Goal: Task Accomplishment & Management: Complete application form

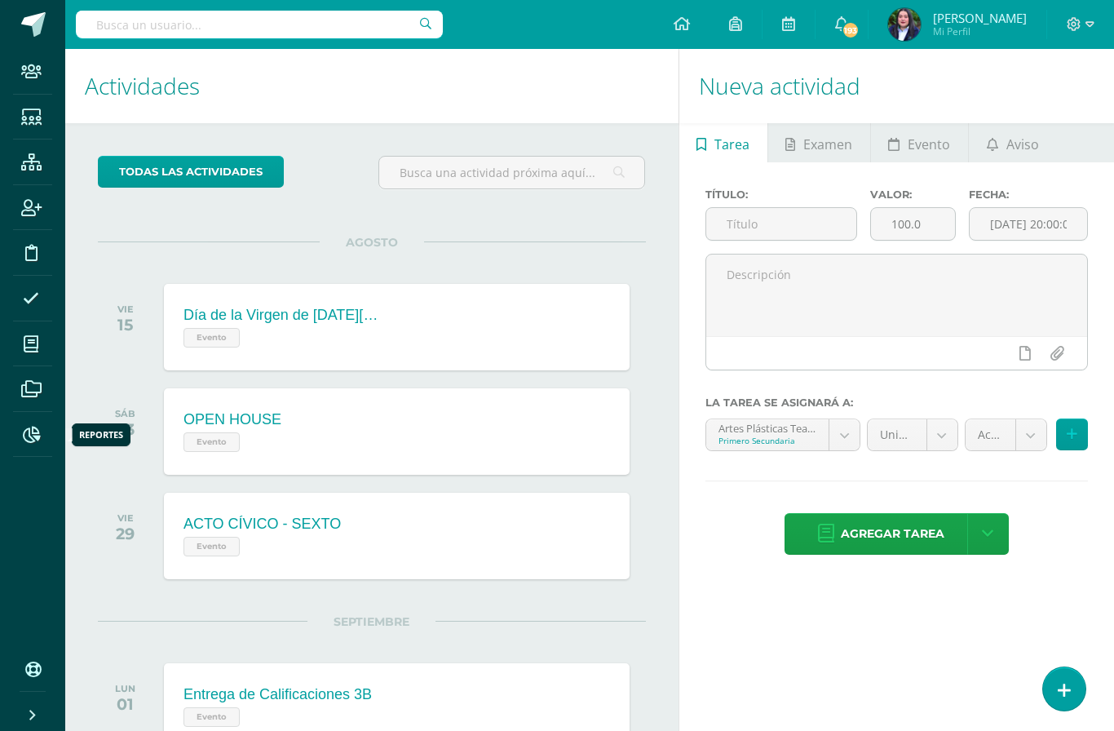
click at [23, 436] on icon at bounding box center [31, 435] width 17 height 16
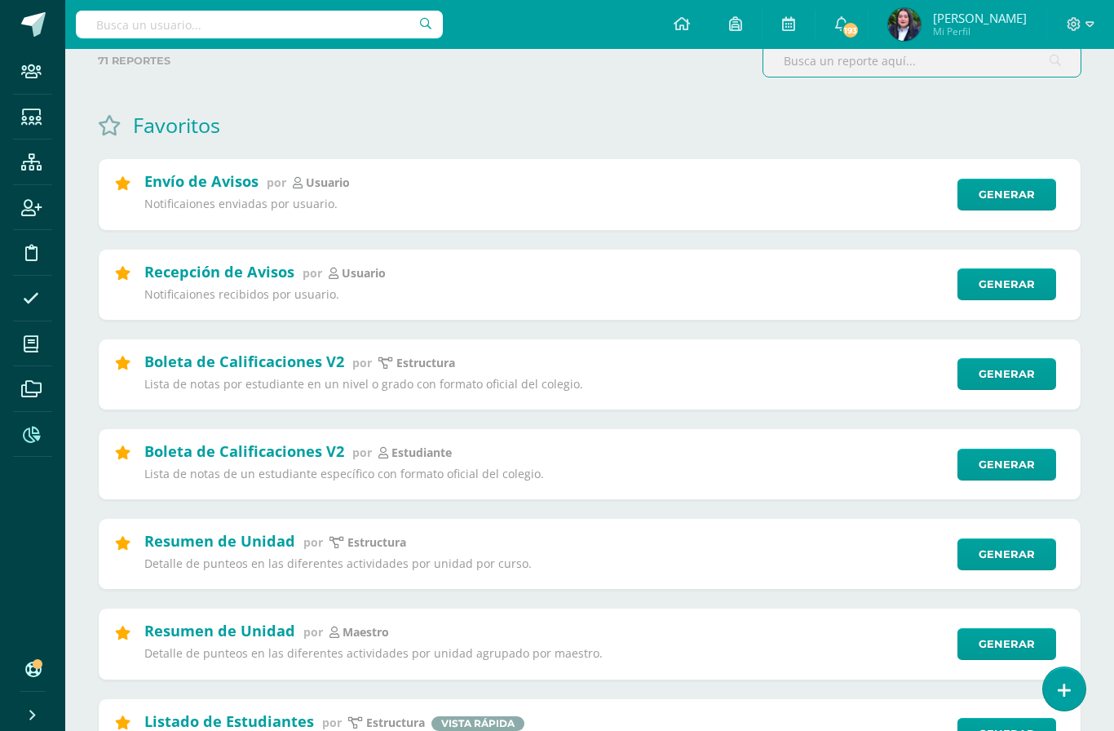
scroll to position [126, 0]
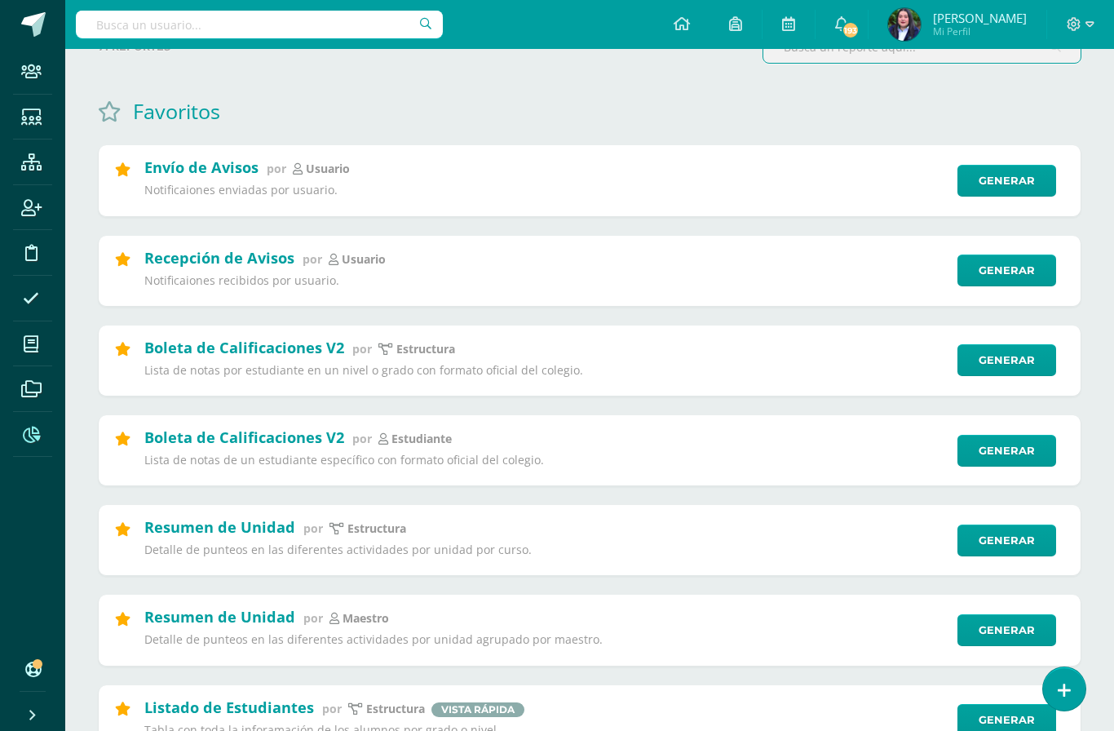
click at [1012, 537] on link "Generar" at bounding box center [1006, 540] width 99 height 32
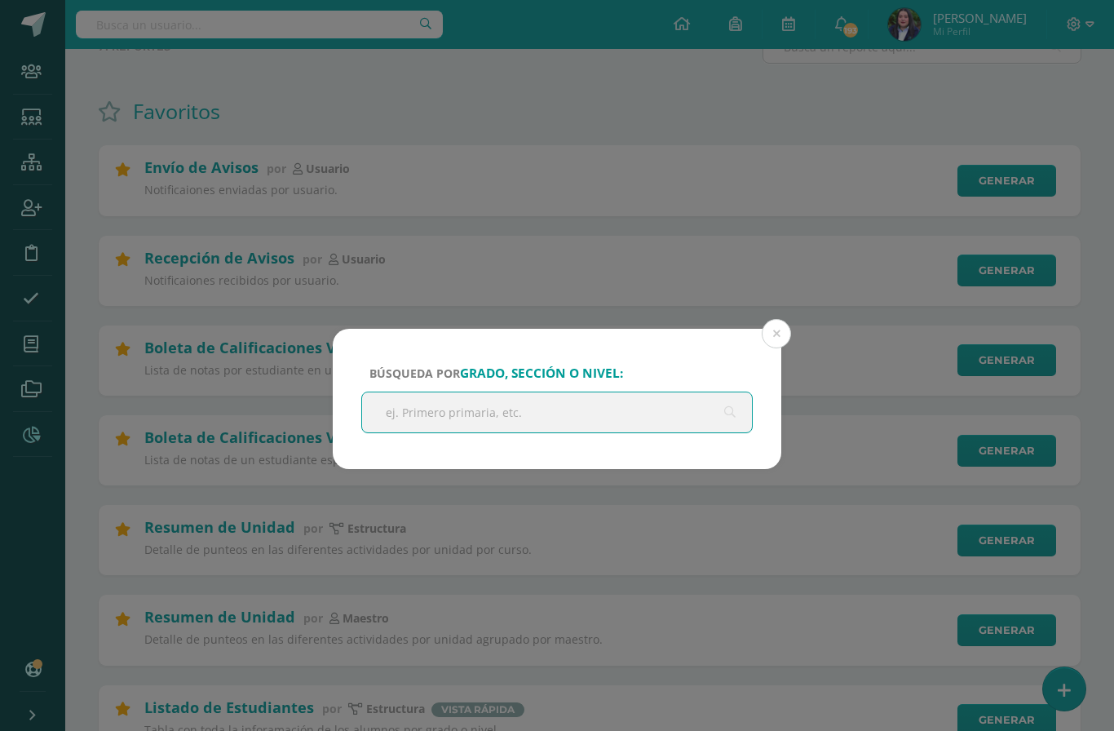
click at [573, 408] on input "text" at bounding box center [557, 412] width 390 height 40
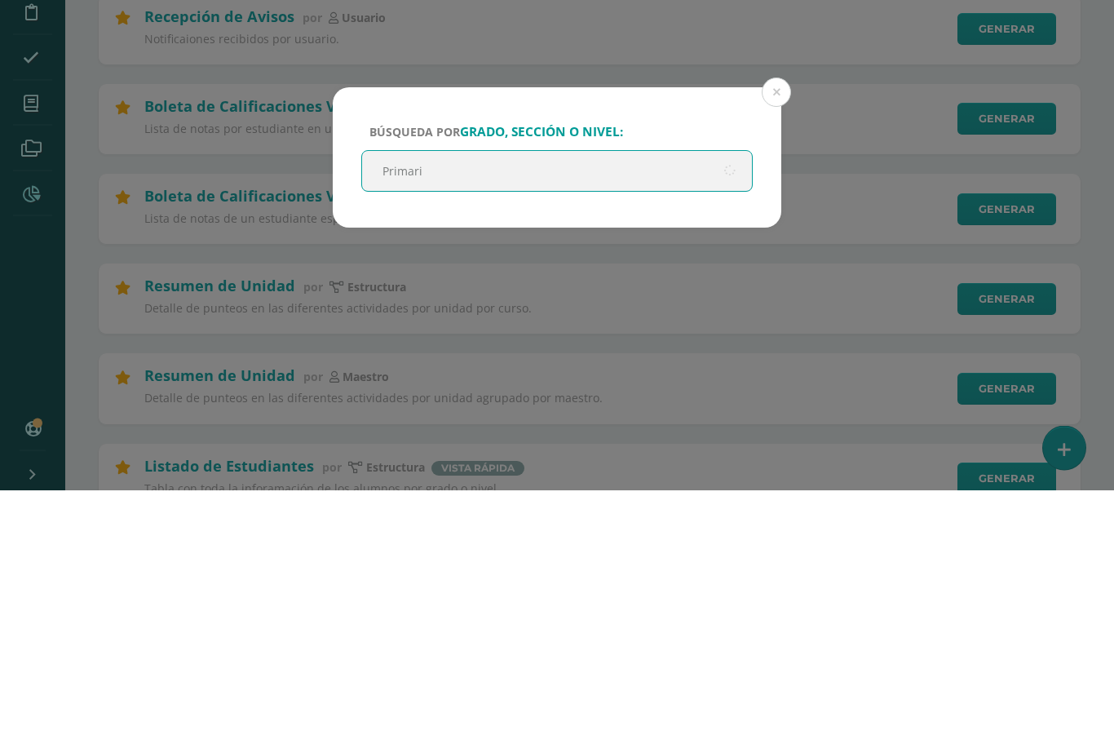
type input "Primaria"
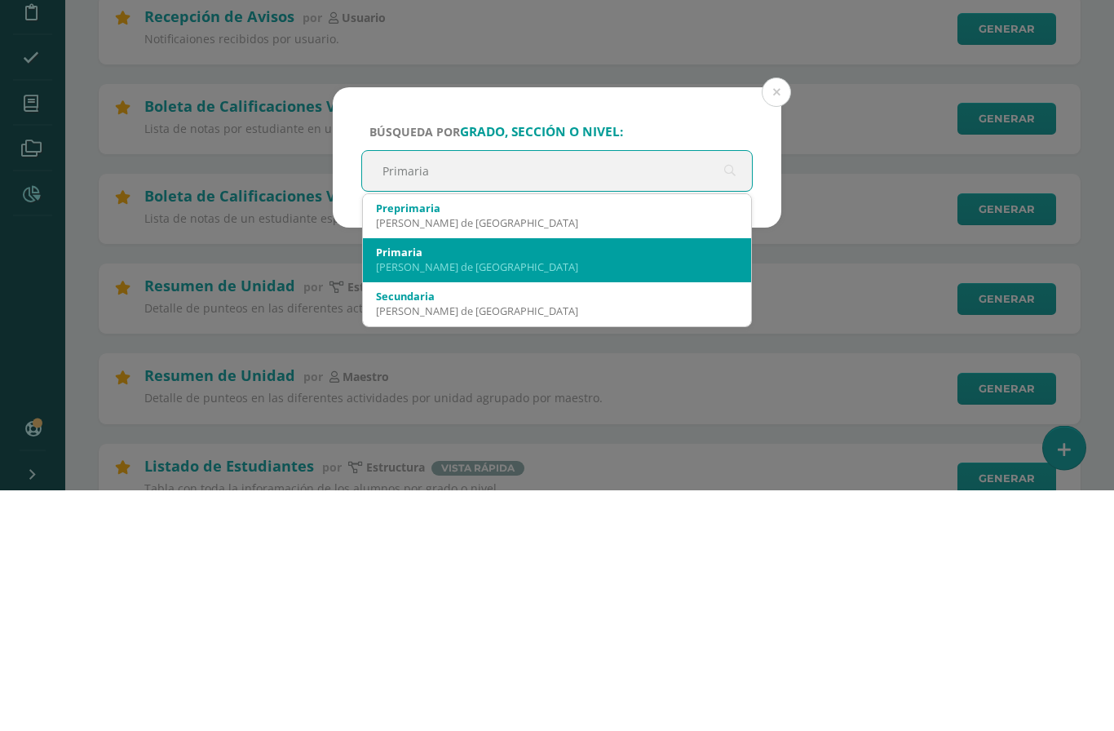
click at [458, 501] on div "Valles de Vista Hermosa" at bounding box center [557, 508] width 362 height 15
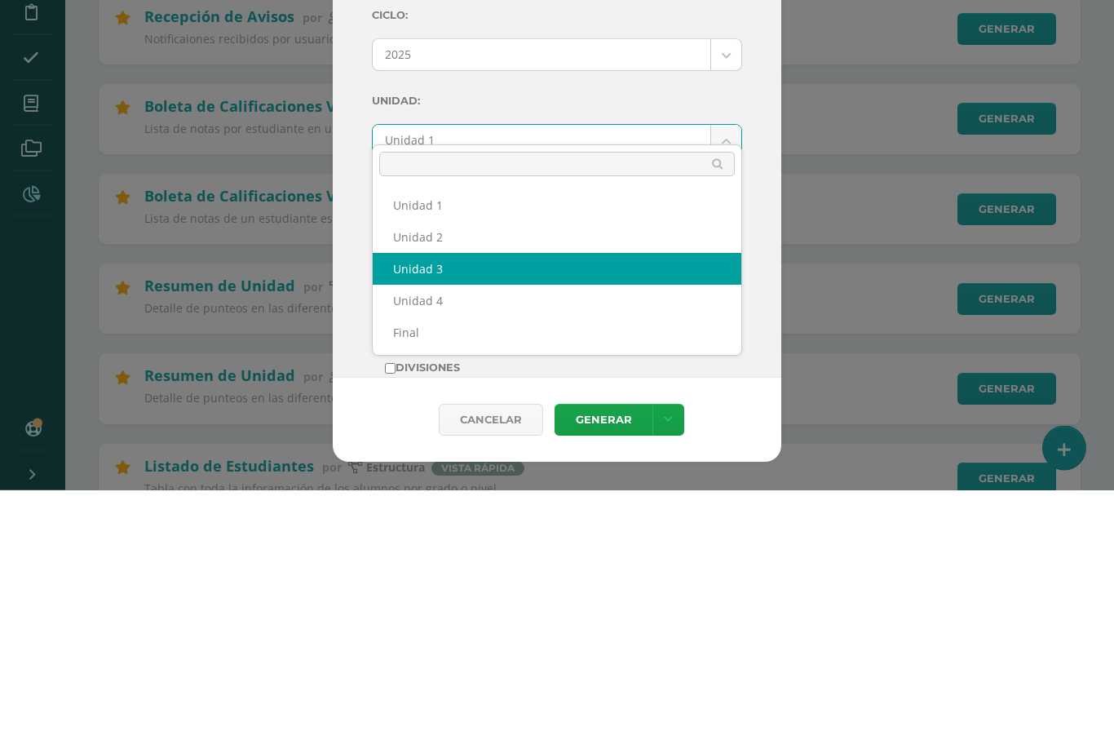
select select "Unidad 3"
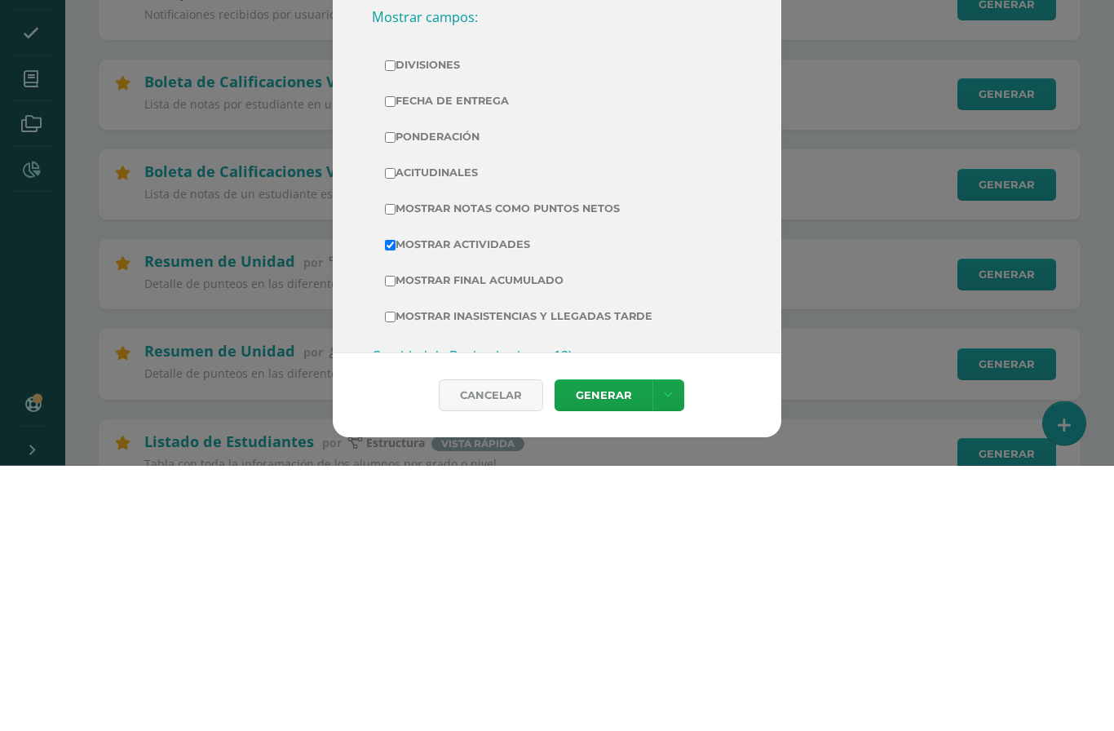
scroll to position [282, 0]
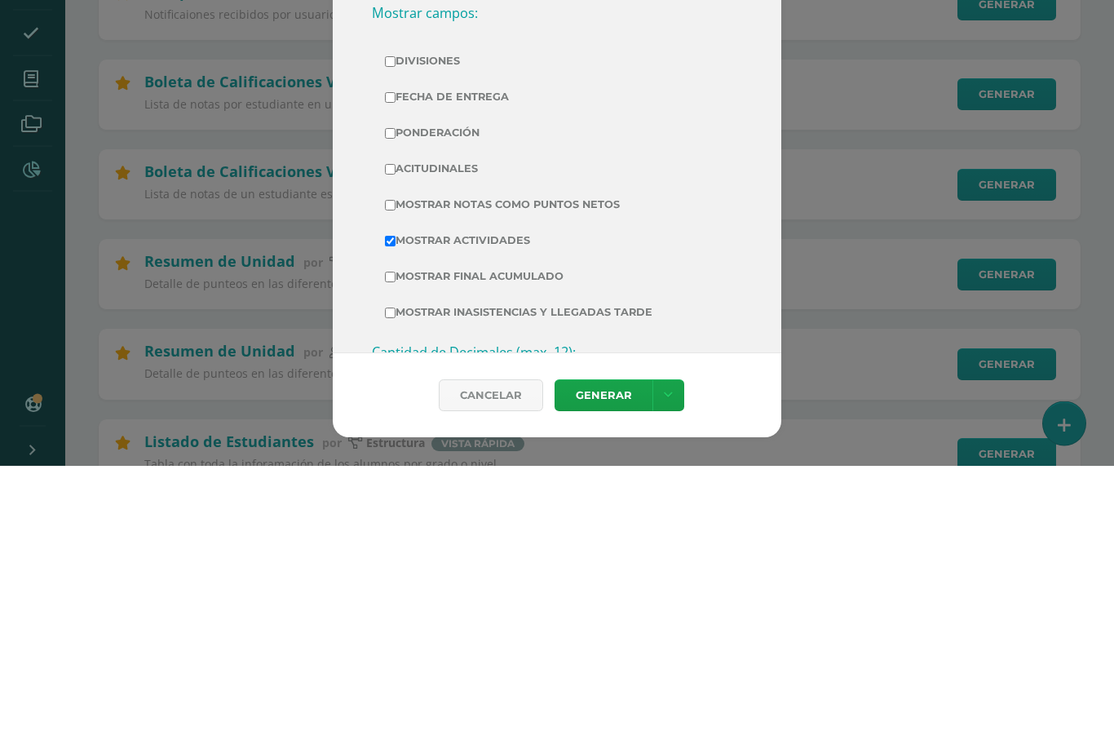
click at [396, 430] on input "Acitudinales" at bounding box center [390, 435] width 11 height 11
checkbox input "true"
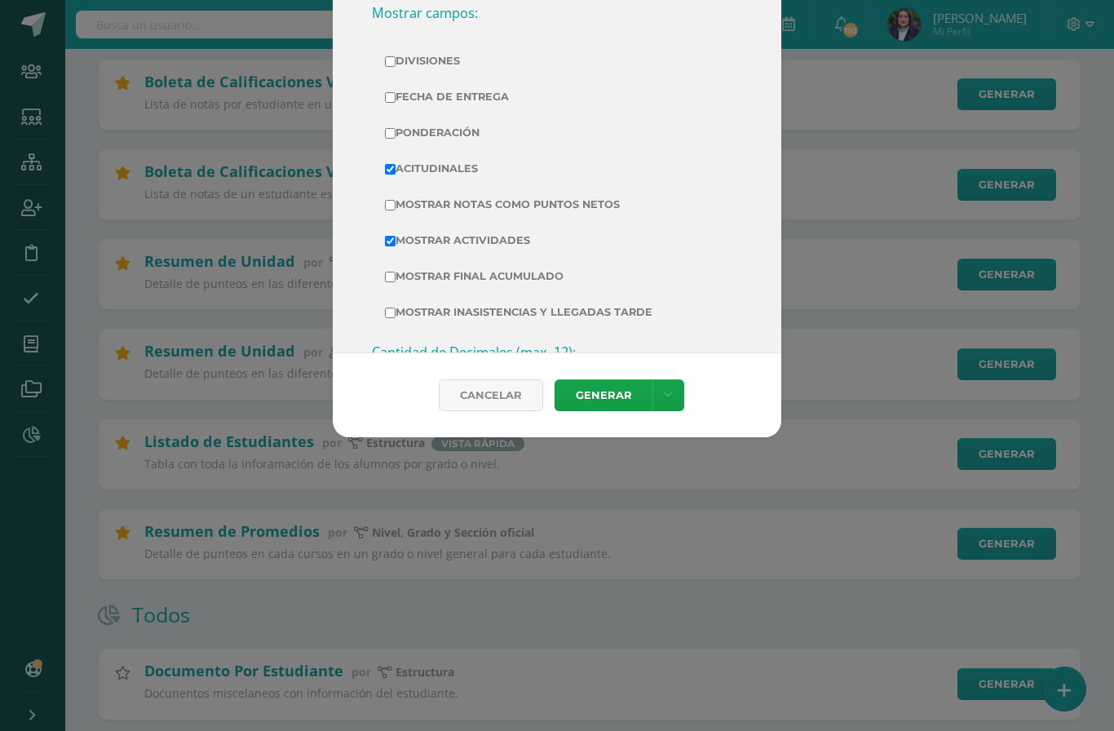
click at [611, 409] on link "Generar" at bounding box center [604, 395] width 98 height 32
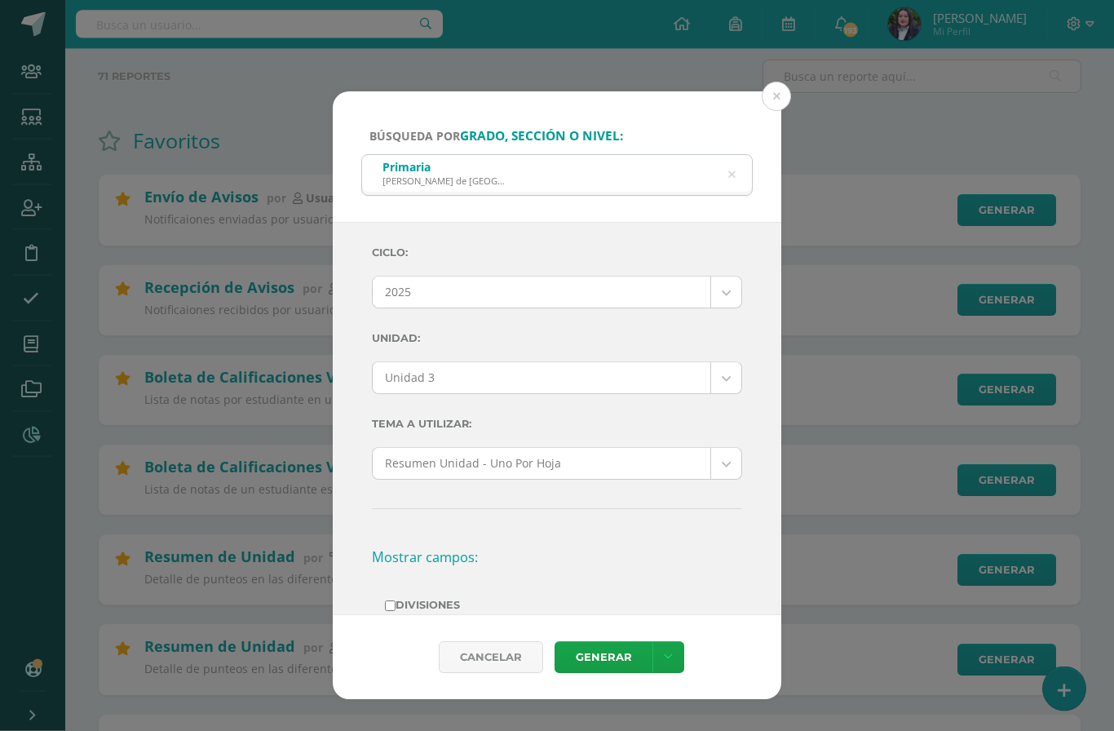
scroll to position [0, 0]
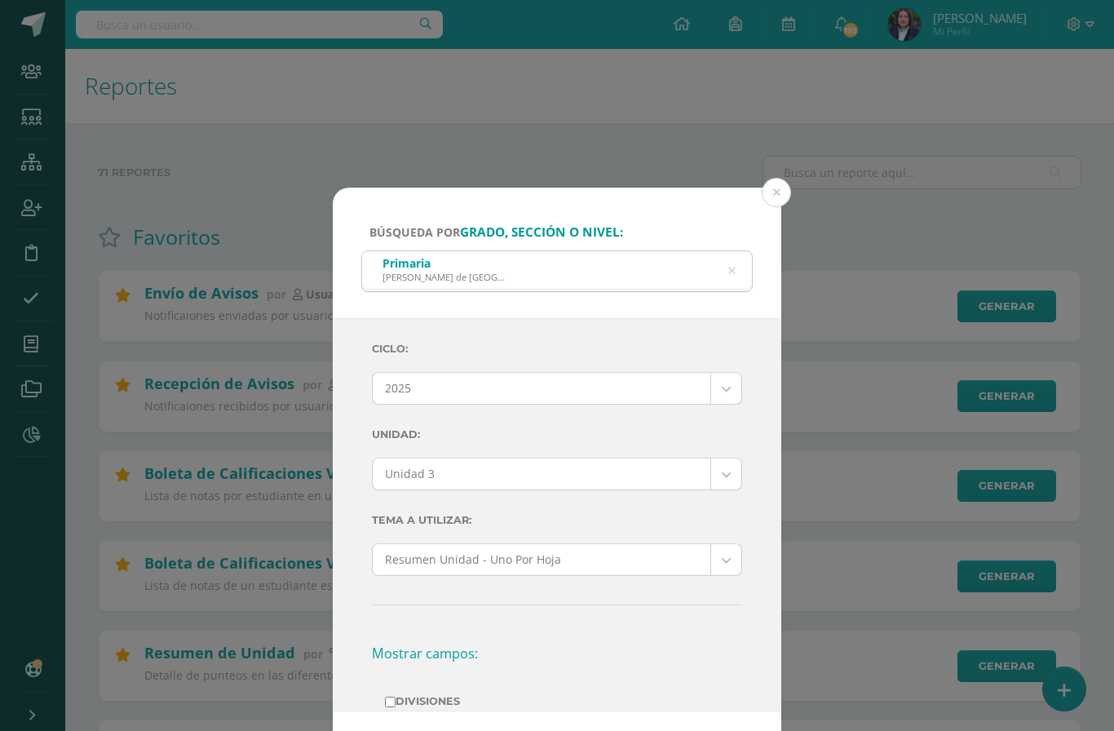
click at [785, 178] on button at bounding box center [776, 192] width 29 height 29
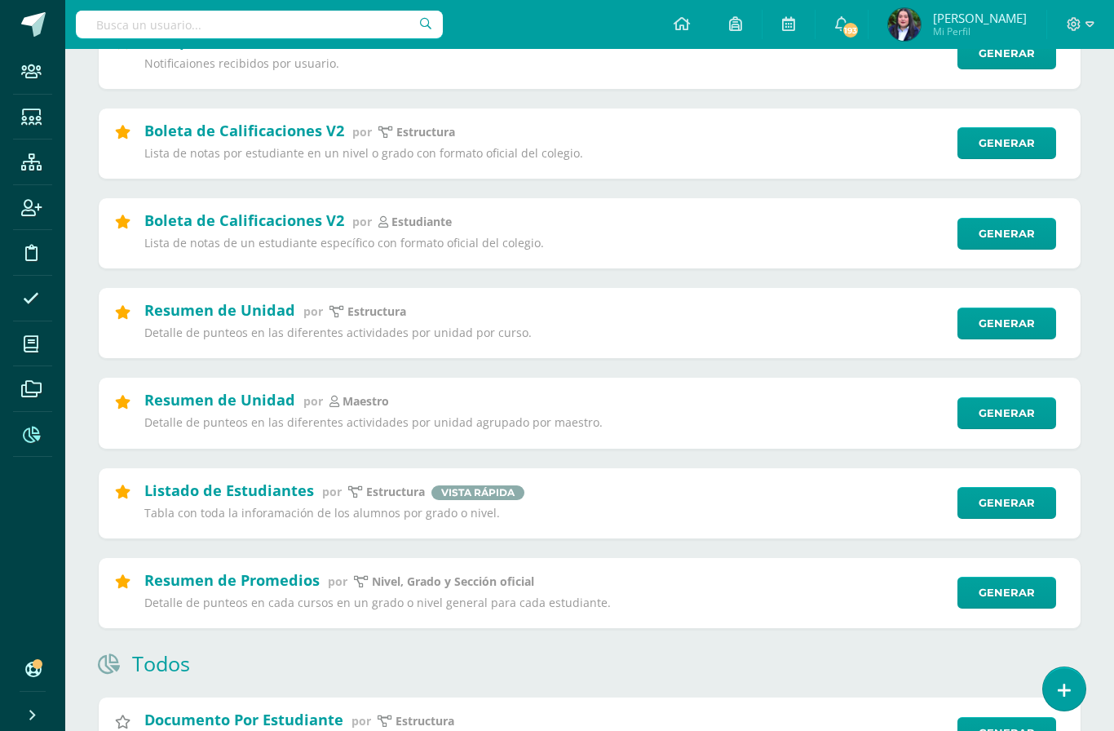
scroll to position [341, 0]
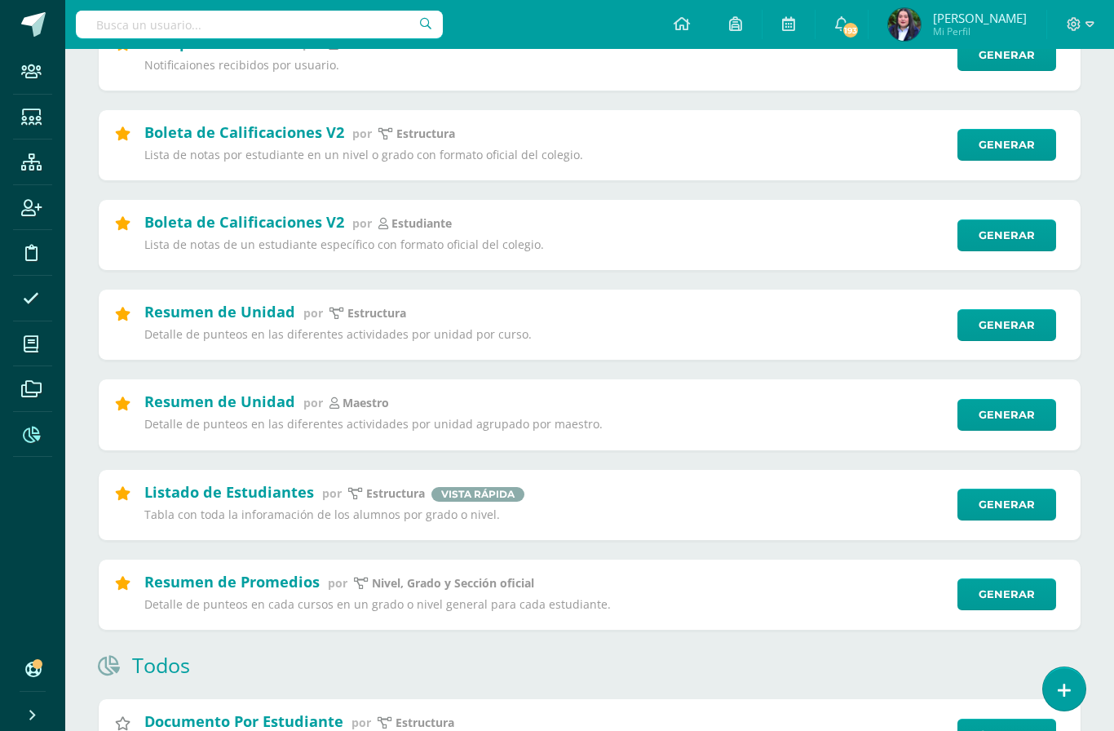
click at [1006, 424] on link "Generar" at bounding box center [1006, 415] width 99 height 32
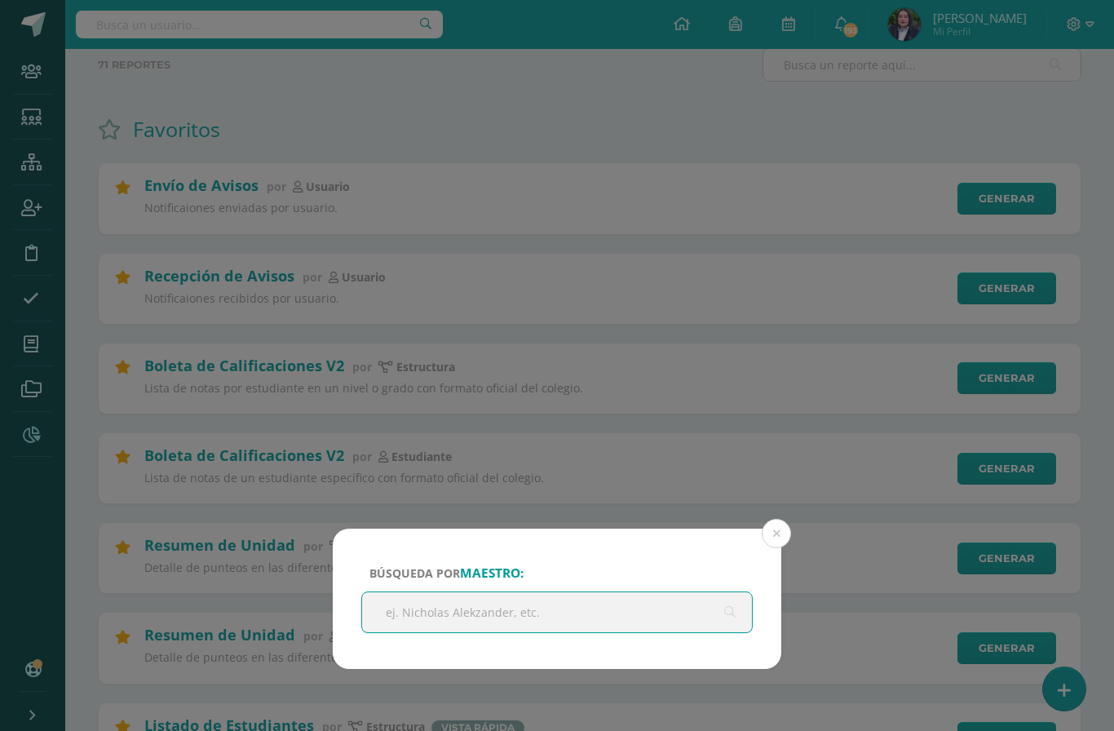
scroll to position [108, 0]
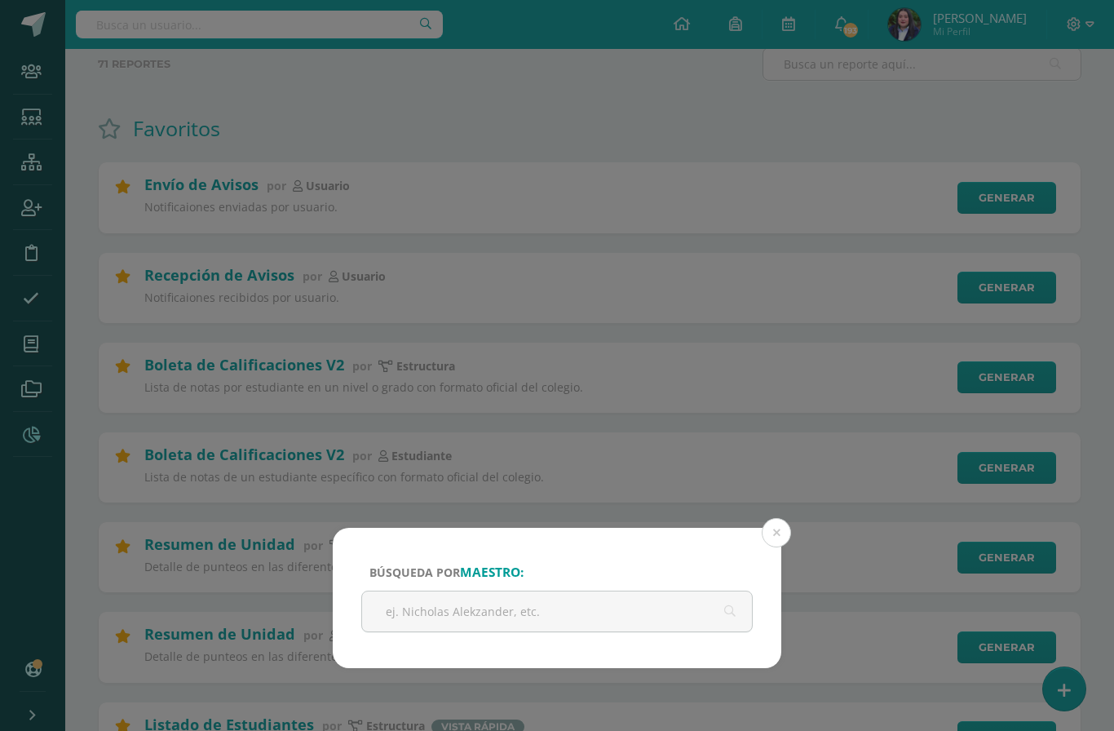
click at [620, 631] on input "text" at bounding box center [557, 611] width 390 height 40
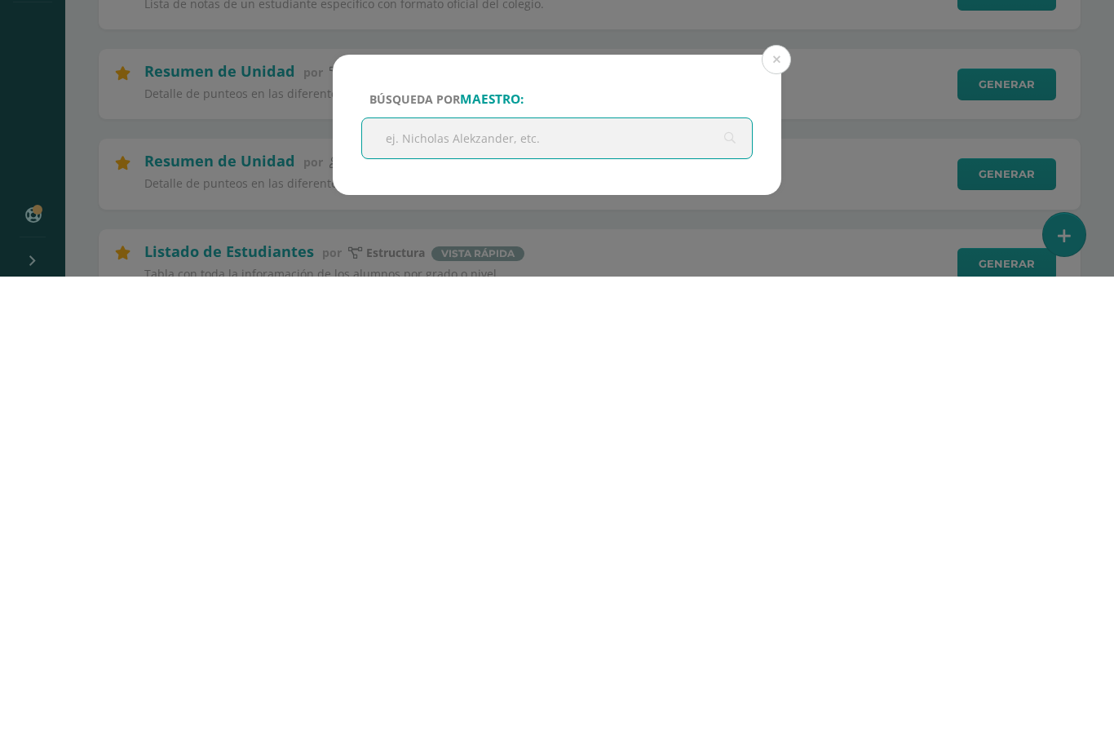
type input "N"
type input "Alejandrs"
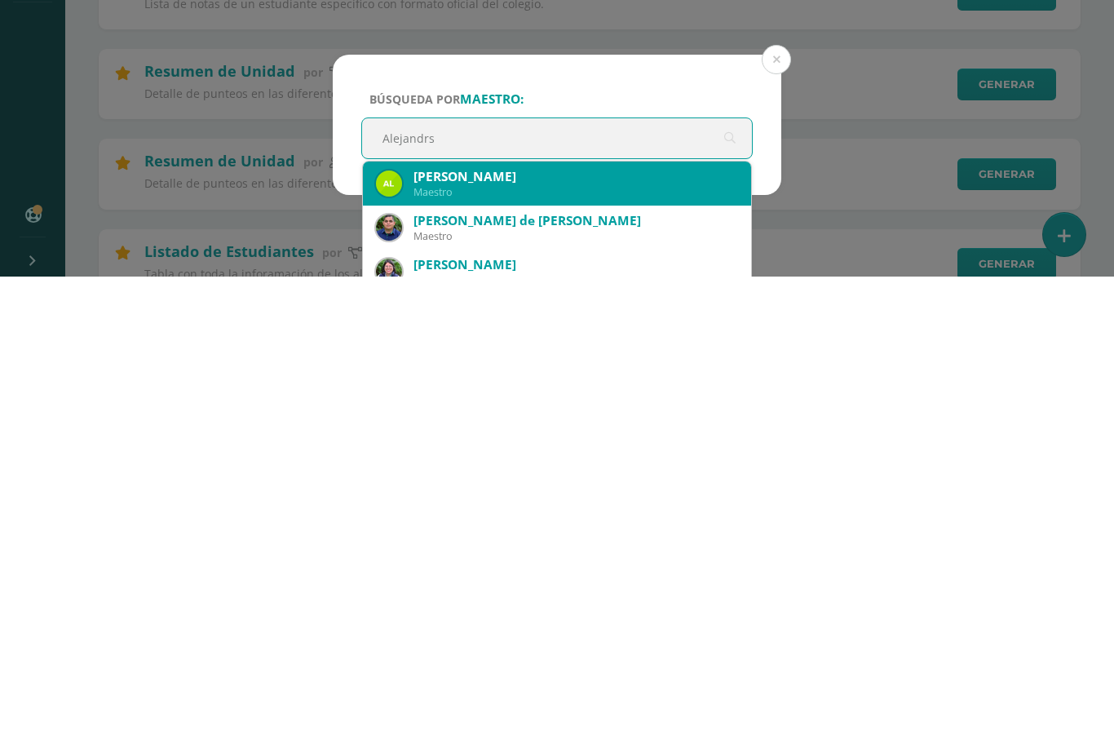
click at [505, 622] on div "Alejandra Morales Sierra" at bounding box center [575, 630] width 325 height 17
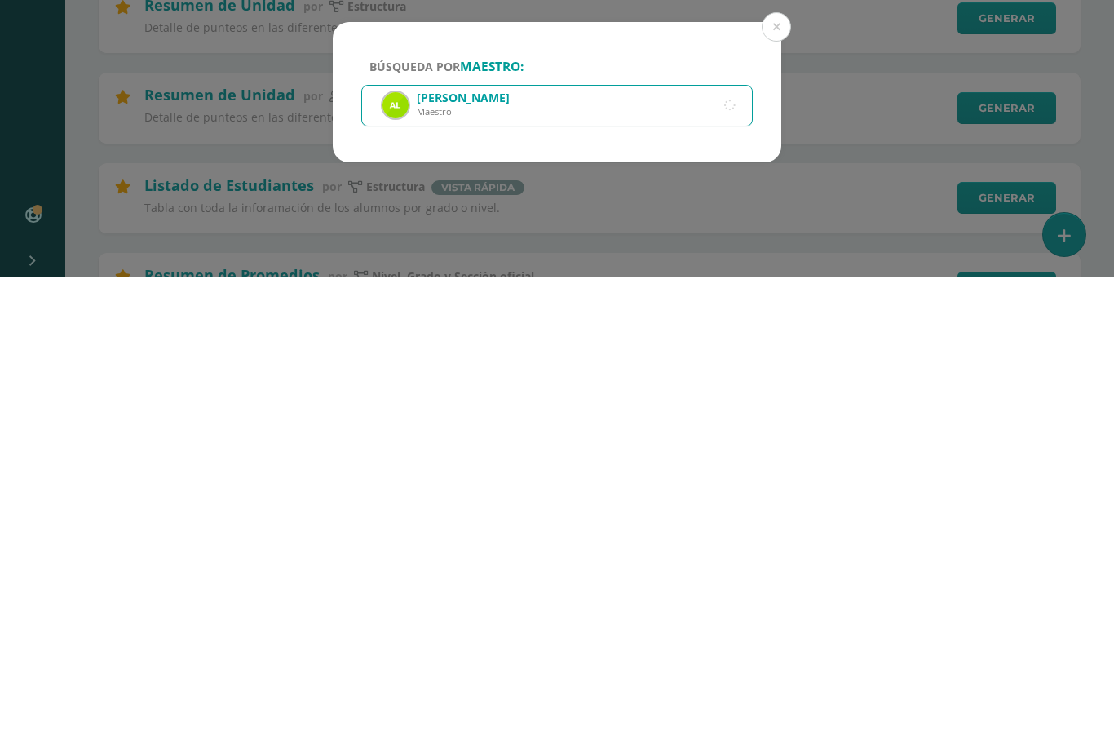
scroll to position [210, 0]
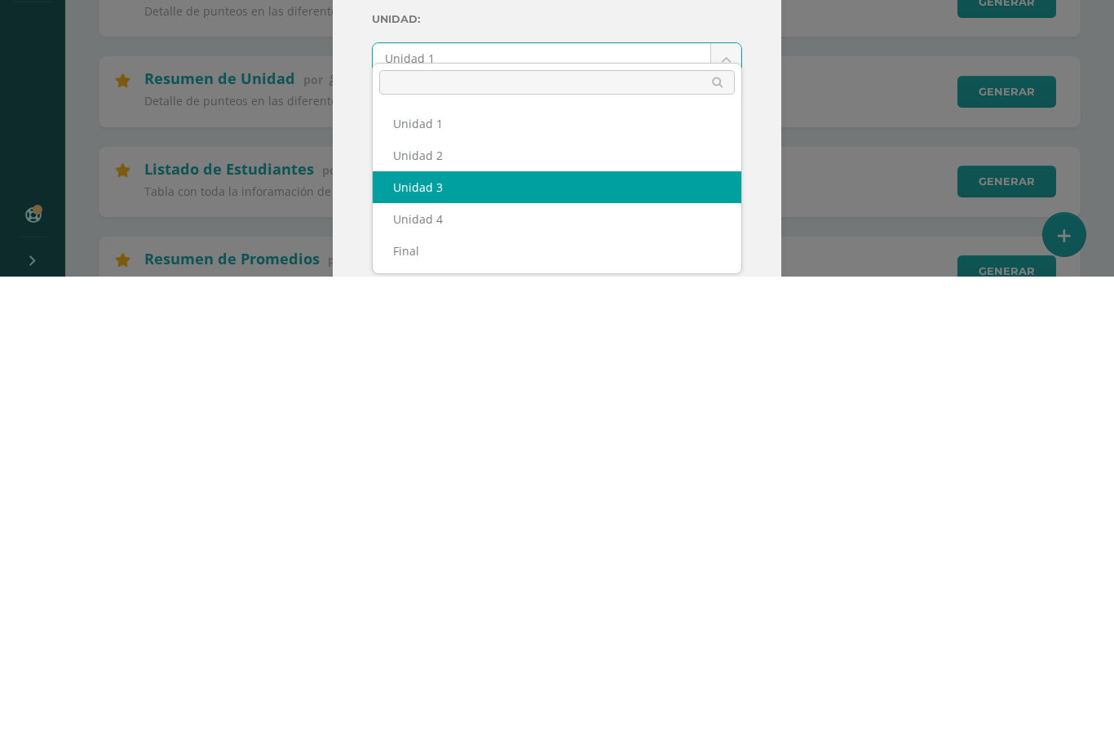
select select "Unidad 3"
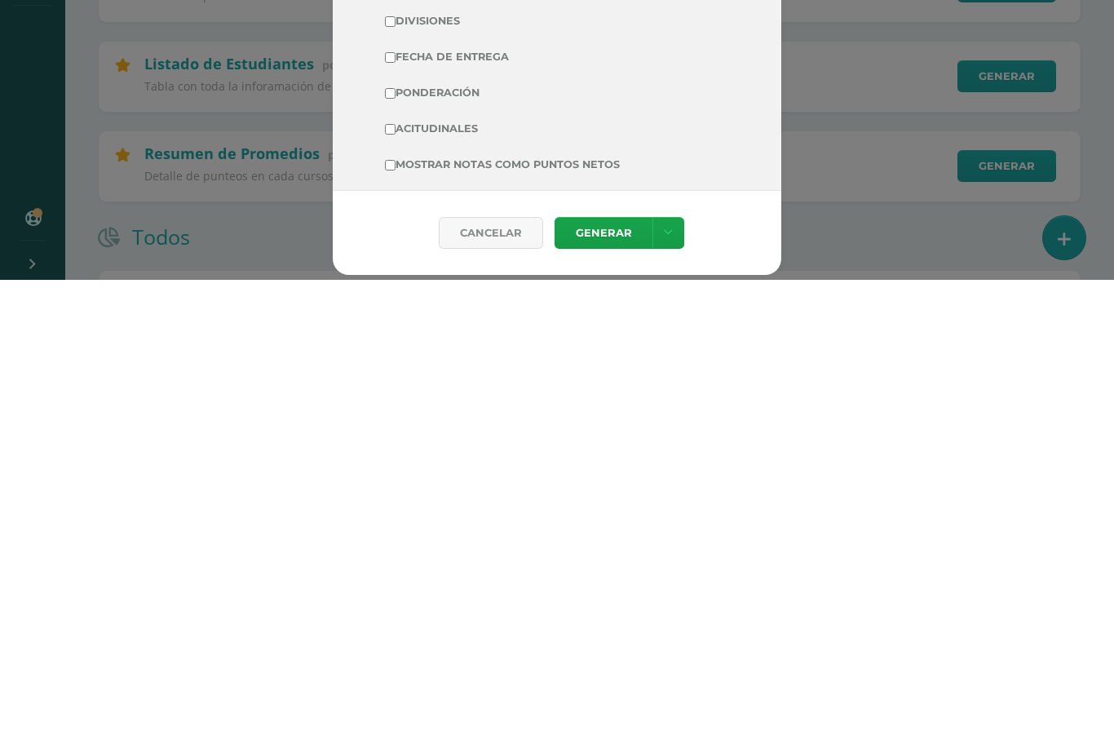
scroll to position [157, 0]
click at [392, 577] on input "Acitudinales" at bounding box center [390, 582] width 11 height 11
checkbox input "true"
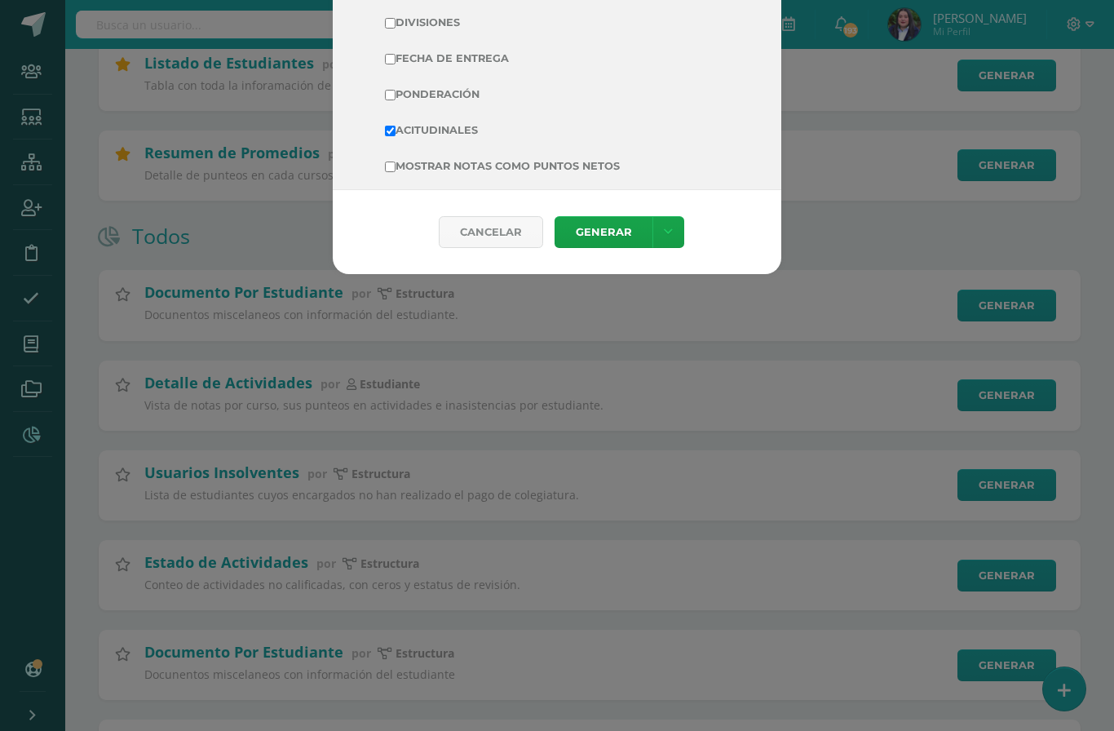
click at [612, 248] on link "Generar" at bounding box center [604, 232] width 98 height 32
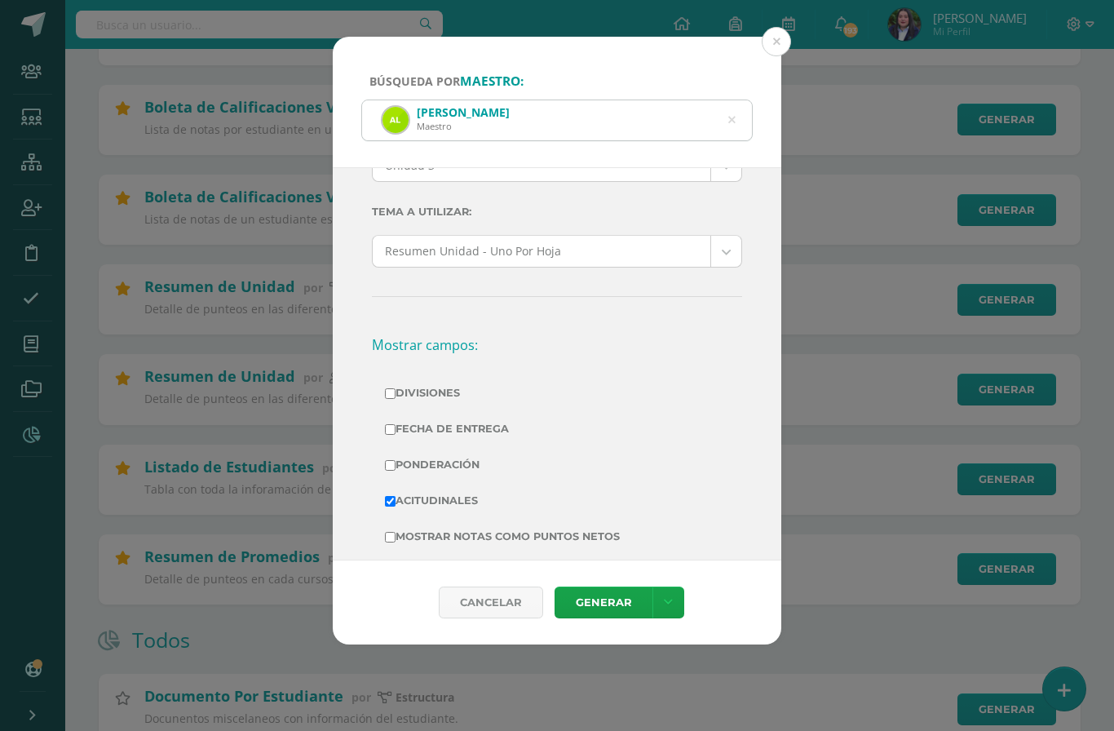
scroll to position [374, 0]
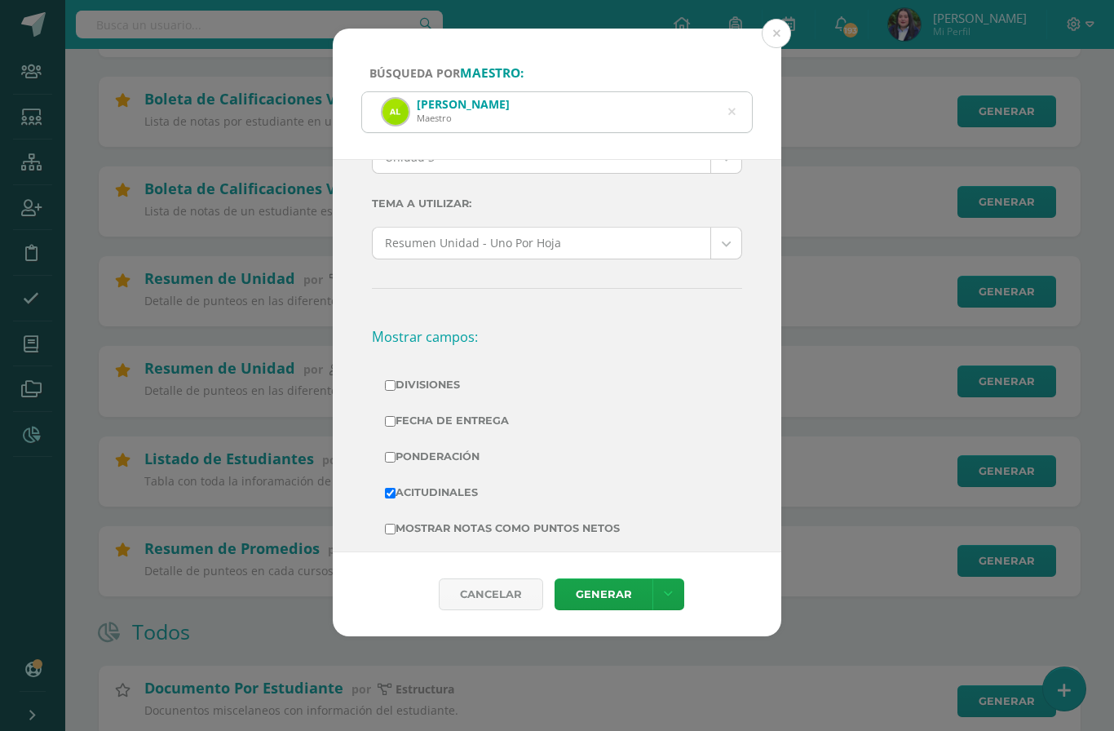
click at [735, 95] on icon at bounding box center [731, 112] width 34 height 34
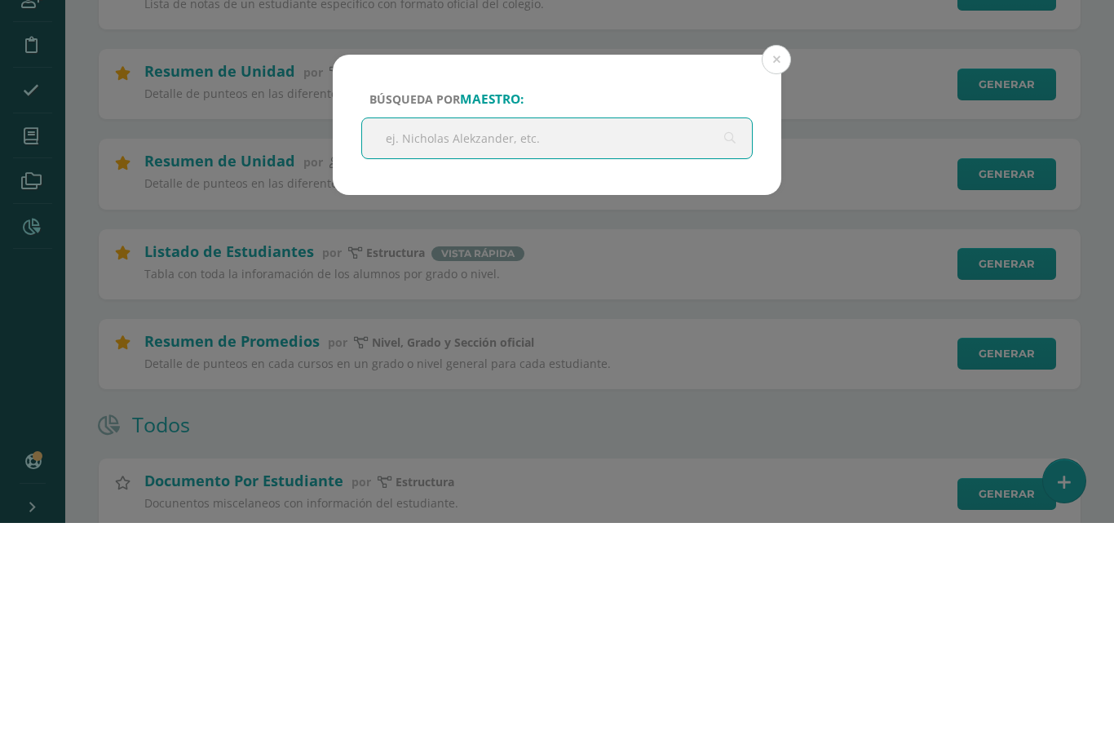
type input "V"
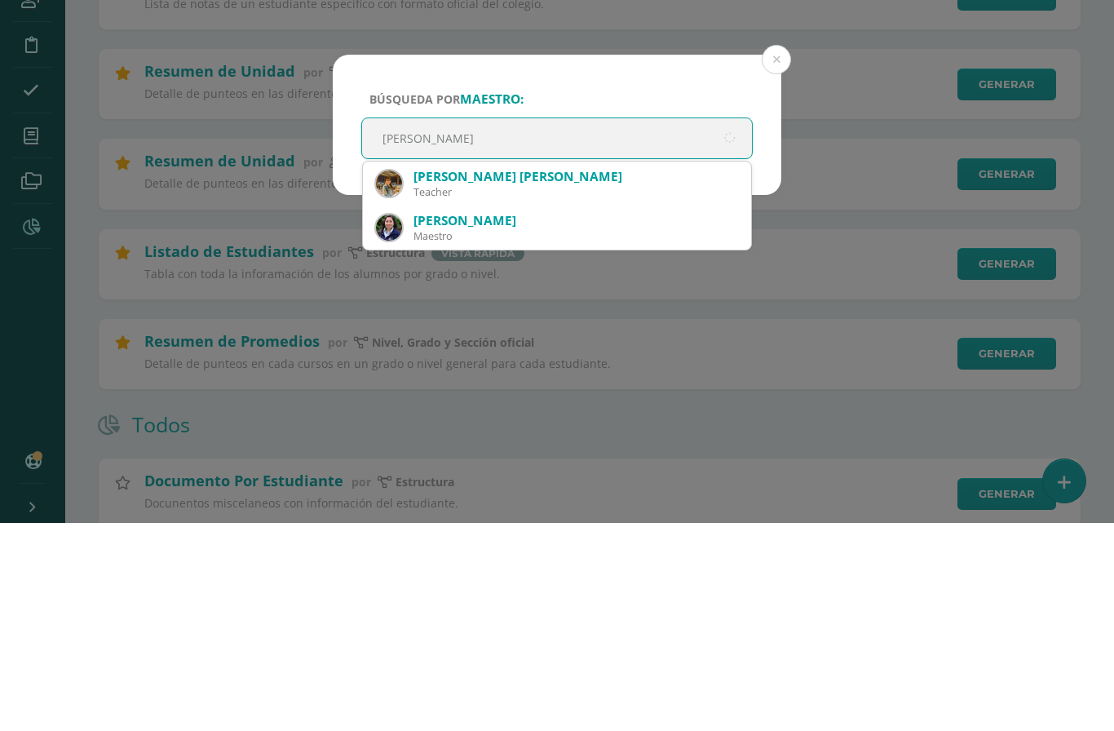
type input "Claudia"
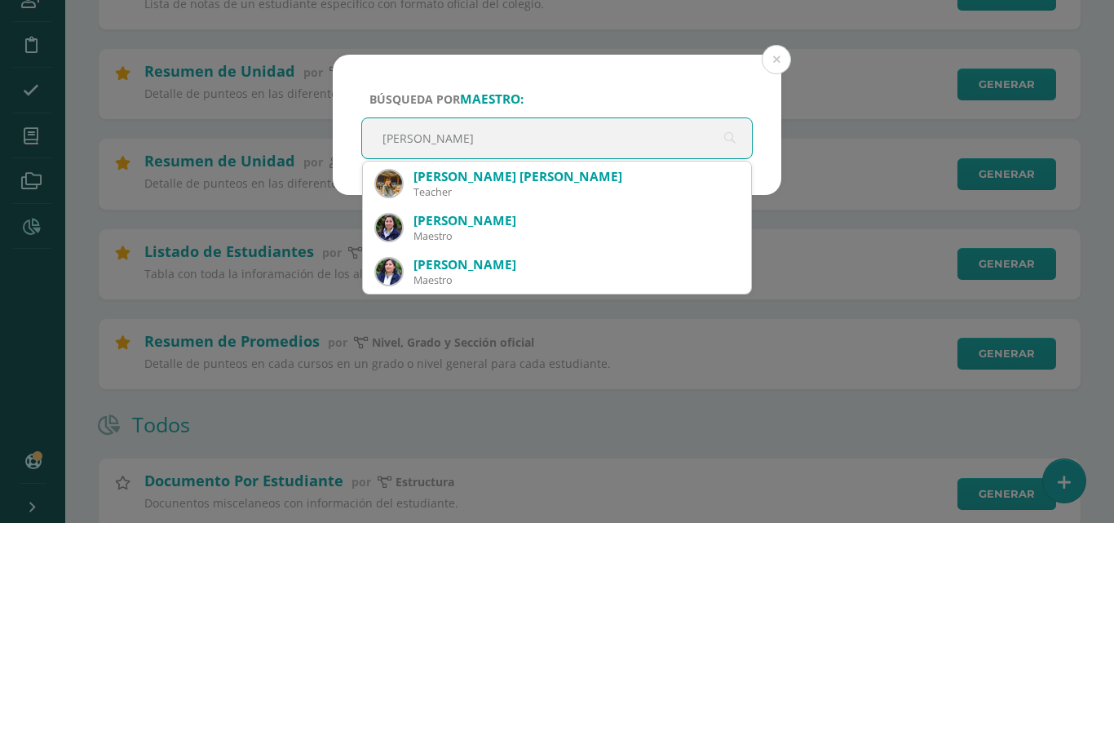
click at [515, 376] on div "Claudia Maria Contreras Flores Contreras" at bounding box center [575, 384] width 325 height 17
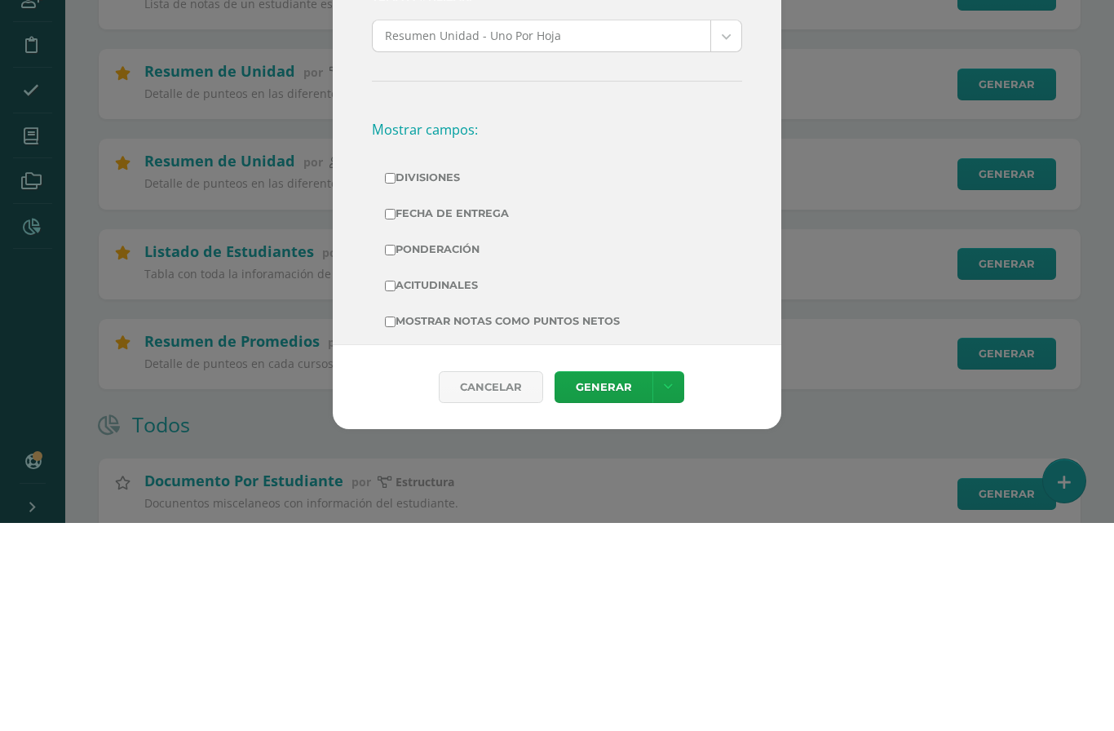
click at [396, 488] on input "Acitudinales" at bounding box center [390, 493] width 11 height 11
checkbox input "true"
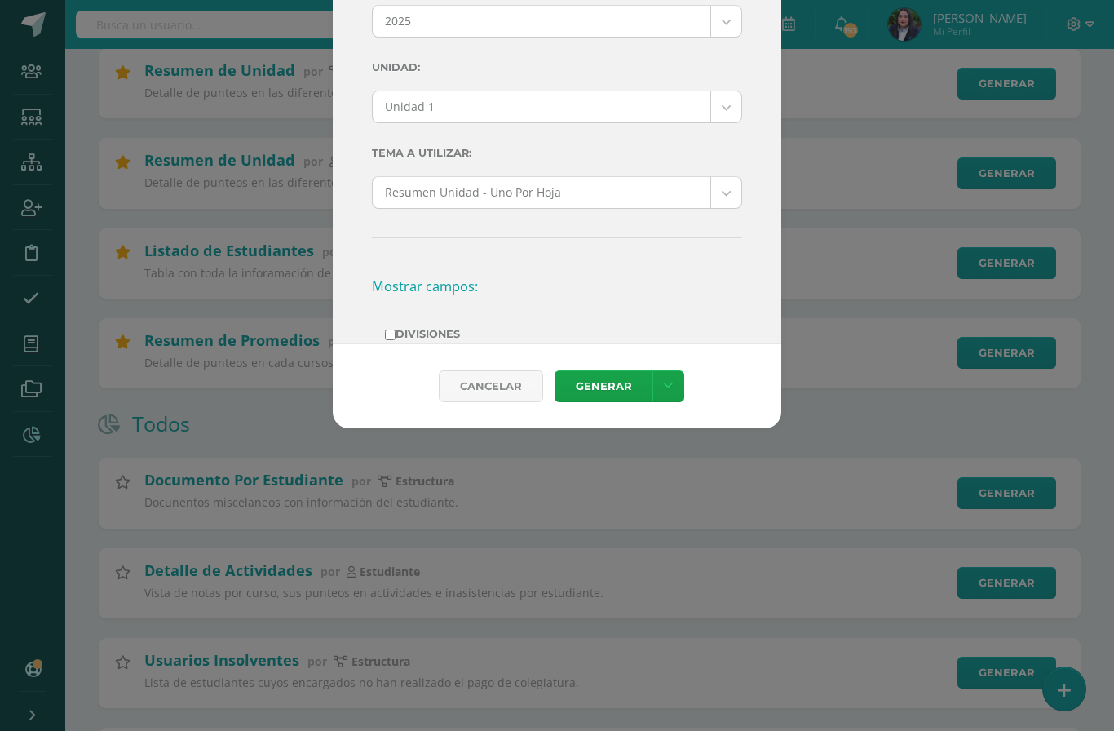
scroll to position [0, 0]
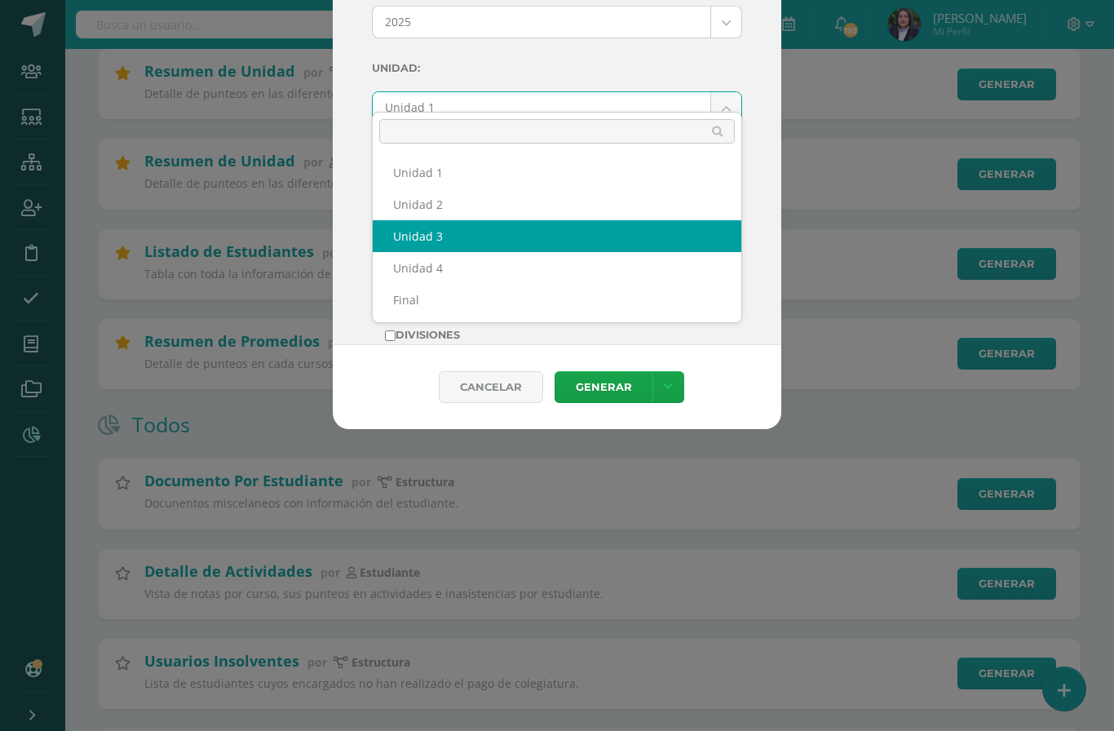
select select "Unidad 3"
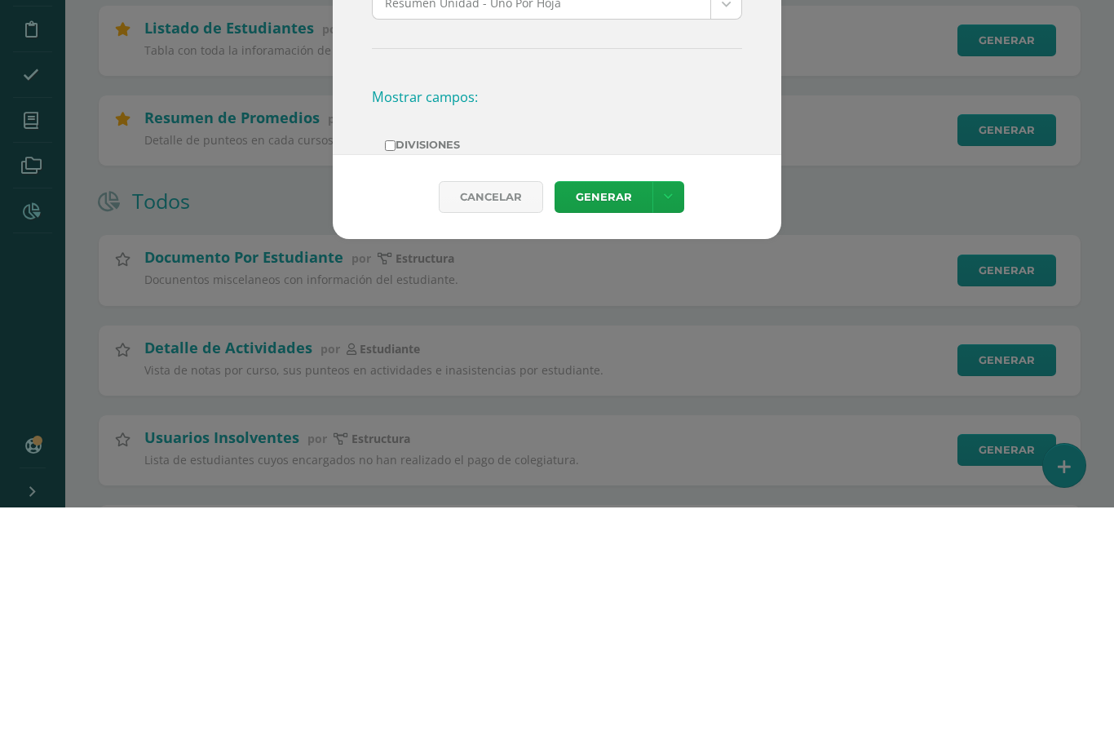
click at [605, 404] on link "Generar" at bounding box center [604, 420] width 98 height 32
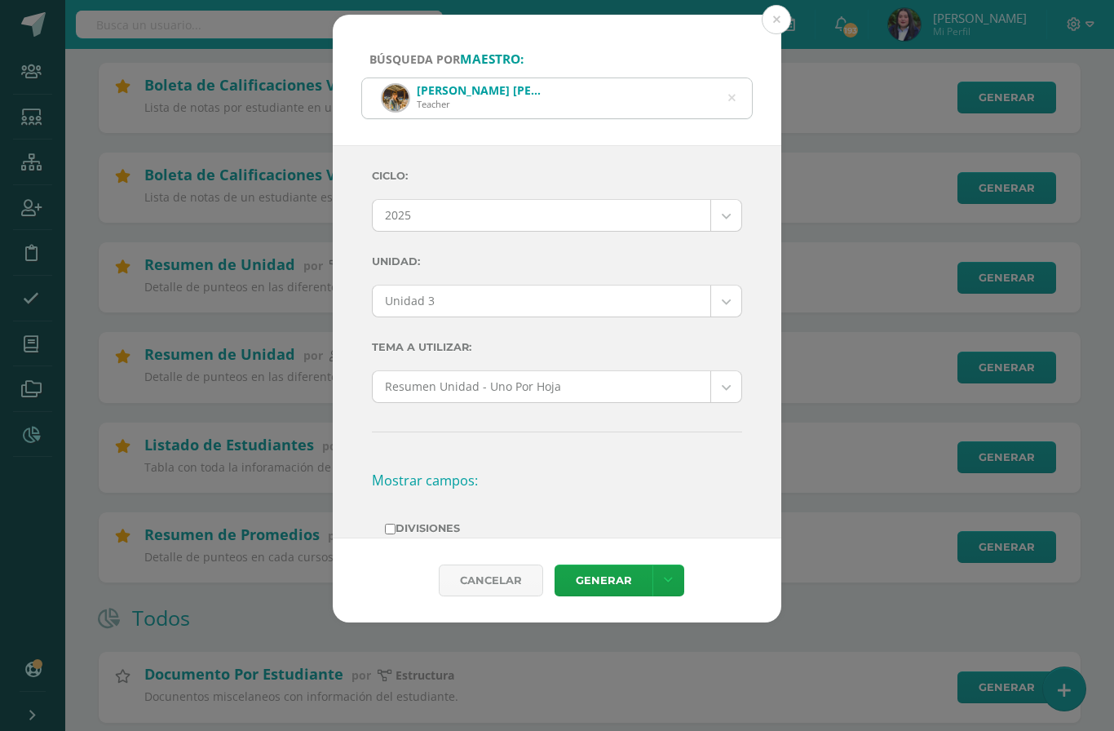
scroll to position [386, 0]
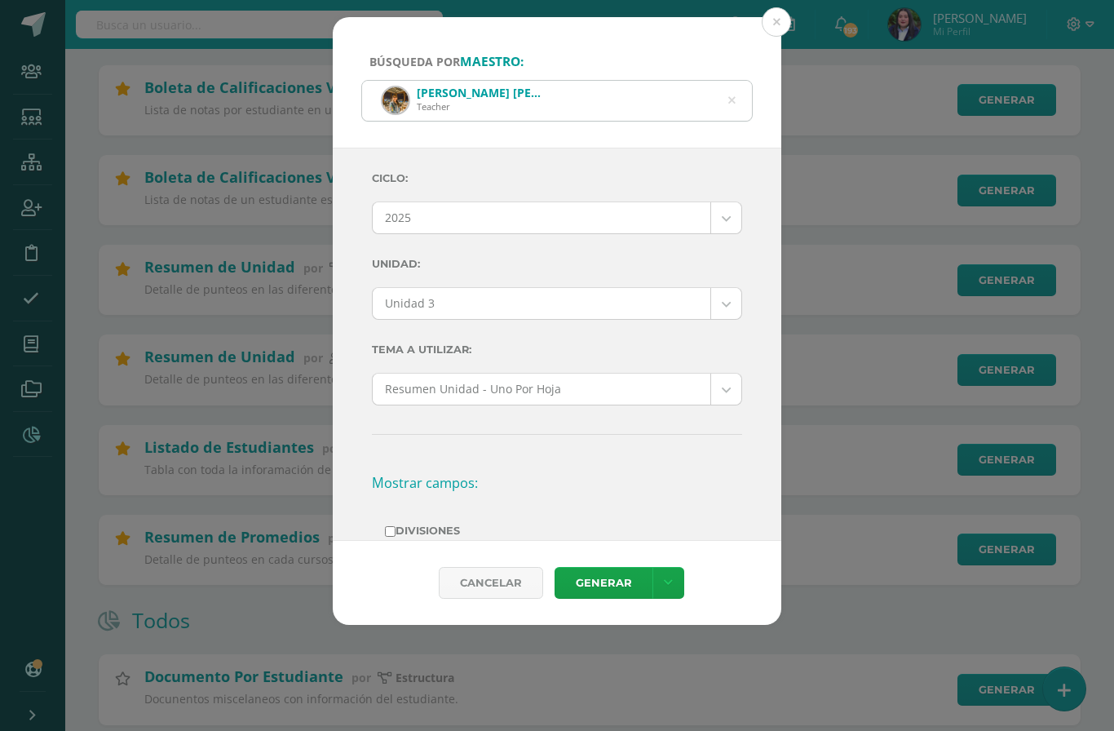
click at [734, 88] on icon at bounding box center [731, 100] width 34 height 34
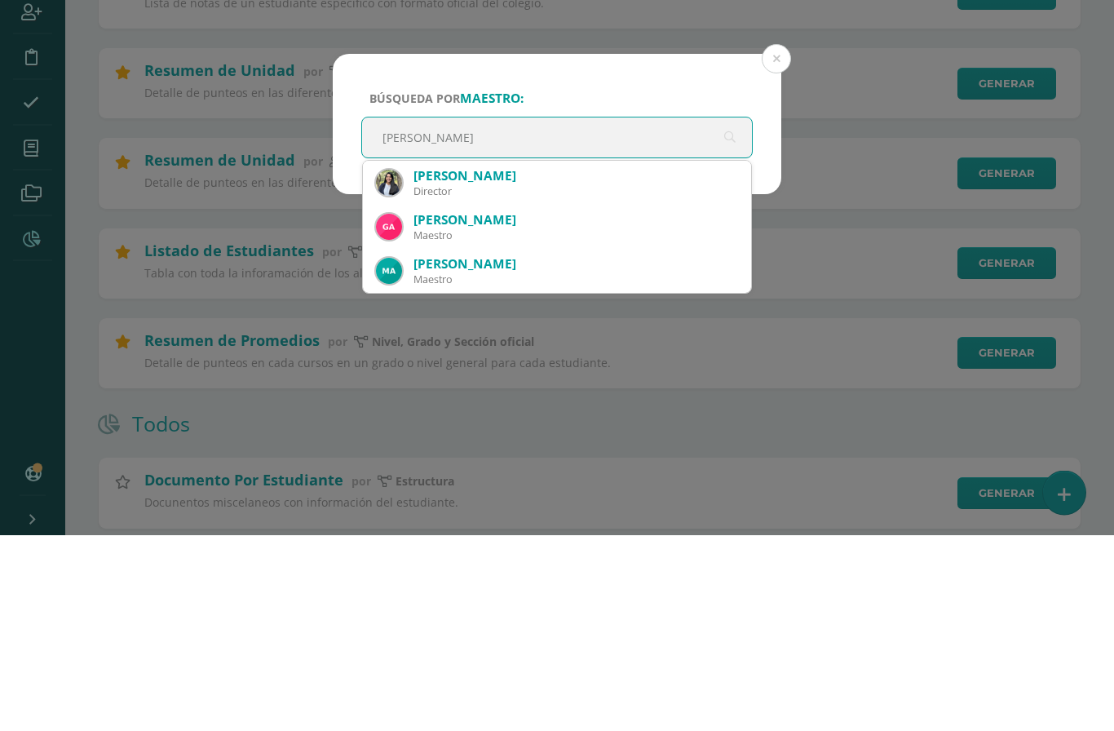
type input "Gabriela"
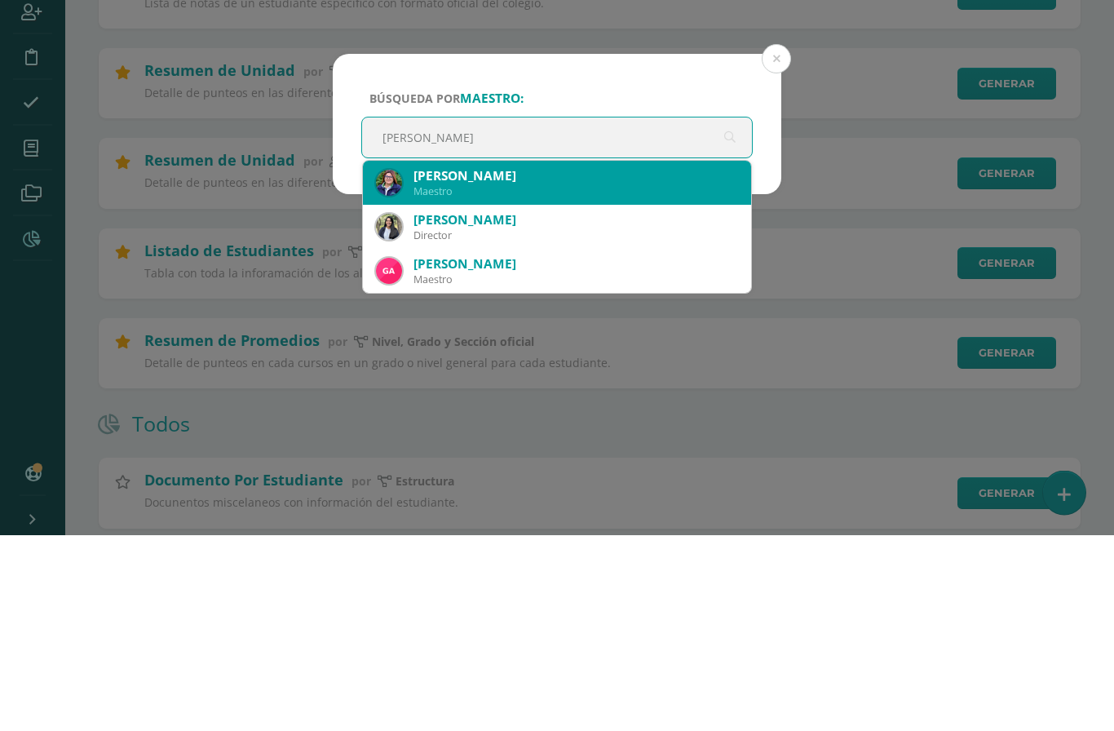
click at [568, 364] on div "Gabriela Natalí Velásquez Delgado" at bounding box center [575, 372] width 325 height 17
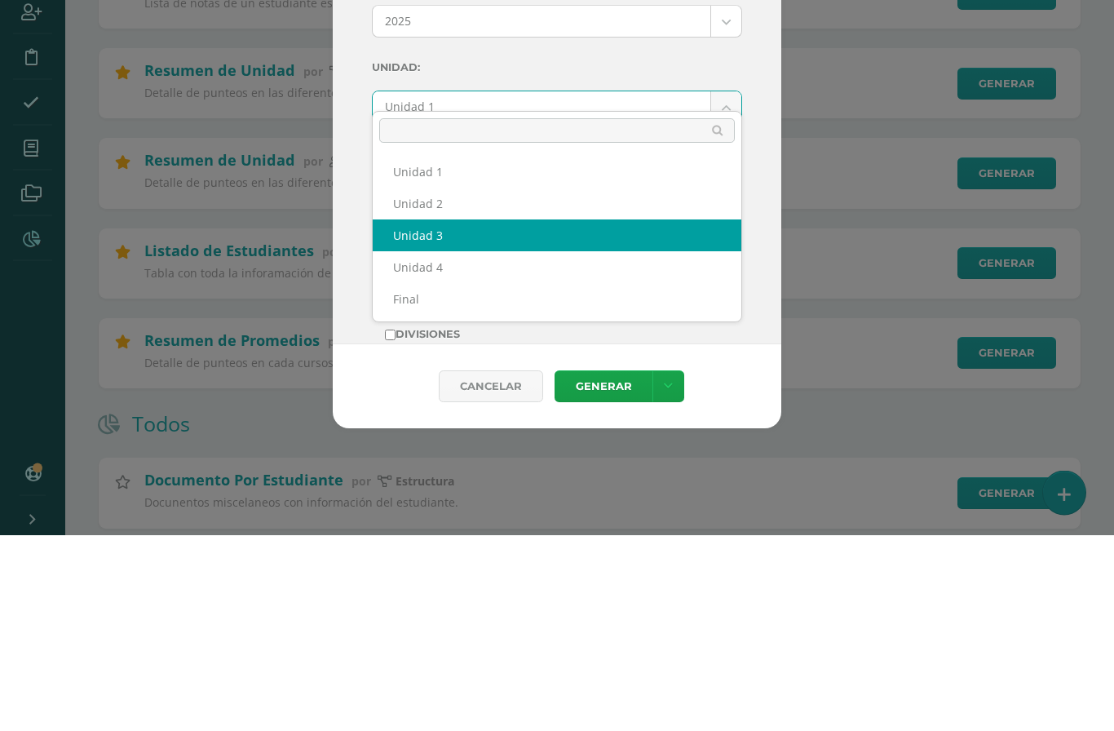
select select "Unidad 3"
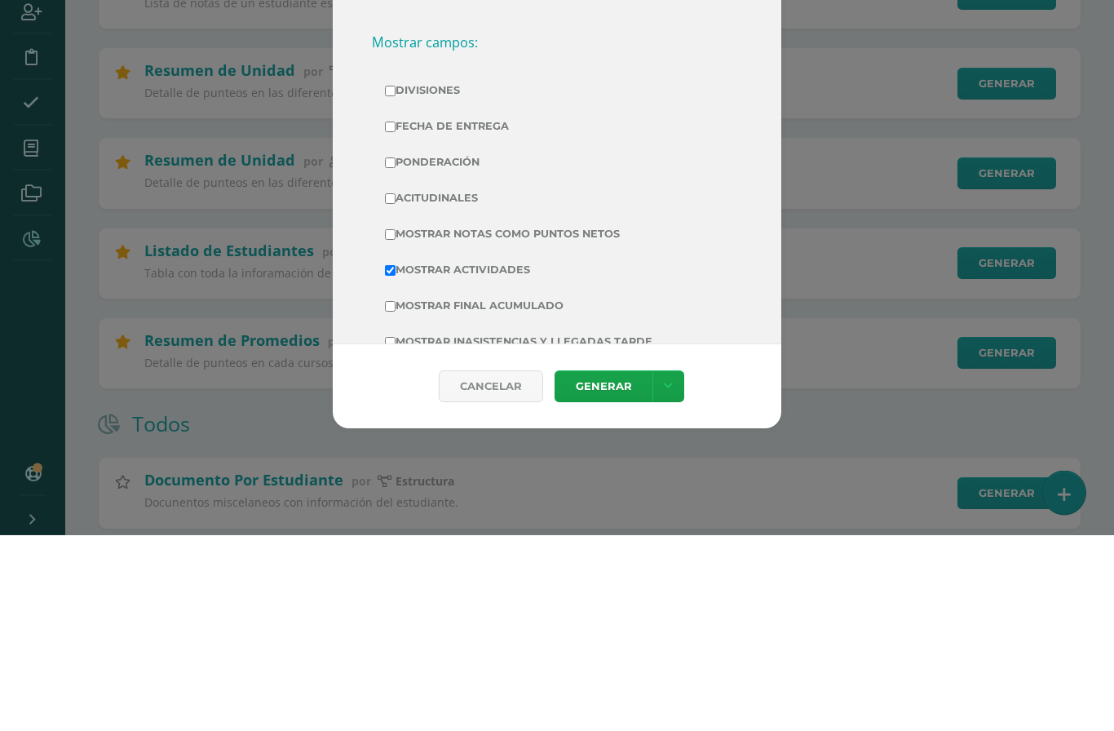
scroll to position [257, 0]
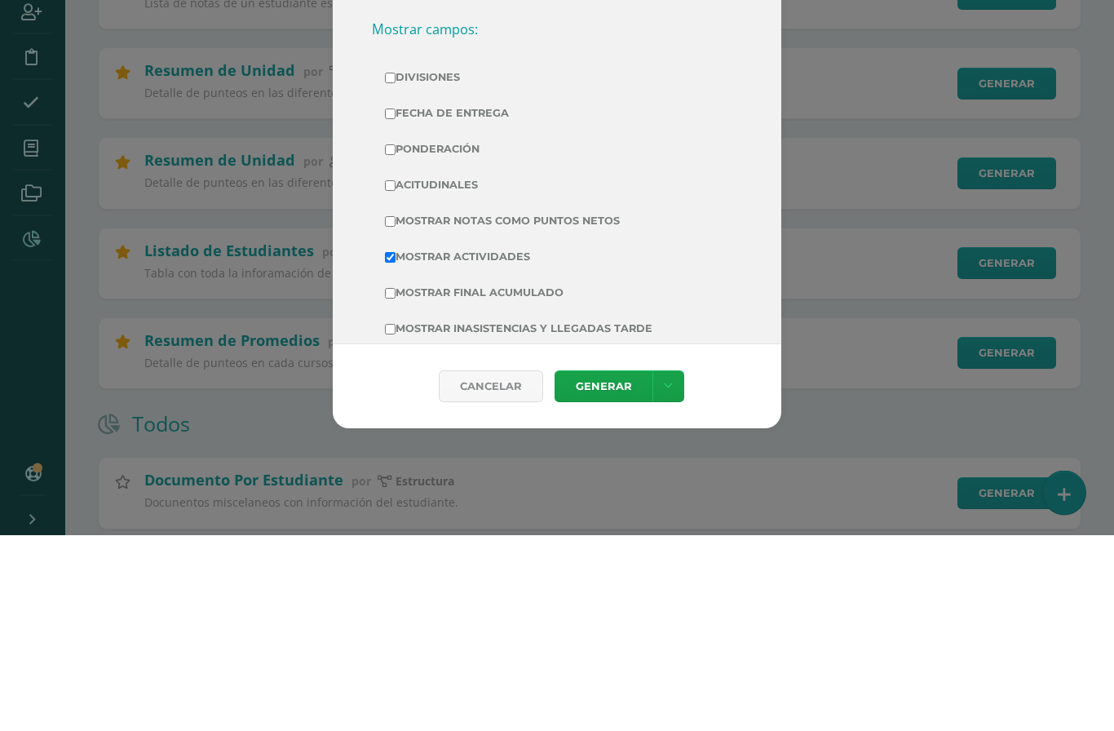
click at [399, 370] on label "Acitudinales" at bounding box center [557, 381] width 344 height 23
click at [396, 377] on input "Acitudinales" at bounding box center [390, 382] width 11 height 11
checkbox input "true"
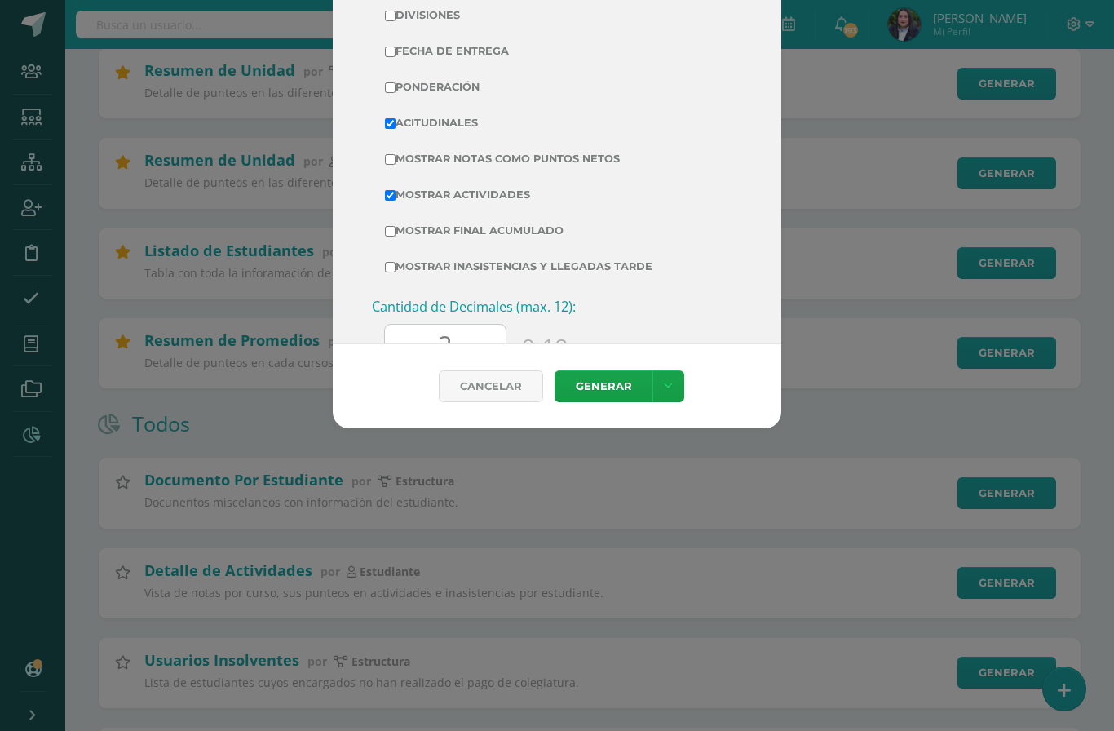
scroll to position [323, 0]
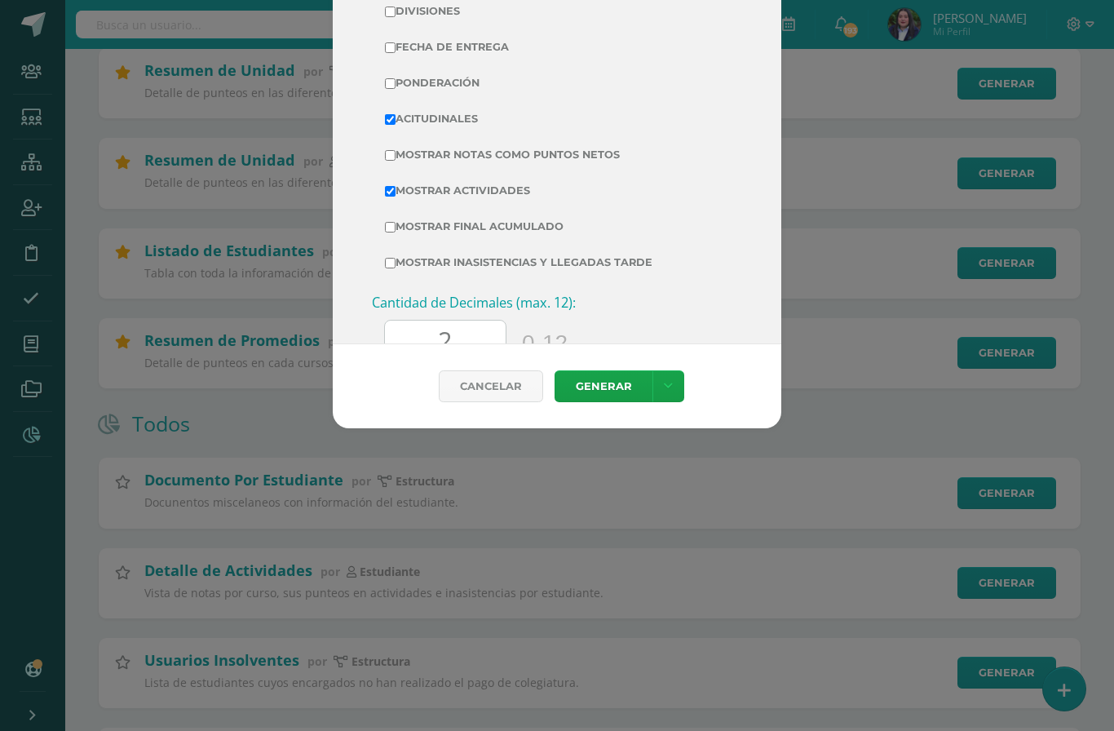
click at [613, 402] on link "Generar" at bounding box center [604, 386] width 98 height 32
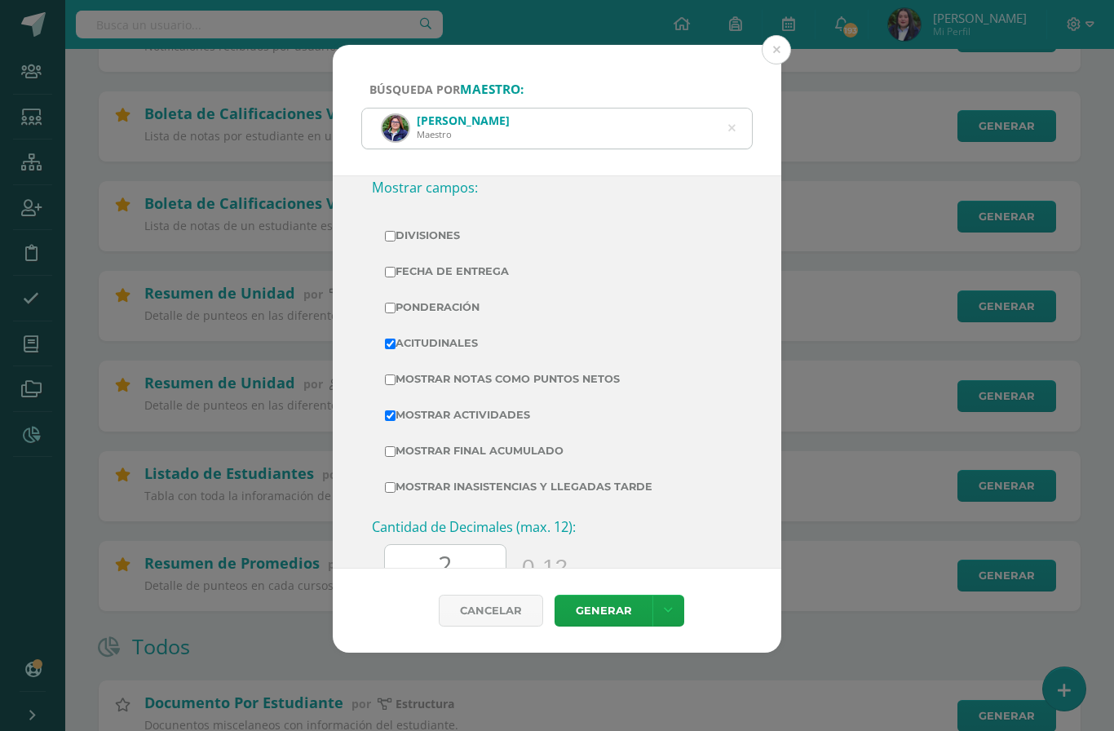
scroll to position [365, 0]
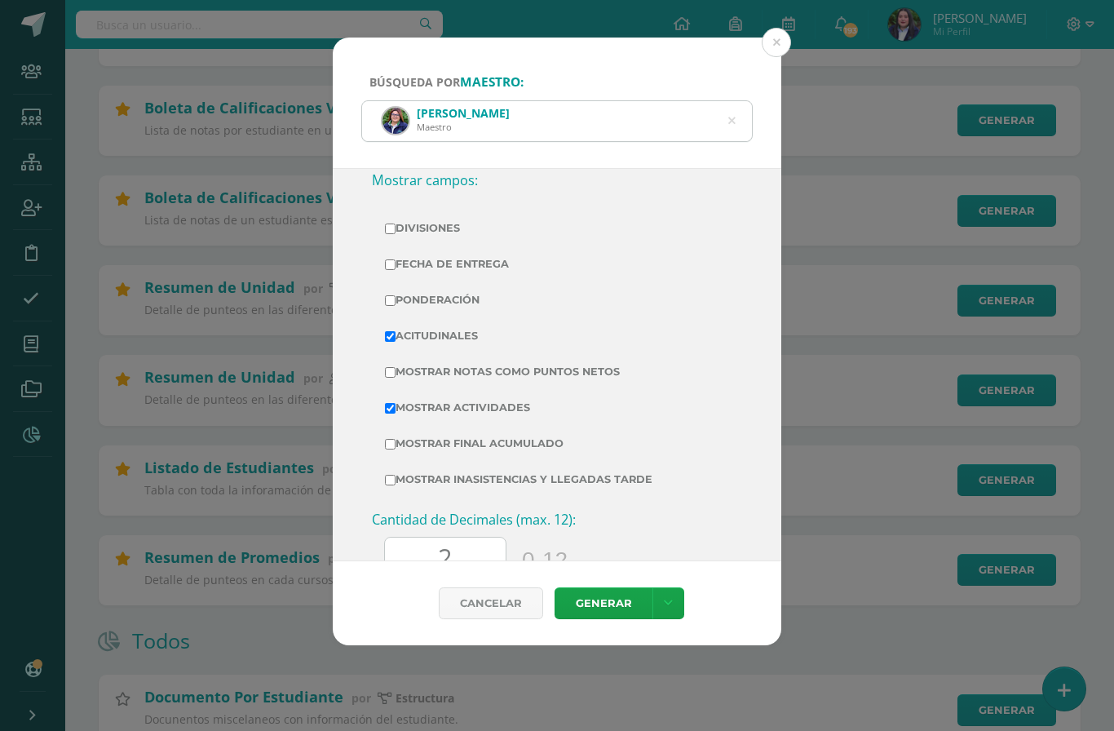
click at [730, 106] on icon at bounding box center [731, 121] width 7 height 42
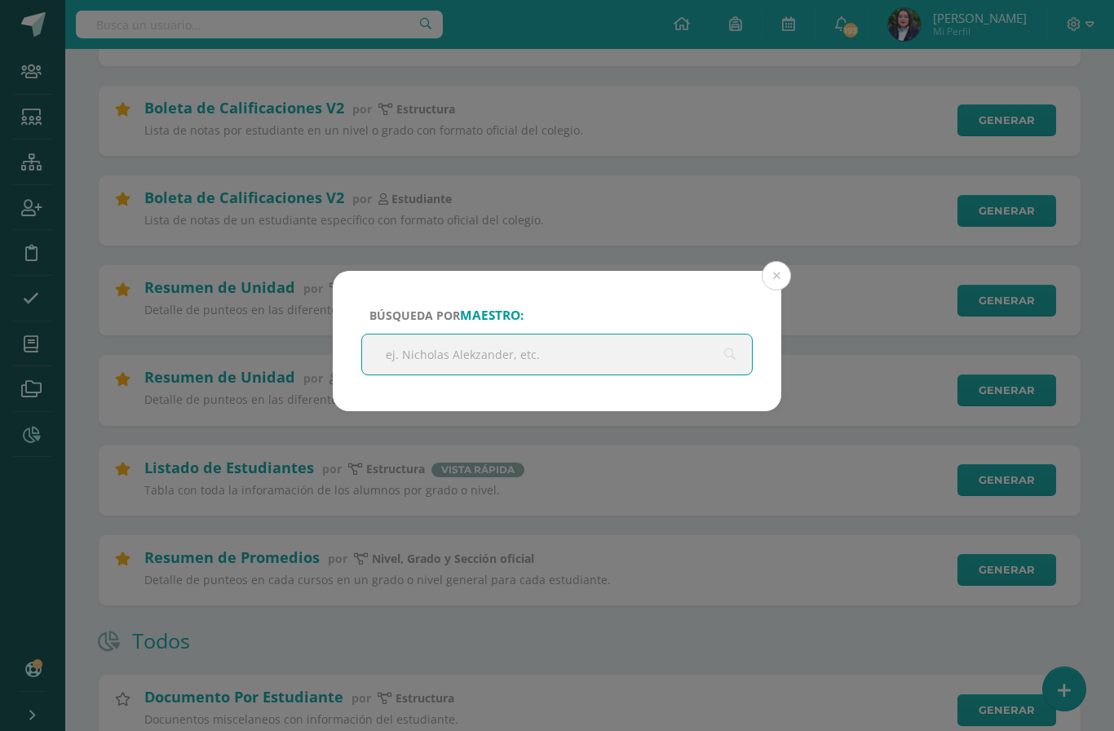
scroll to position [365, 0]
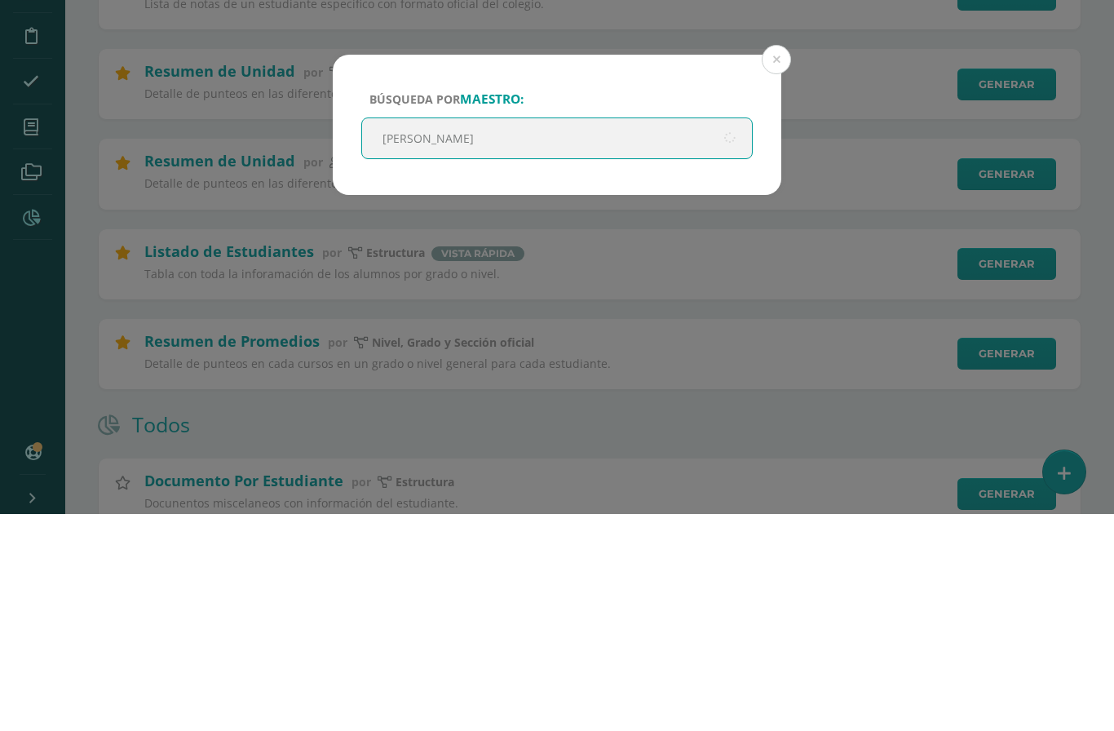
type input "Heidi"
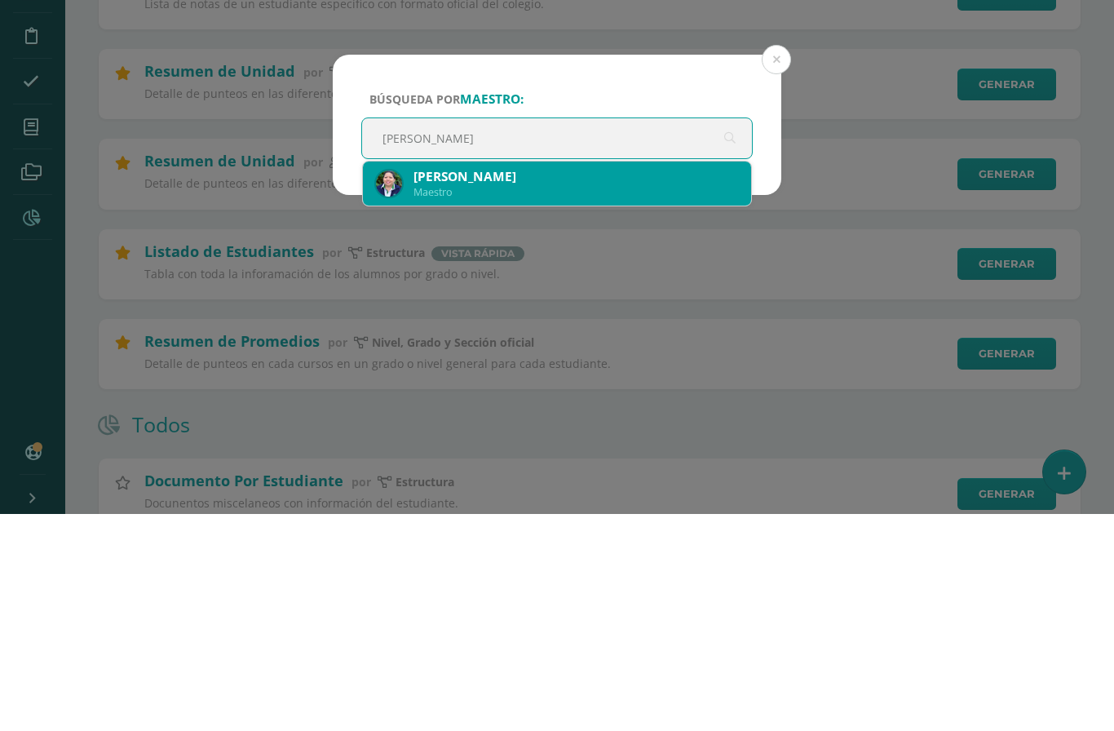
click at [572, 385] on div "Heidi Arely Navas de Cruz" at bounding box center [575, 393] width 325 height 17
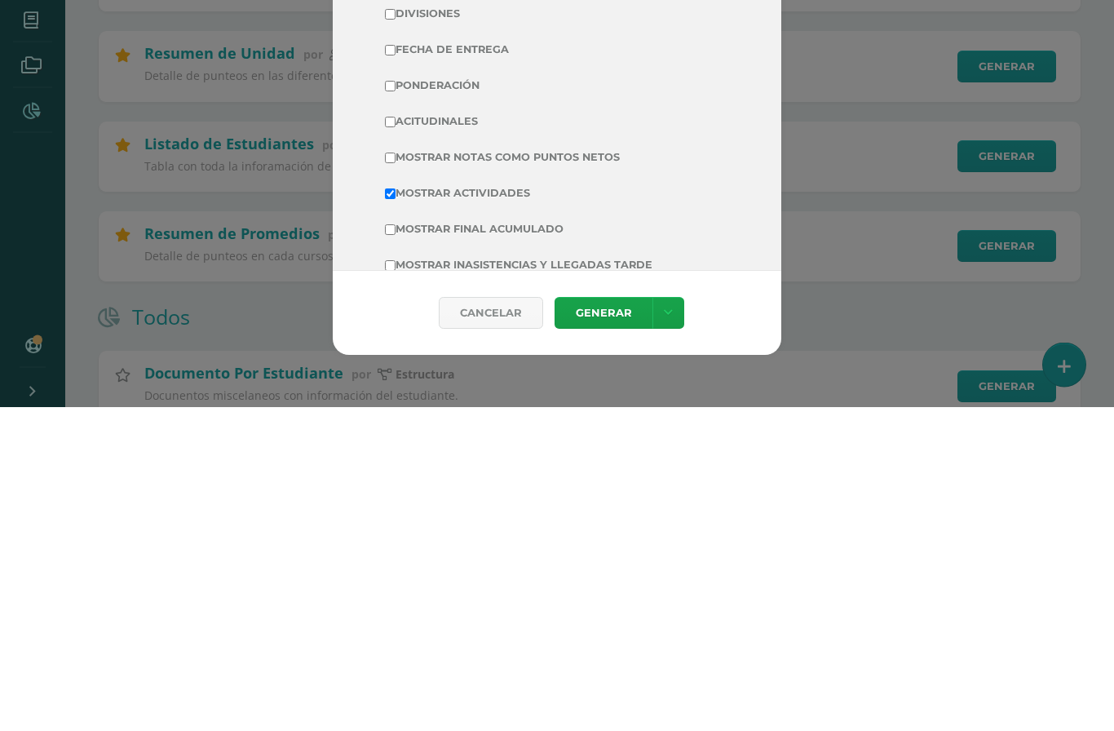
scroll to position [227, 0]
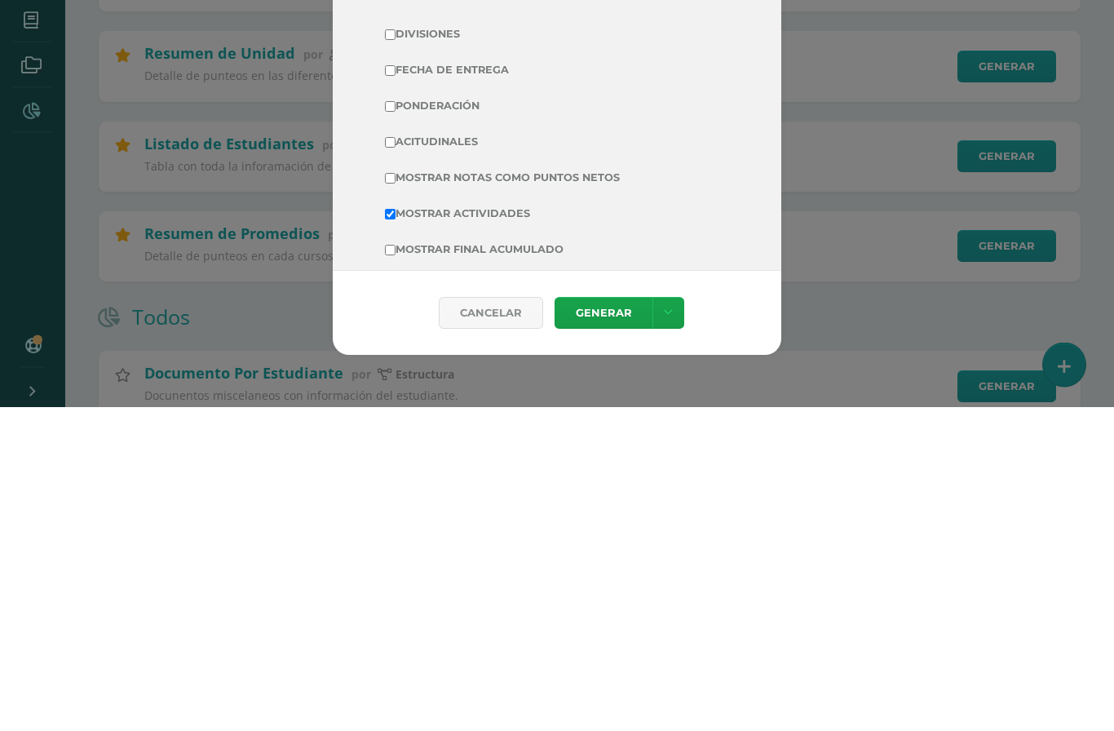
click at [400, 455] on label "Acitudinales" at bounding box center [557, 466] width 344 height 23
click at [396, 462] on input "Acitudinales" at bounding box center [390, 467] width 11 height 11
checkbox input "true"
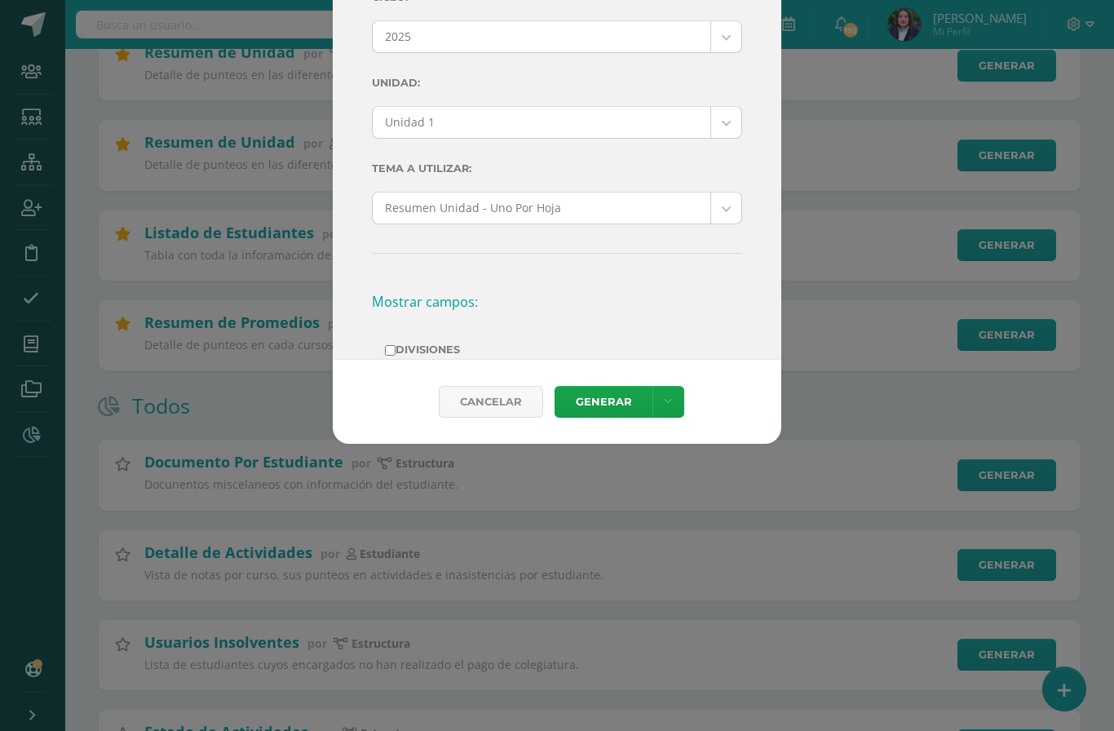
scroll to position [609, 0]
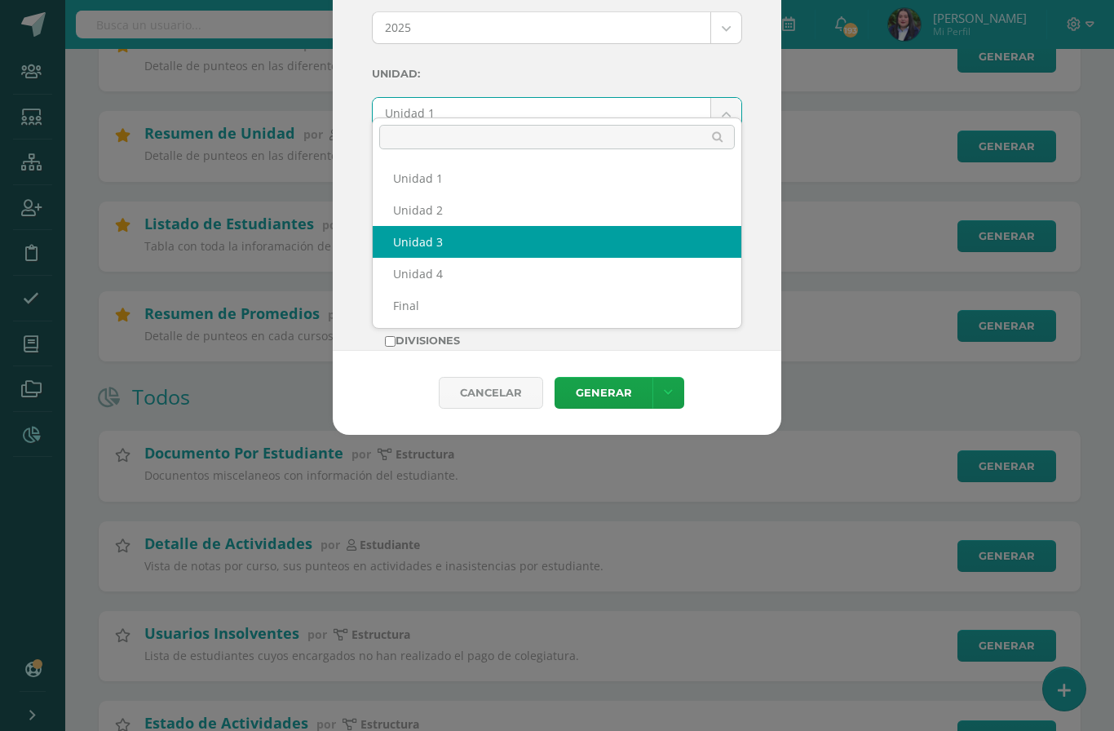
select select "Unidad 3"
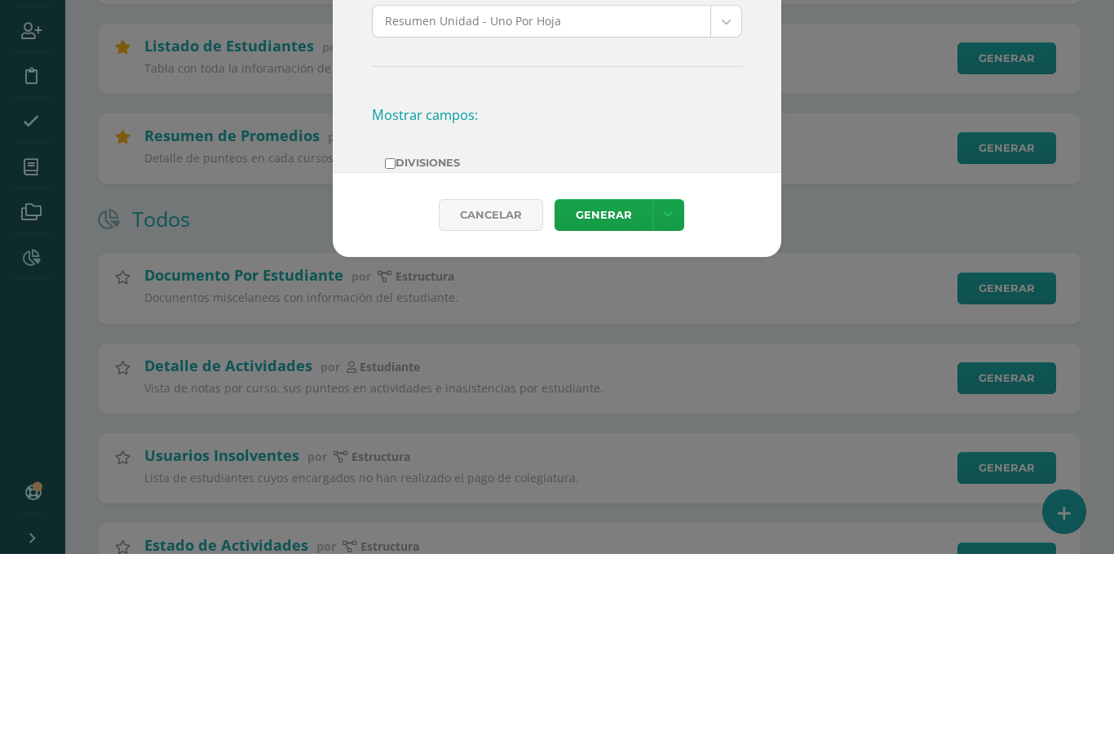
click at [618, 377] on link "Generar" at bounding box center [604, 393] width 98 height 32
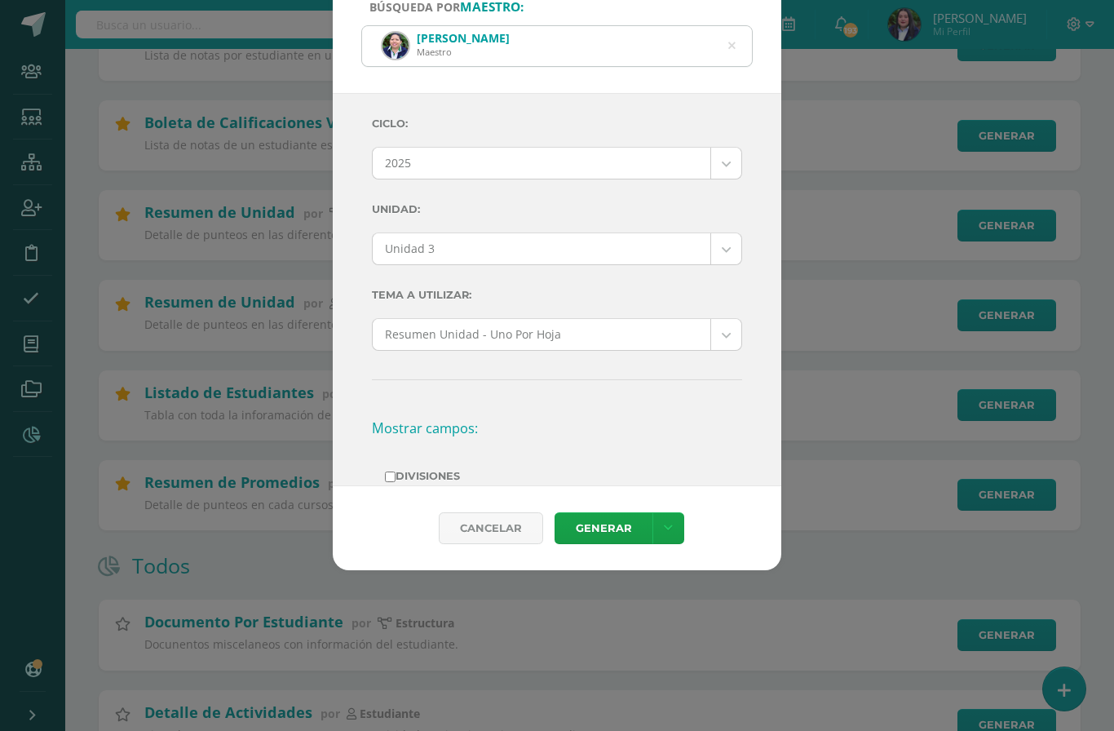
scroll to position [329, 0]
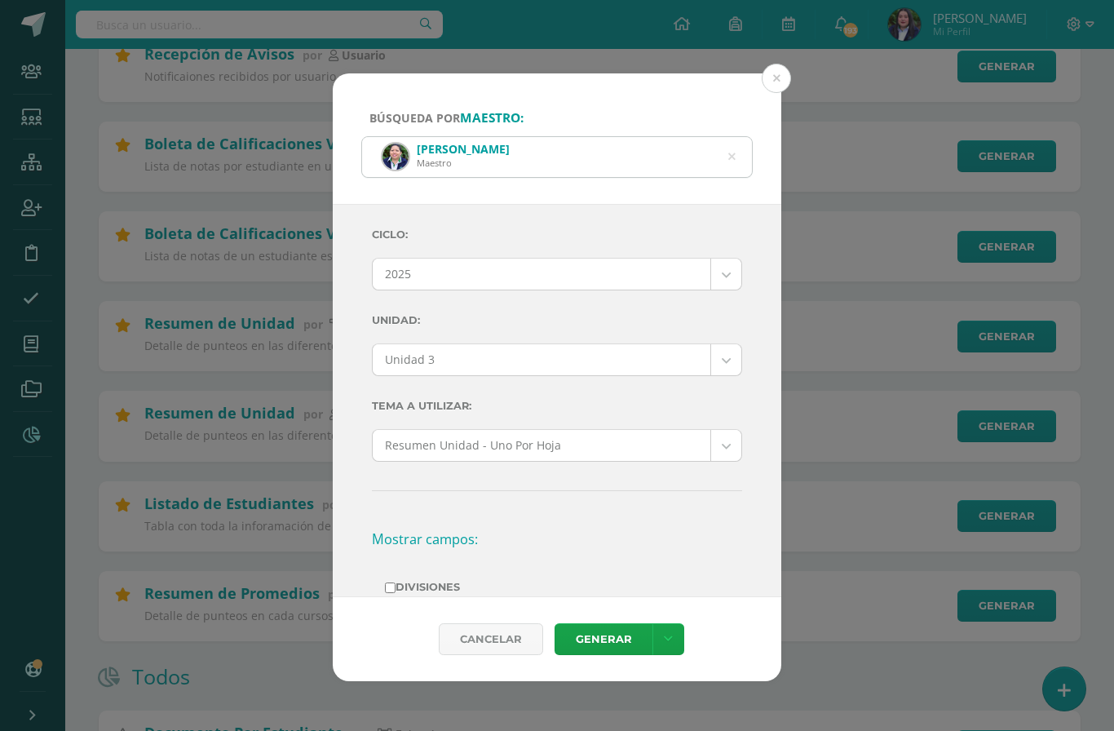
click at [735, 153] on icon at bounding box center [732, 156] width 42 height 7
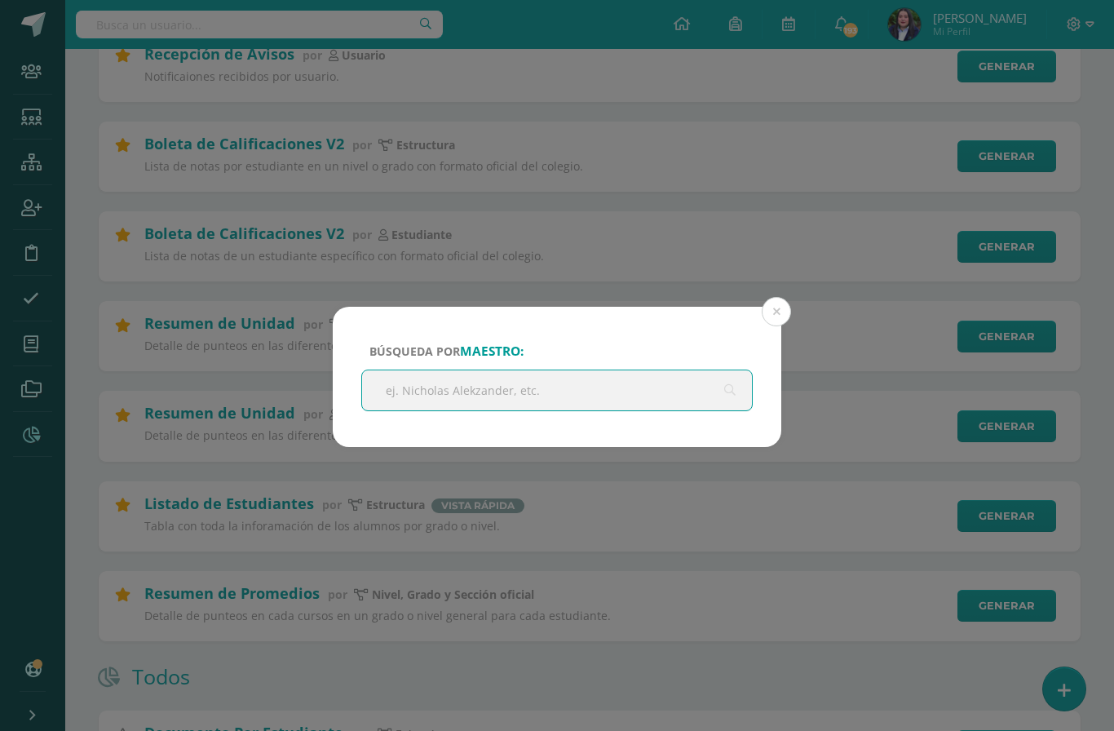
scroll to position [329, 0]
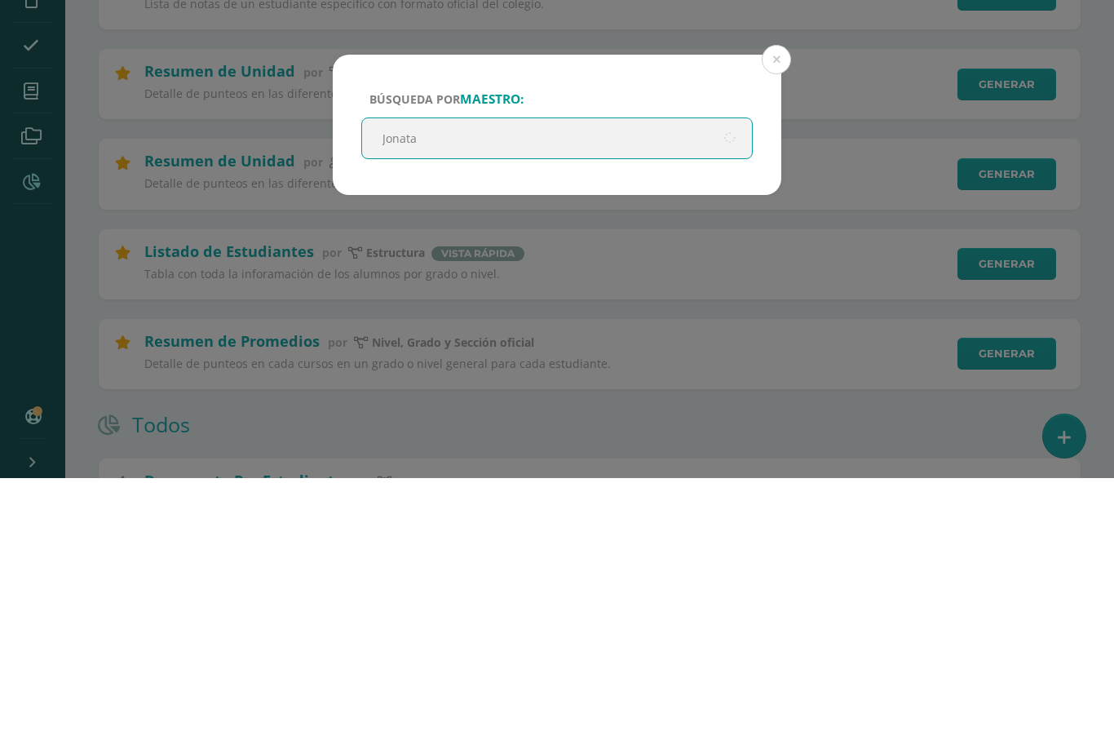
type input "Jonatan"
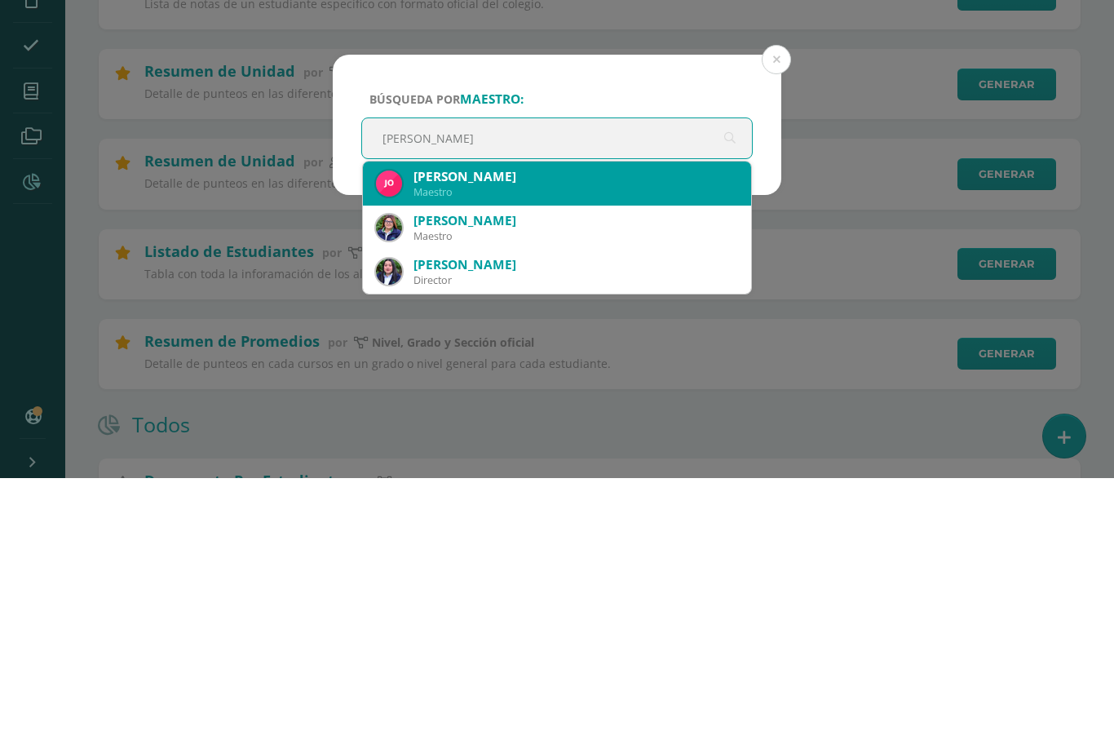
click at [560, 421] on div "Jonatan Mizraim Guzmán Chún" at bounding box center [575, 429] width 325 height 17
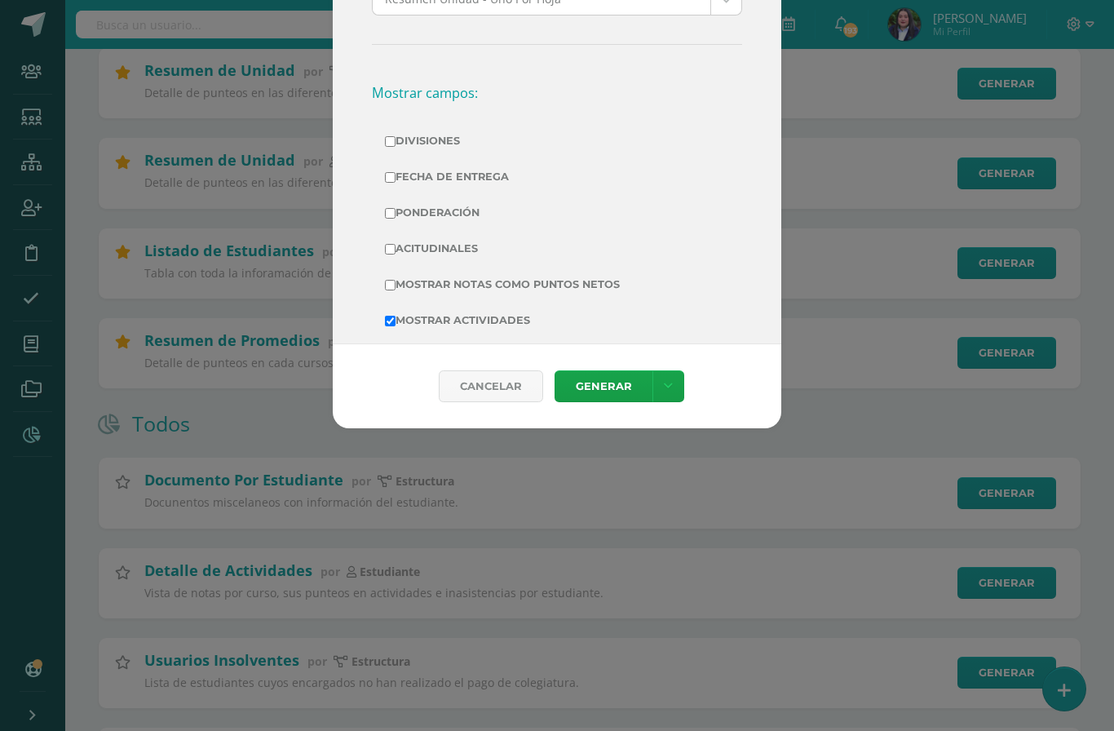
scroll to position [194, 0]
click at [388, 243] on input "Acitudinales" at bounding box center [390, 248] width 11 height 11
checkbox input "true"
click at [606, 402] on link "Generar" at bounding box center [604, 386] width 98 height 32
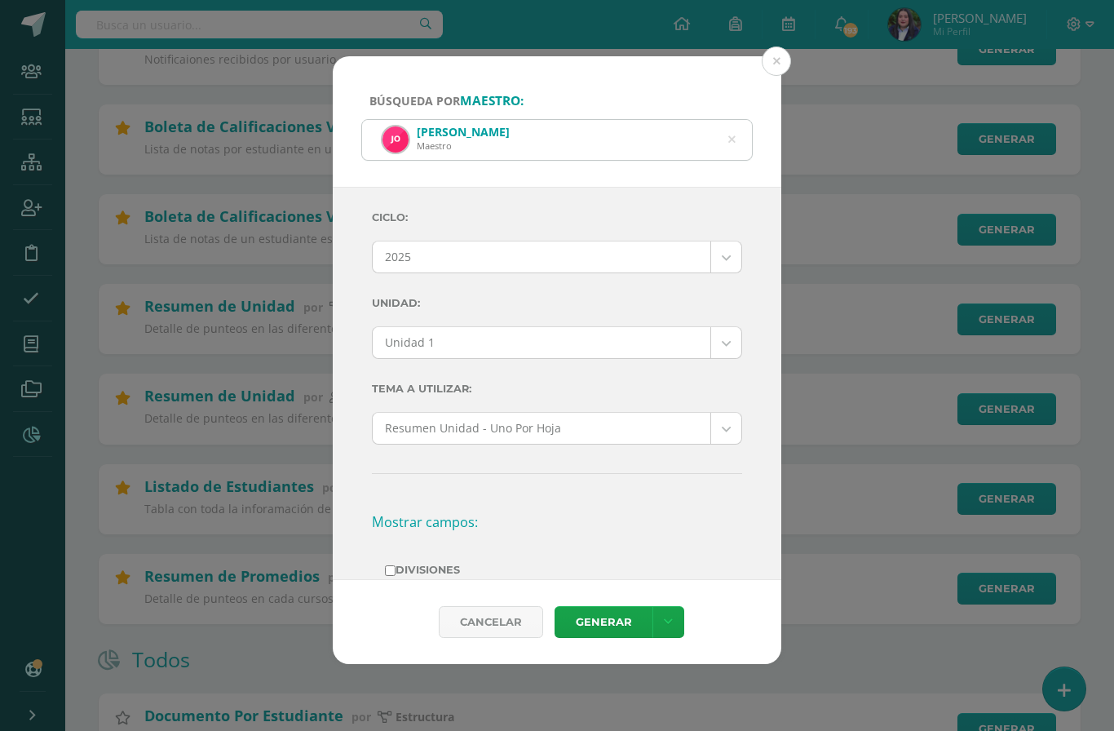
scroll to position [347, 0]
click at [740, 119] on div "Jonatan Mizraim Guzmán Chún Maestro" at bounding box center [557, 139] width 390 height 40
click at [734, 135] on icon at bounding box center [732, 138] width 42 height 7
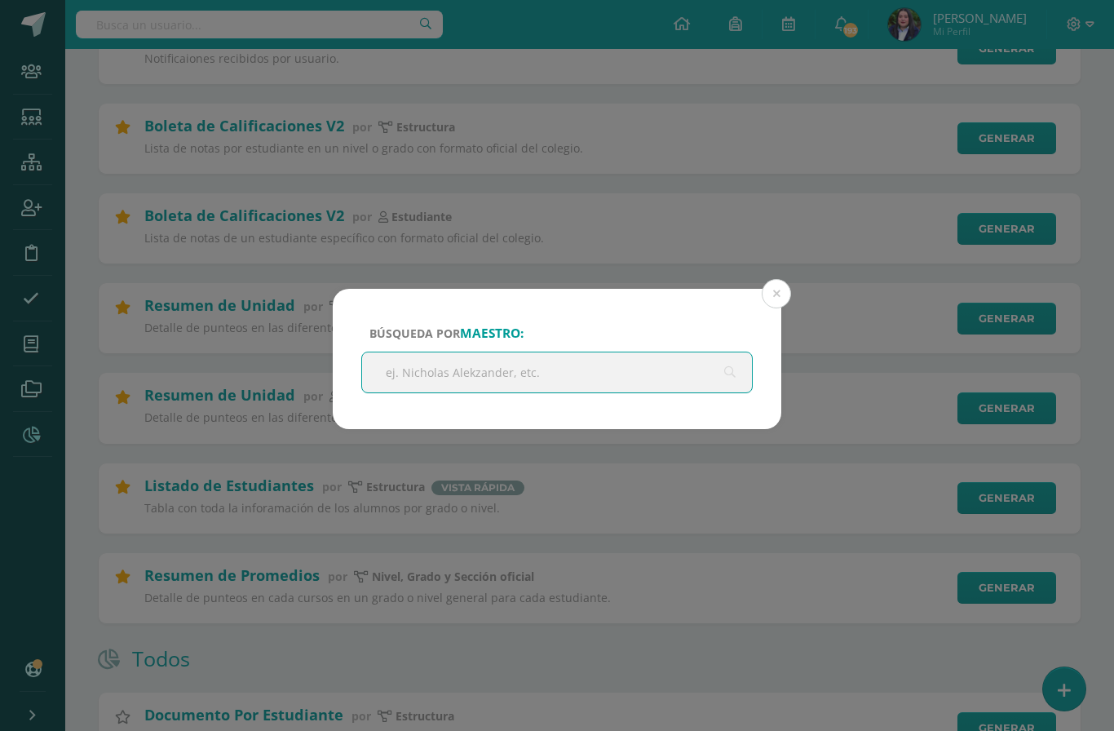
scroll to position [347, 0]
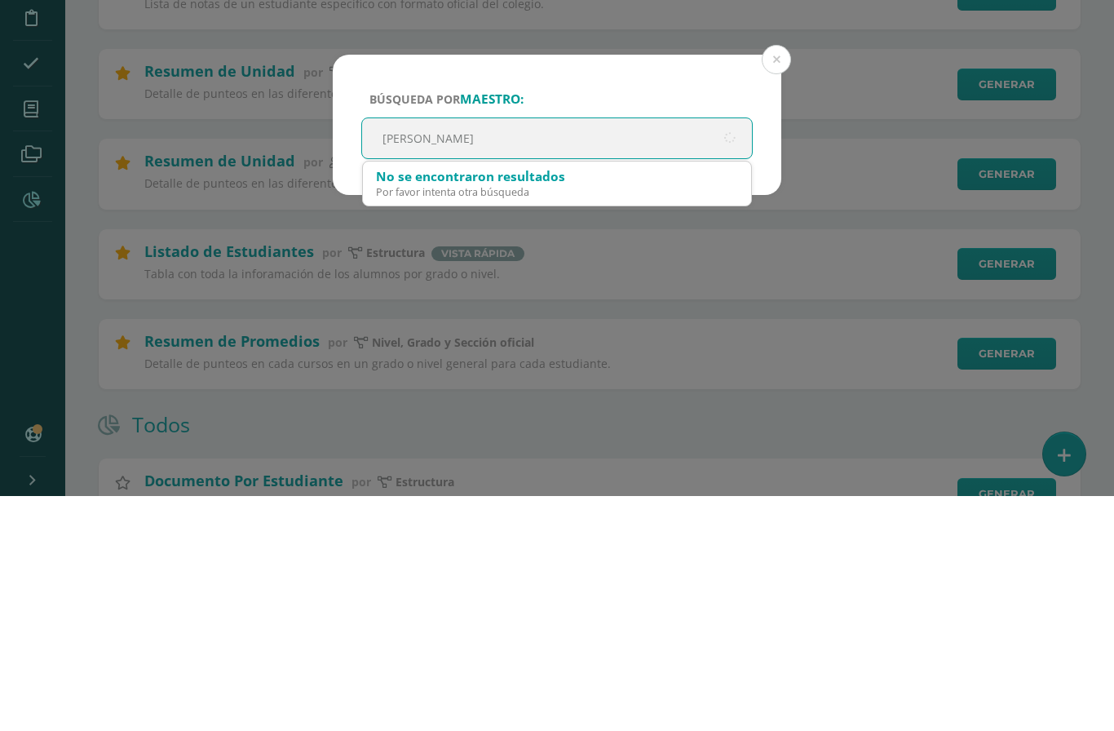
type input "Maria fer"
click at [523, 420] on div "Maestro" at bounding box center [575, 427] width 325 height 14
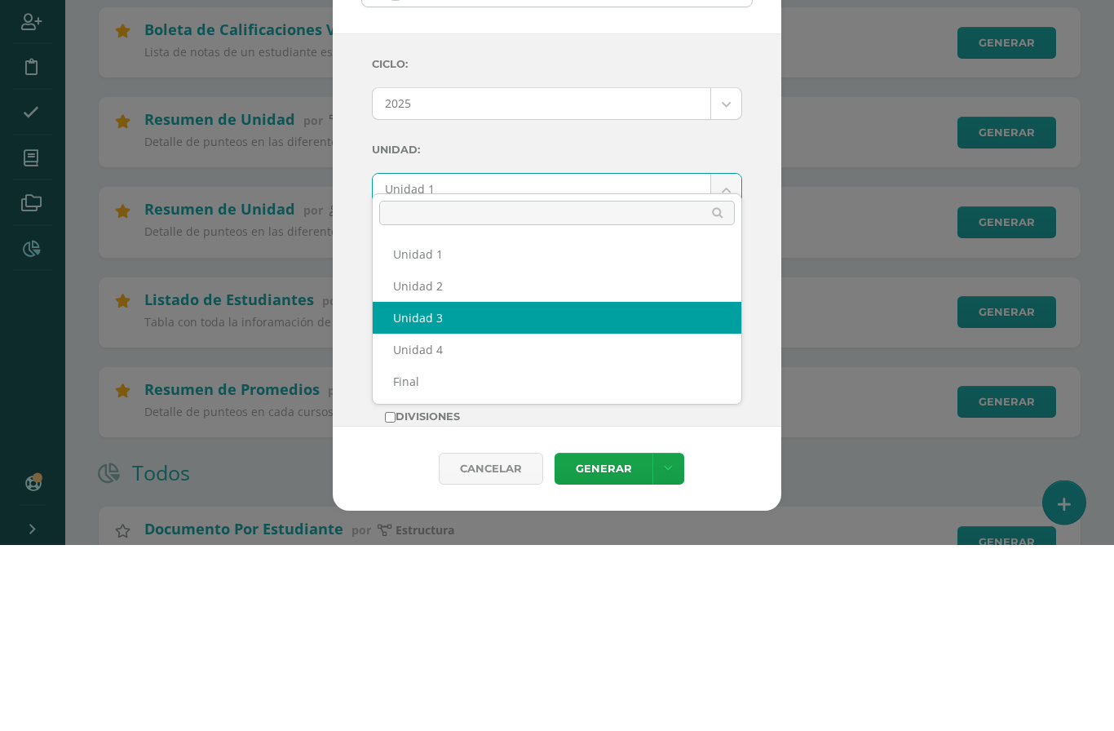
select select "Unidad 3"
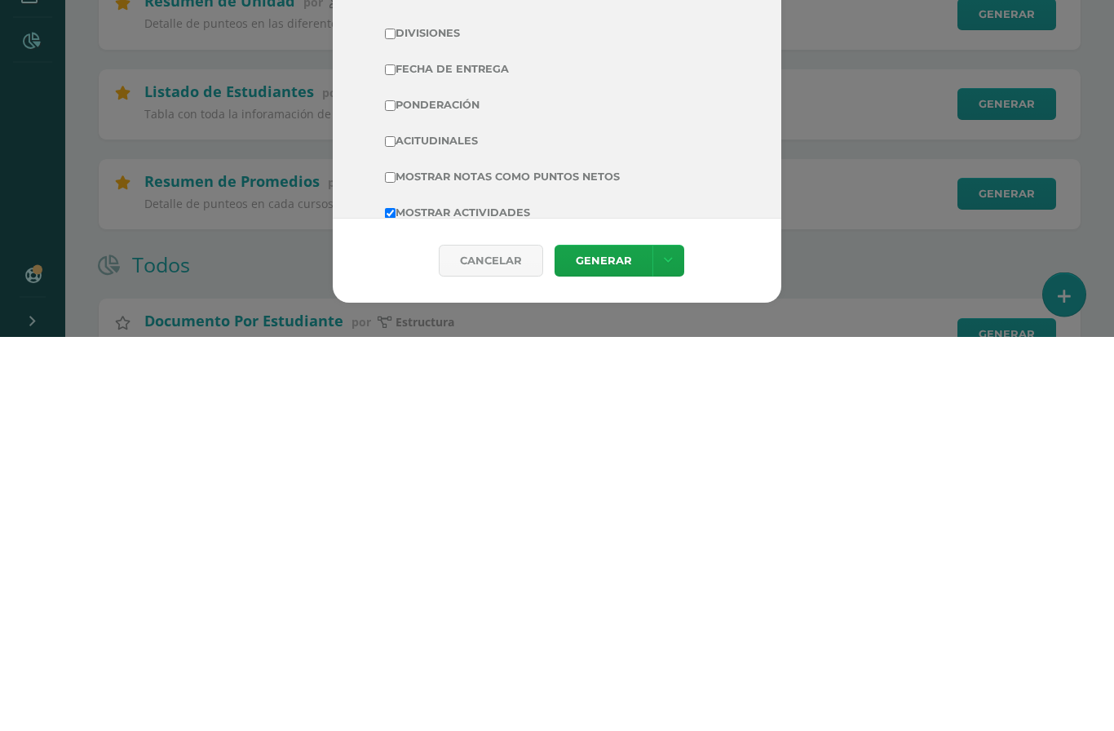
scroll to position [178, 0]
click at [391, 528] on input "Acitudinales" at bounding box center [390, 533] width 11 height 11
checkbox input "true"
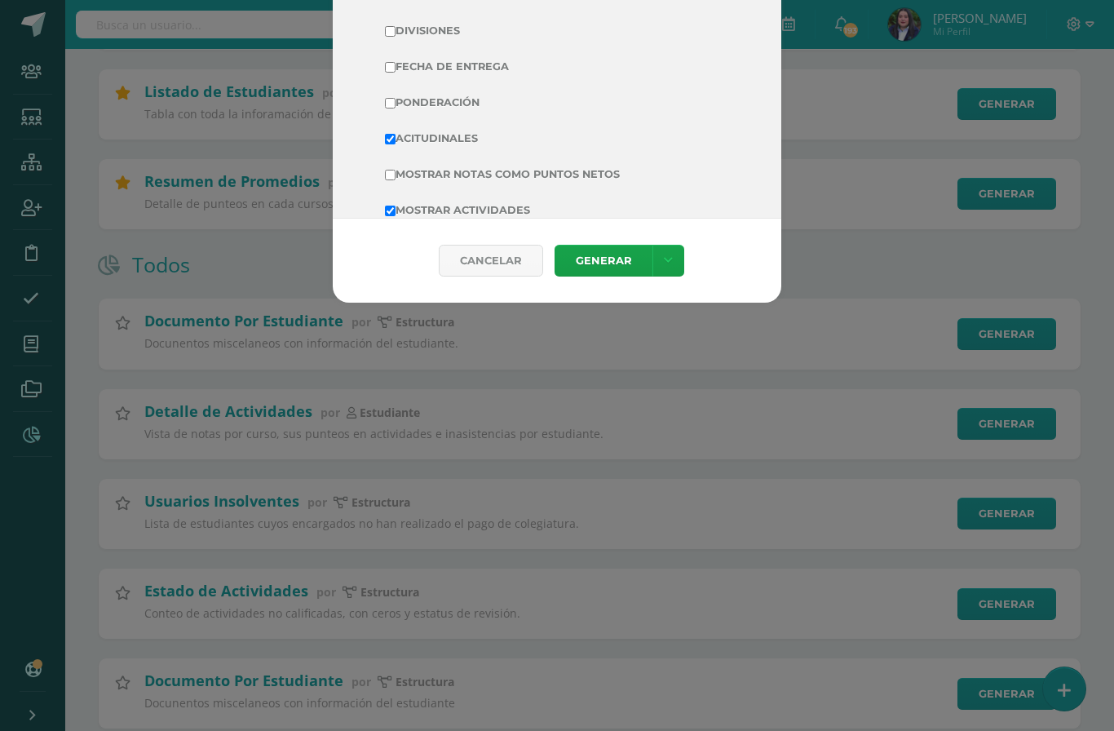
click at [624, 274] on link "Generar" at bounding box center [604, 261] width 98 height 32
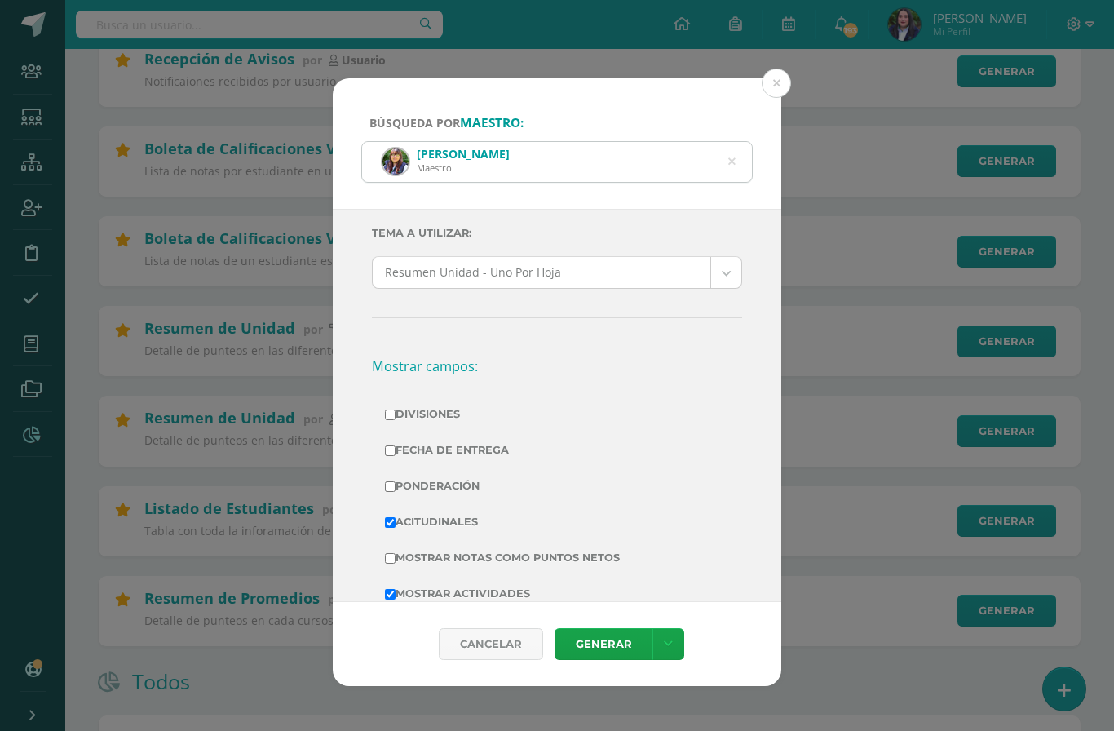
scroll to position [329, 0]
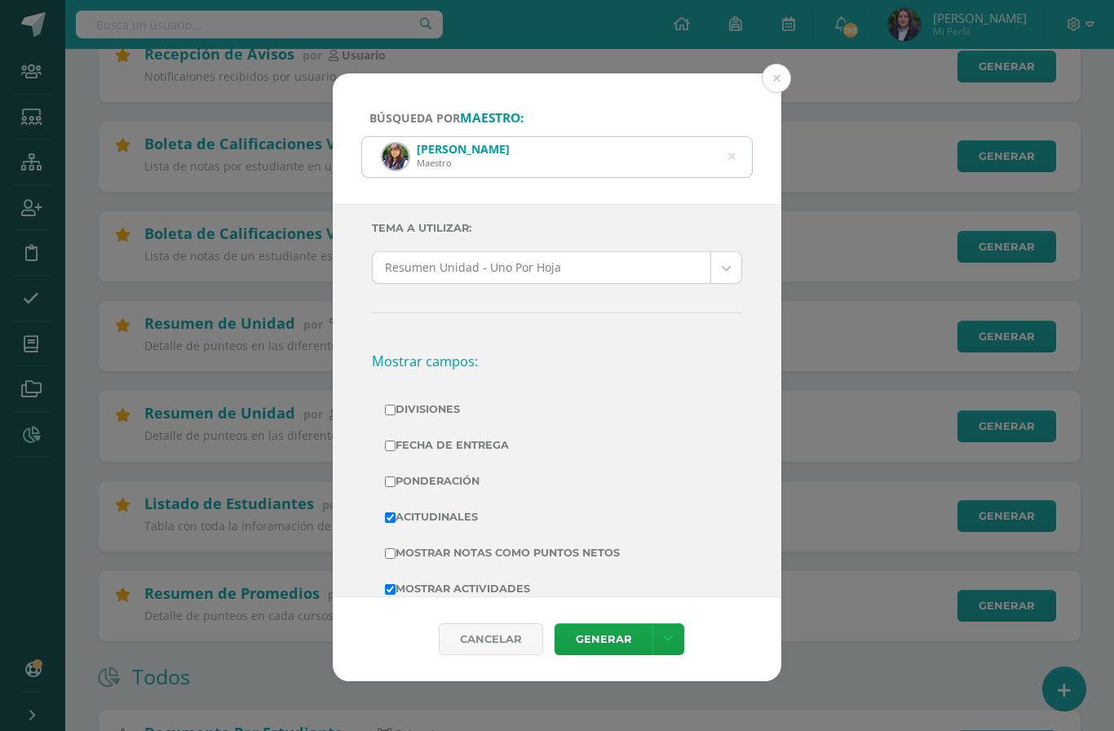
click at [723, 137] on div "María Fernanda Padilla Maestro" at bounding box center [557, 157] width 390 height 40
click at [732, 139] on icon at bounding box center [731, 156] width 34 height 34
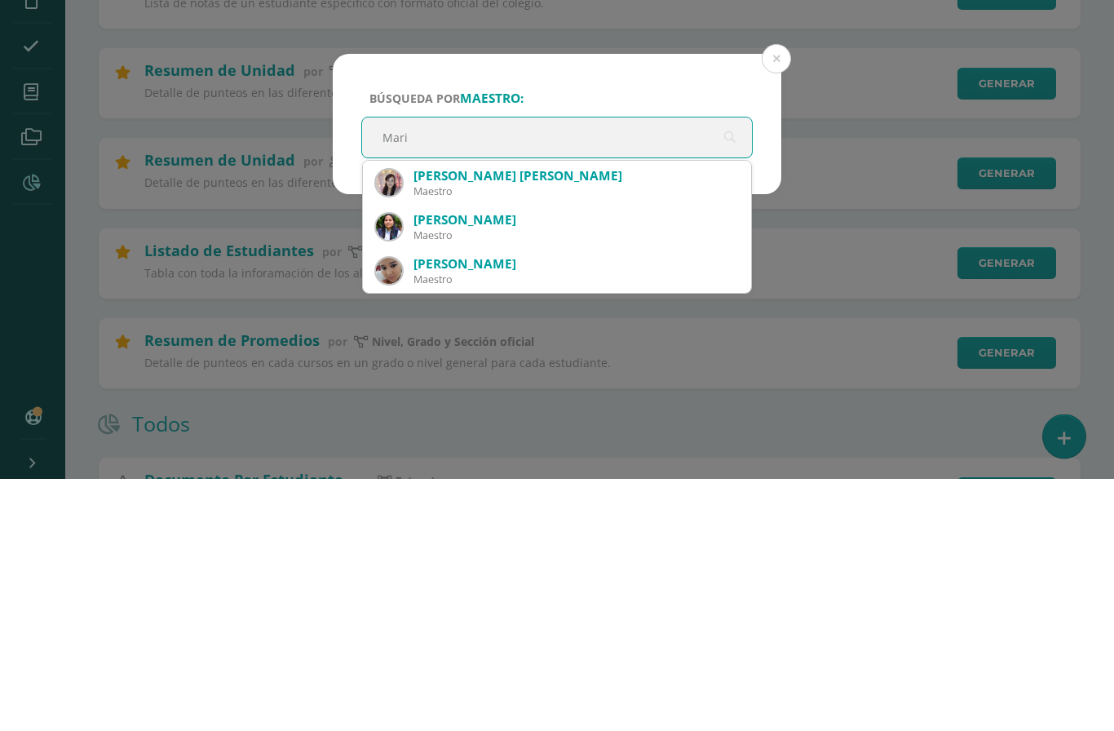
type input "Mario"
click at [536, 420] on div "Mario David Arana López" at bounding box center [575, 428] width 325 height 17
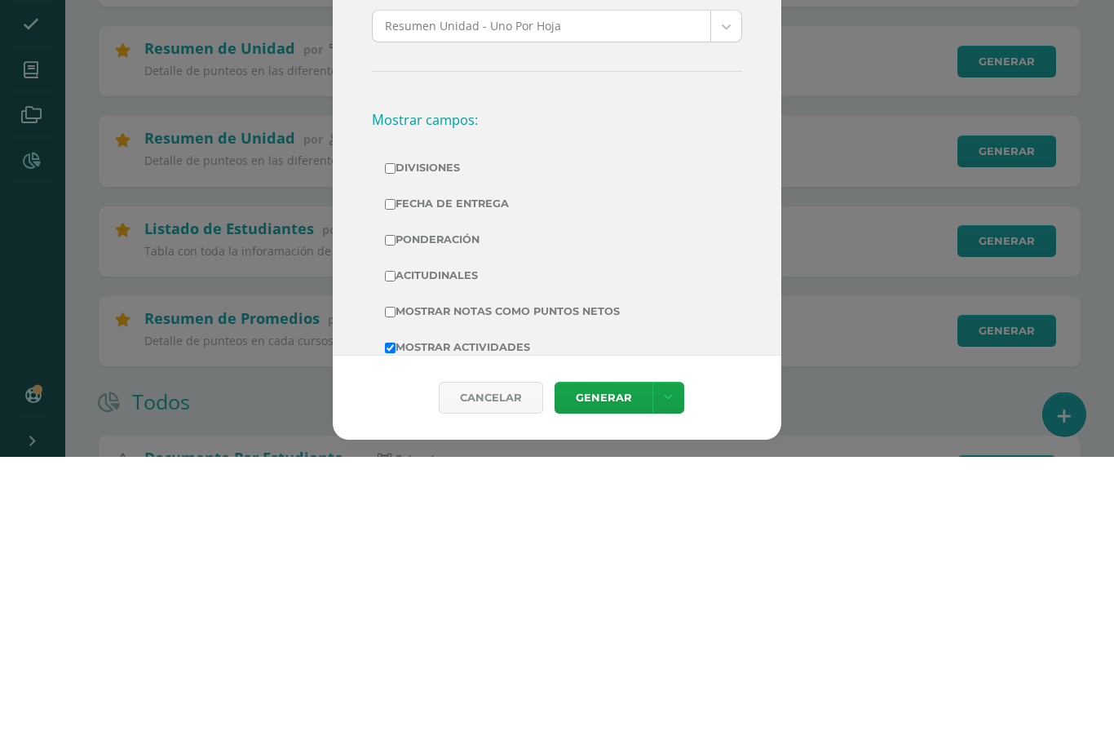
click at [390, 546] on input "Acitudinales" at bounding box center [390, 551] width 11 height 11
checkbox input "true"
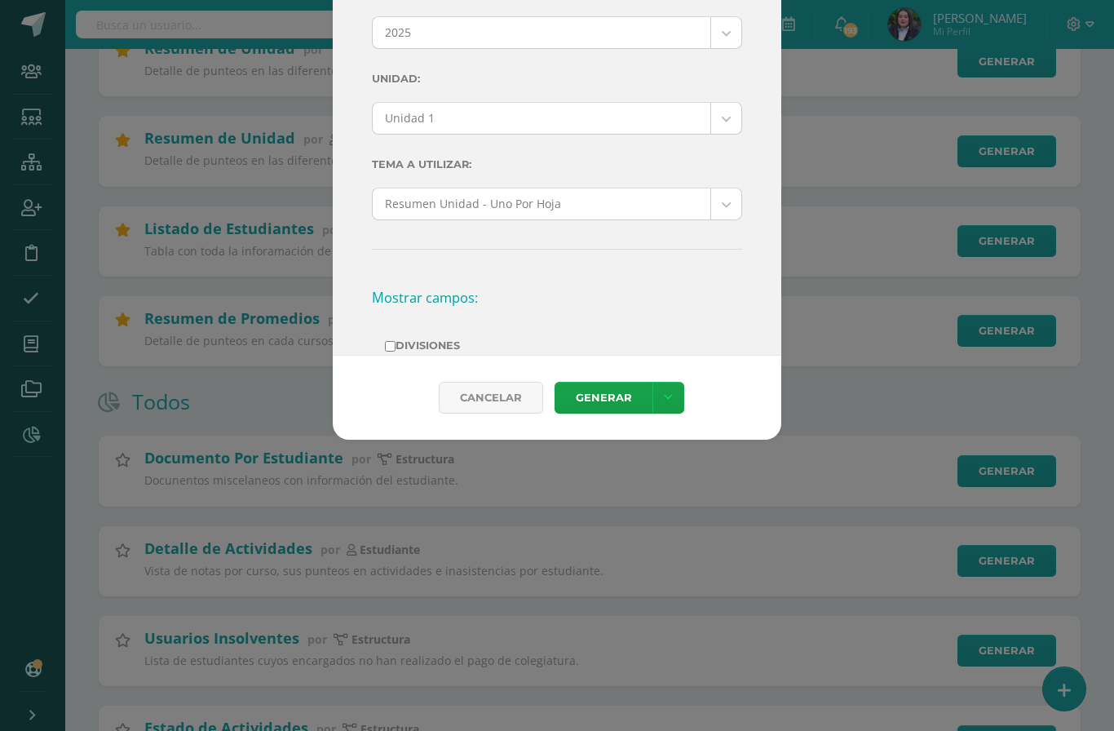
scroll to position [0, 0]
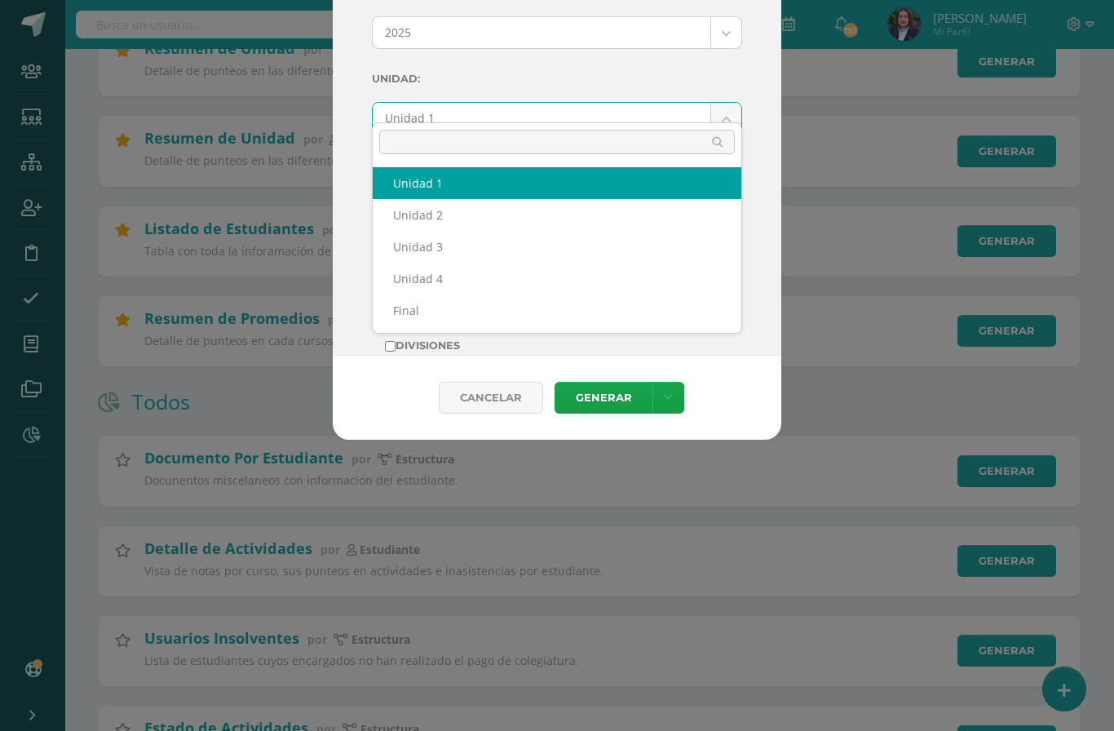
scroll to position [603, 0]
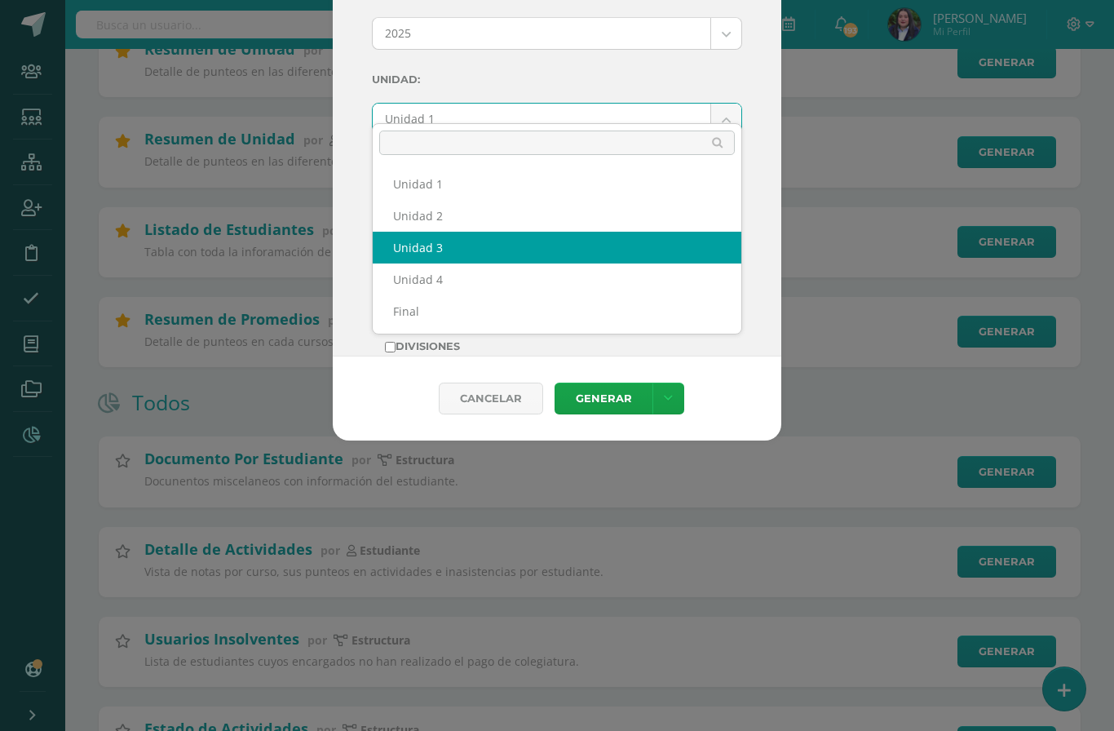
select select "Unidad 3"
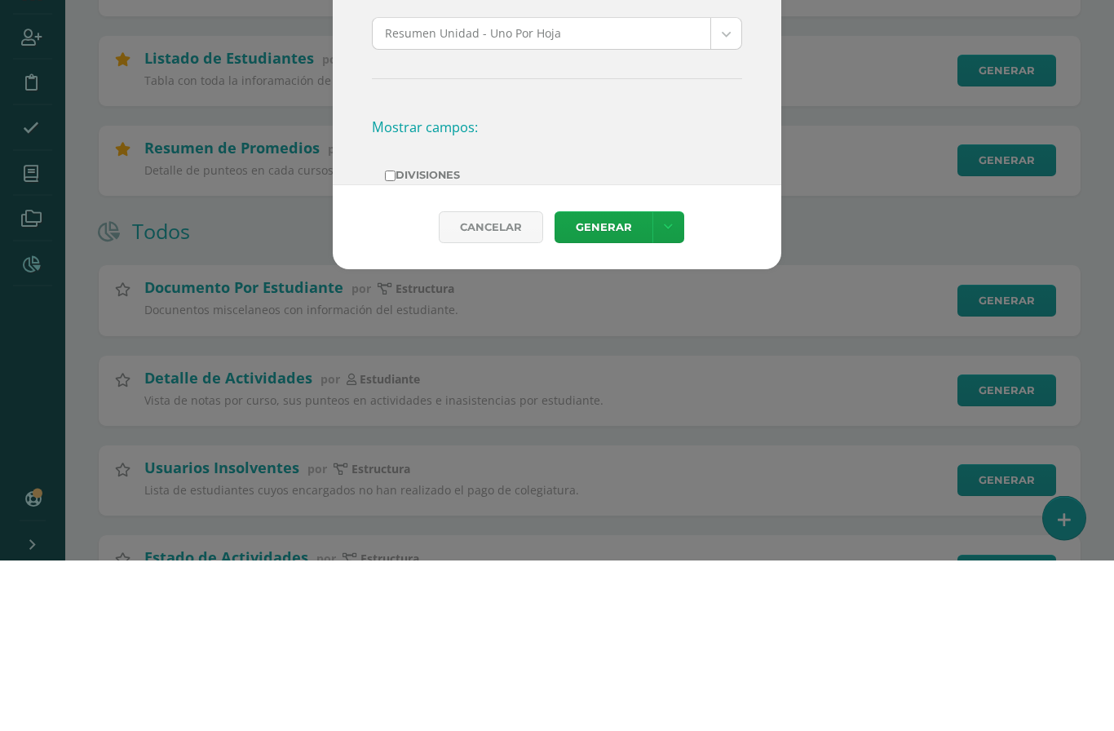
click at [600, 382] on link "Generar" at bounding box center [604, 398] width 98 height 32
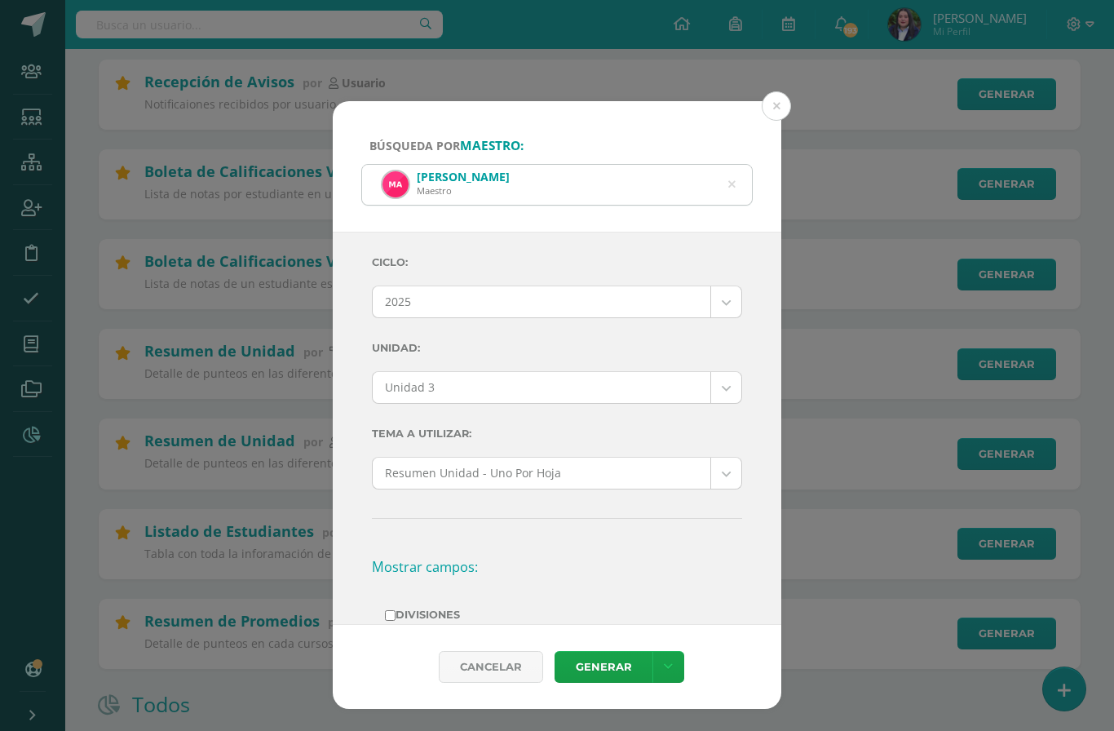
scroll to position [304, 0]
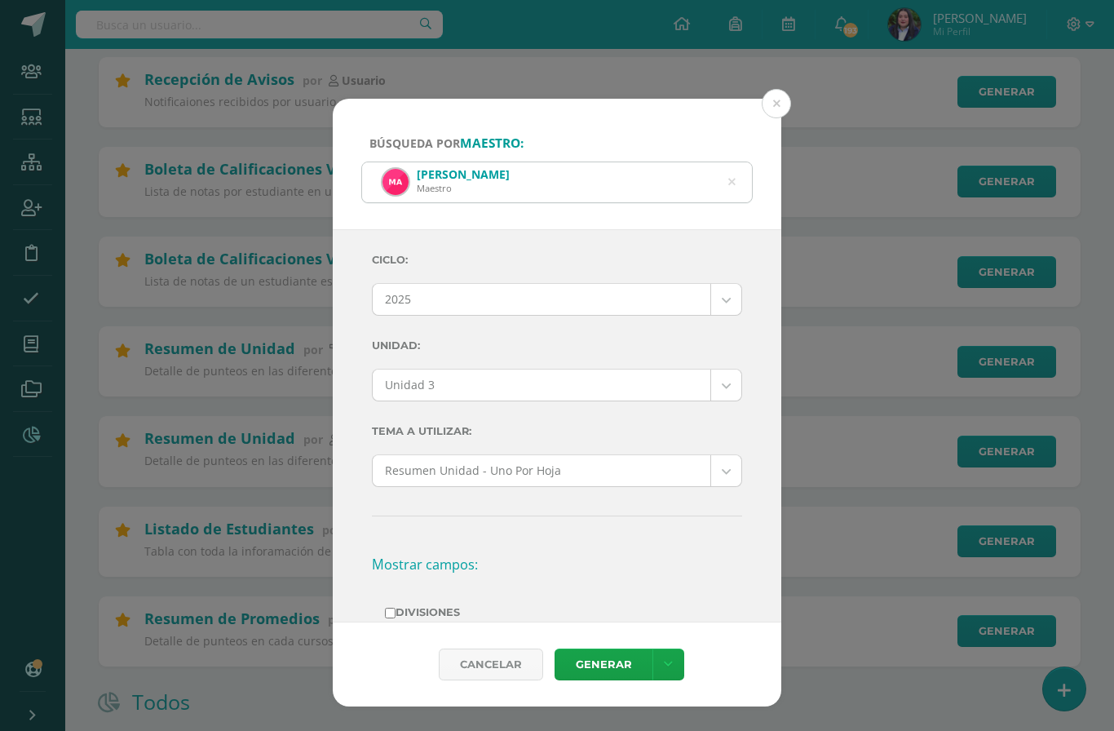
click at [730, 179] on icon at bounding box center [732, 182] width 42 height 7
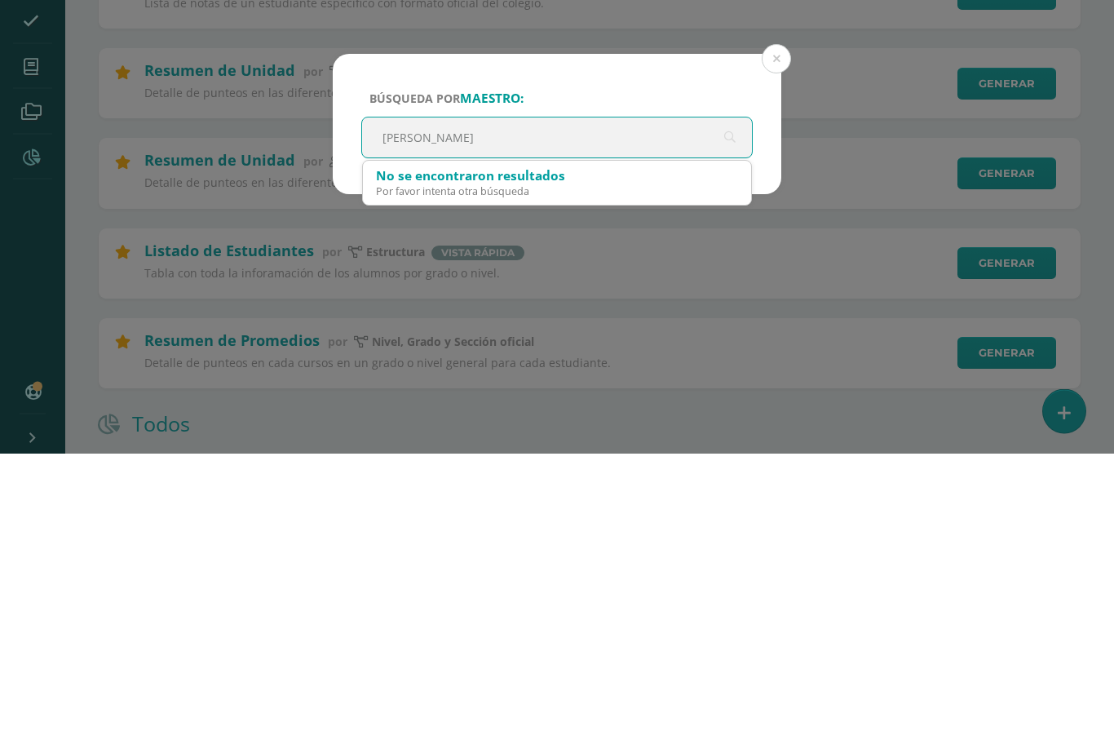
type input "Miriam"
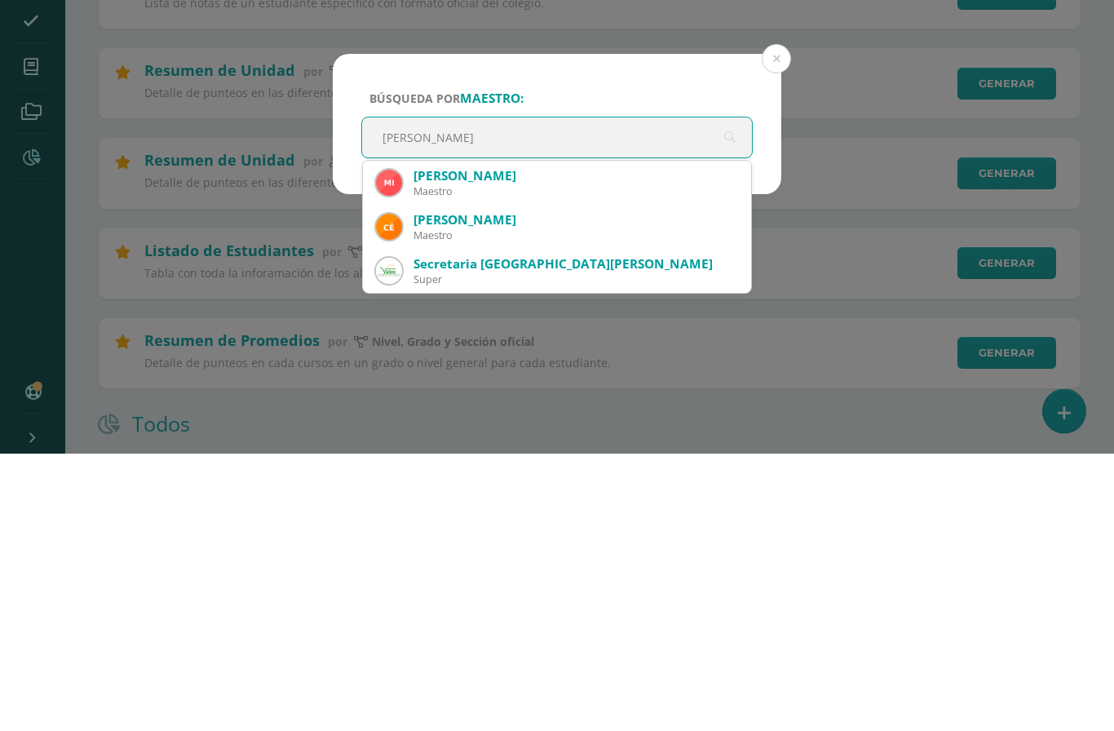
click at [569, 445] on div "Miriam Jeannette Quiñonez Hensel" at bounding box center [575, 453] width 325 height 17
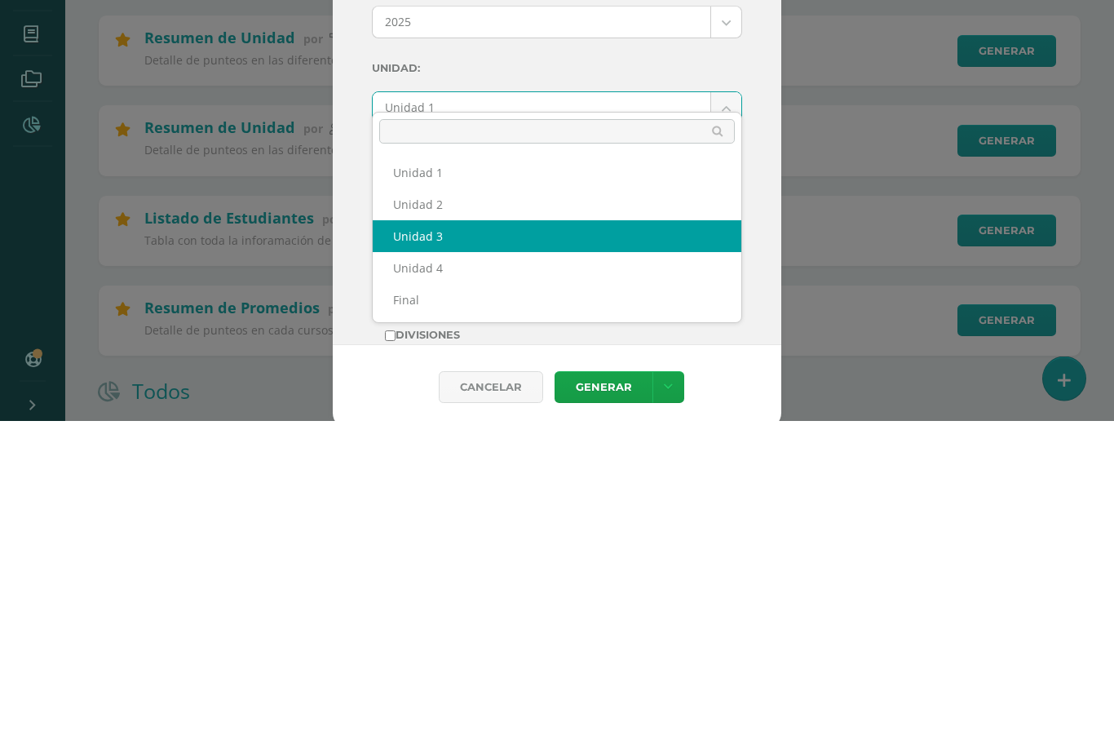
select select "Unidad 3"
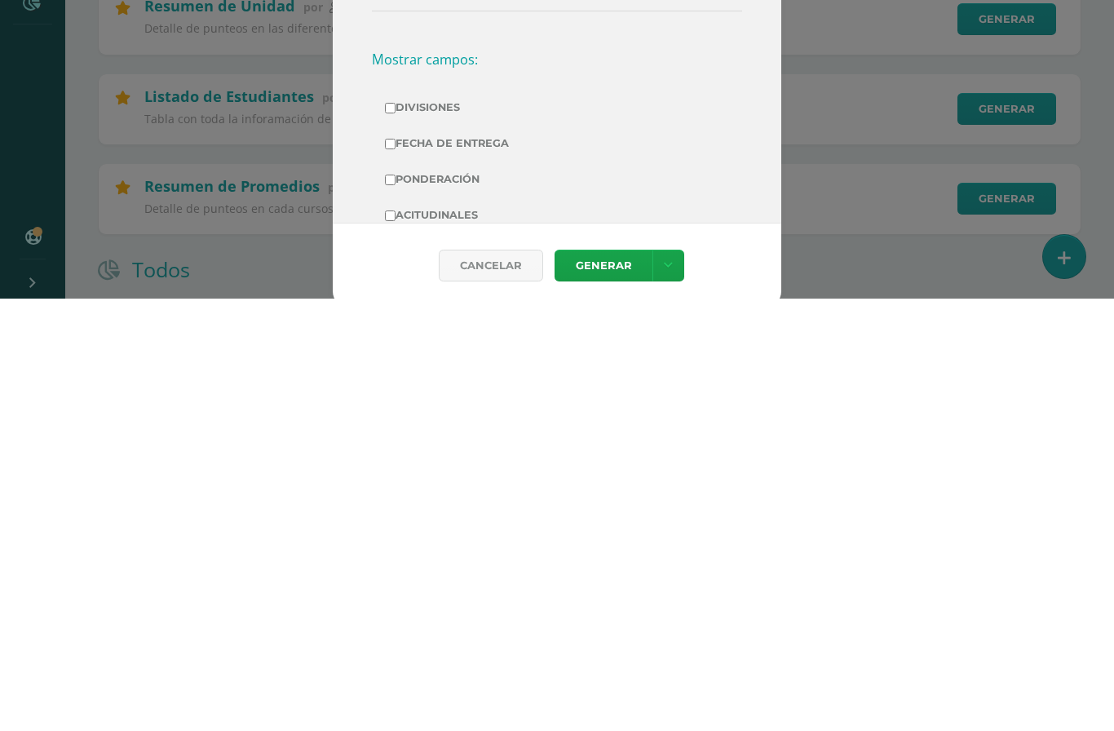
scroll to position [107, 0]
click at [394, 642] on input "Acitudinales" at bounding box center [390, 647] width 11 height 11
checkbox input "true"
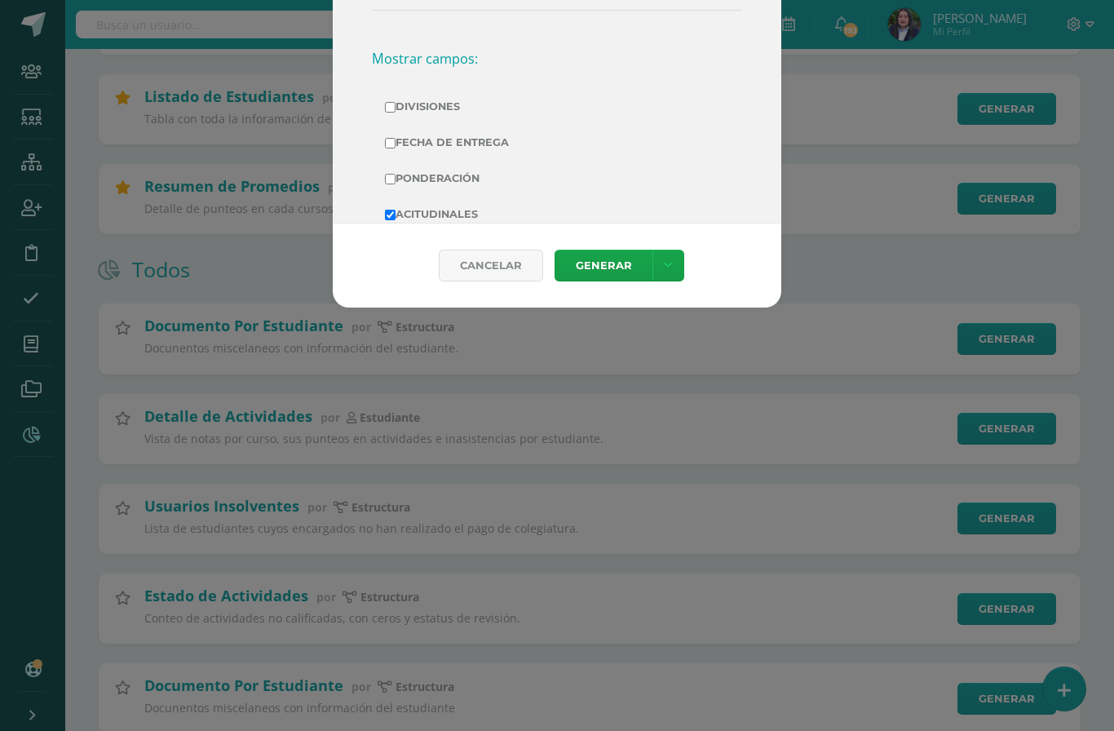
click at [621, 281] on link "Generar" at bounding box center [604, 266] width 98 height 32
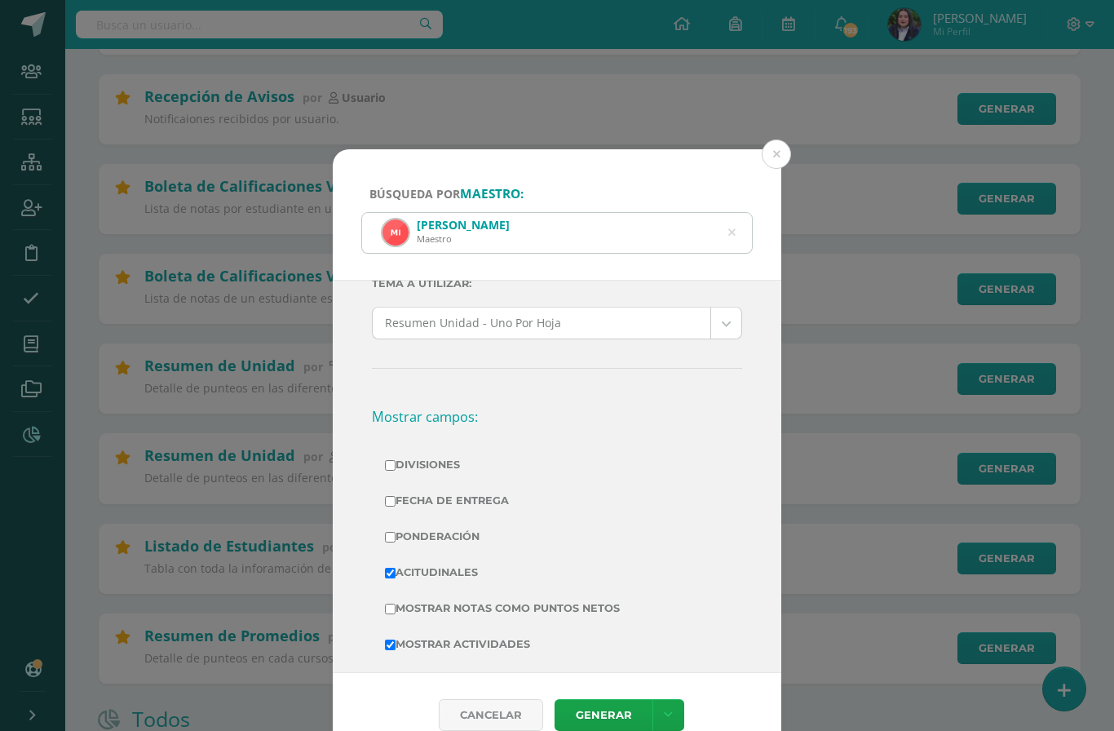
scroll to position [209, 0]
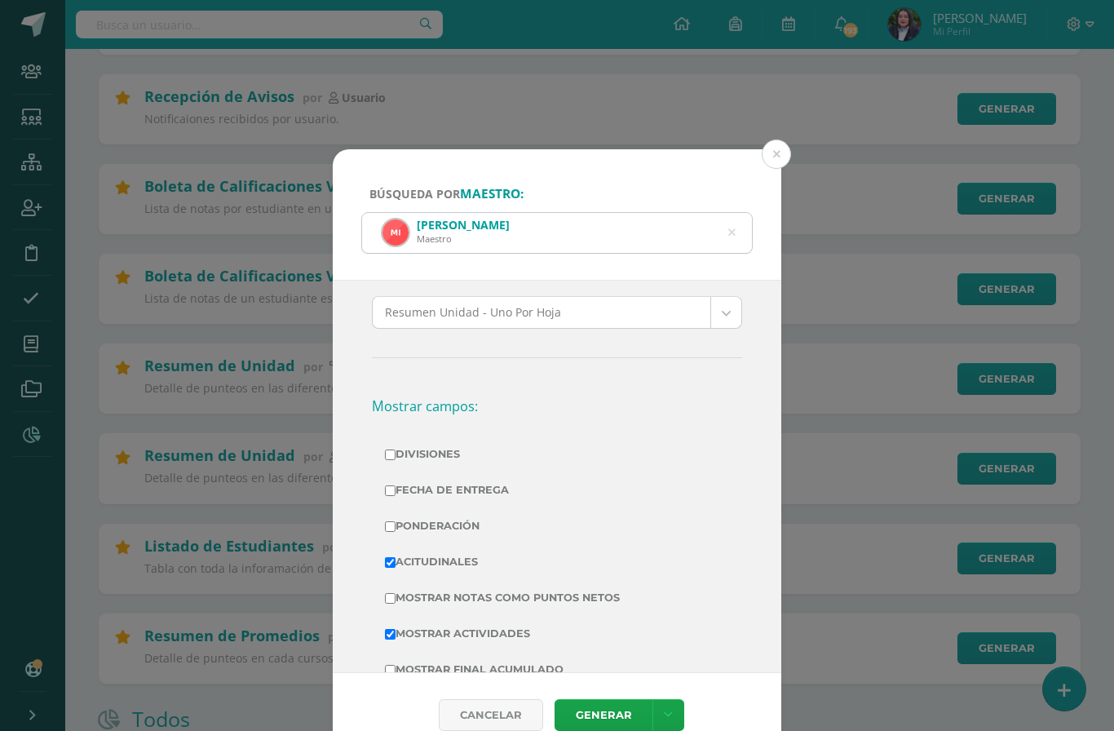
click at [609, 729] on link "Generar" at bounding box center [604, 715] width 98 height 32
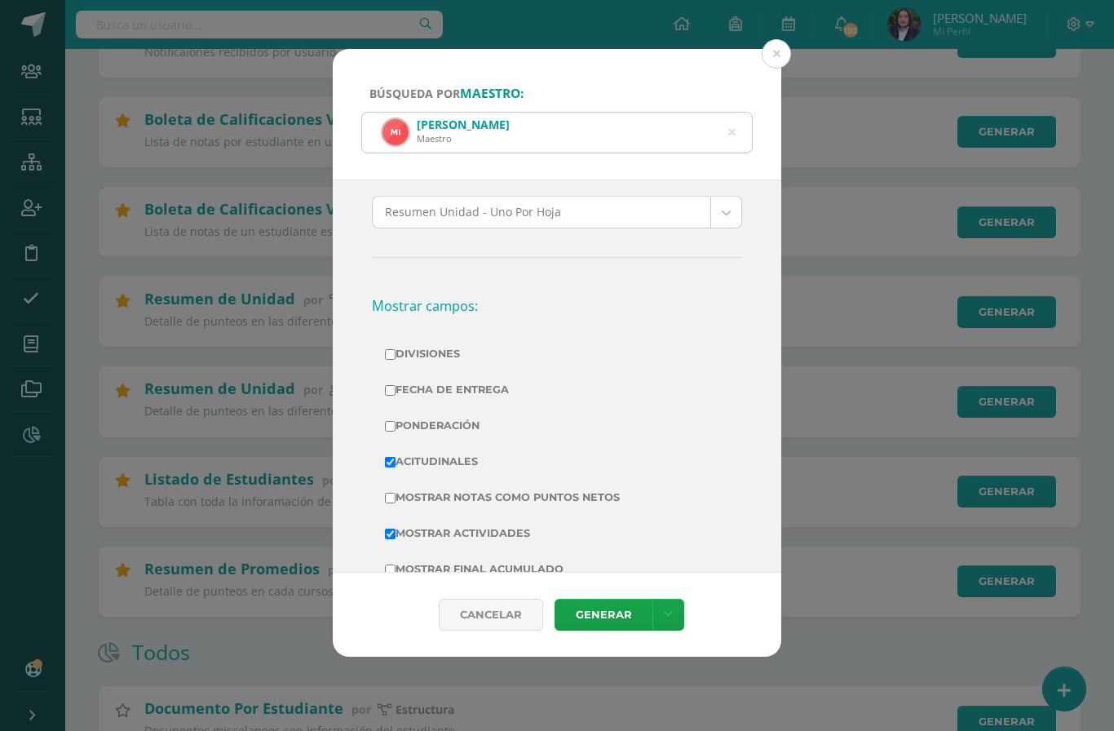
click at [733, 115] on icon at bounding box center [731, 132] width 34 height 34
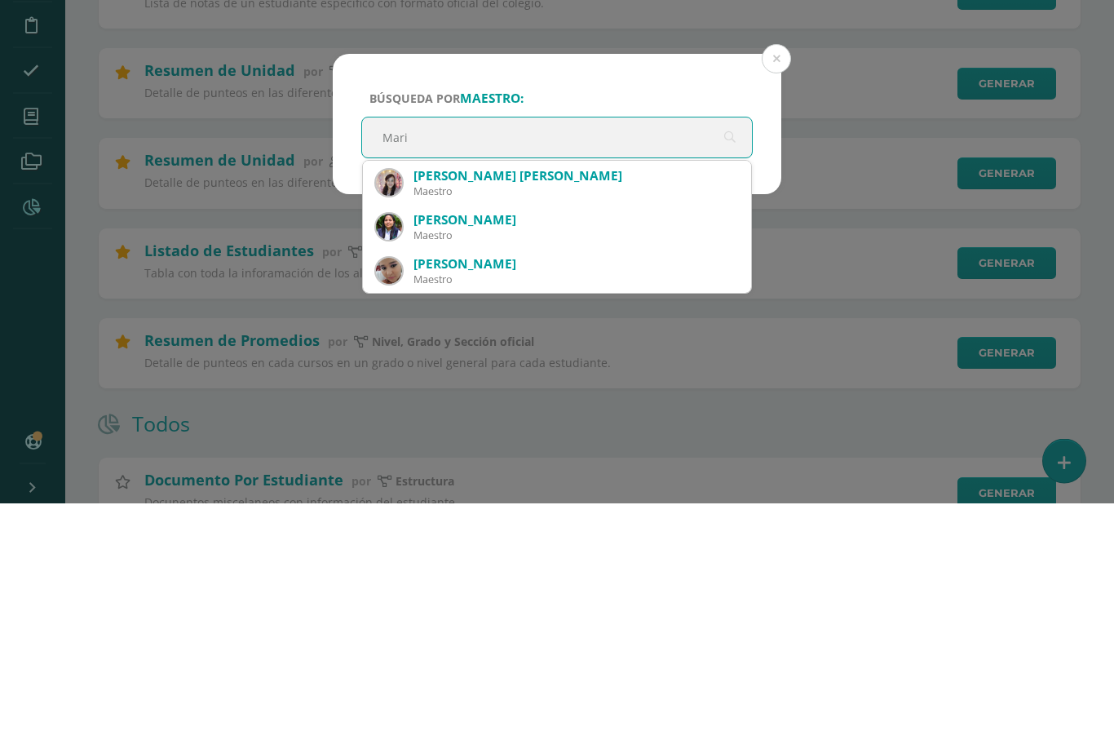
type input "Mario"
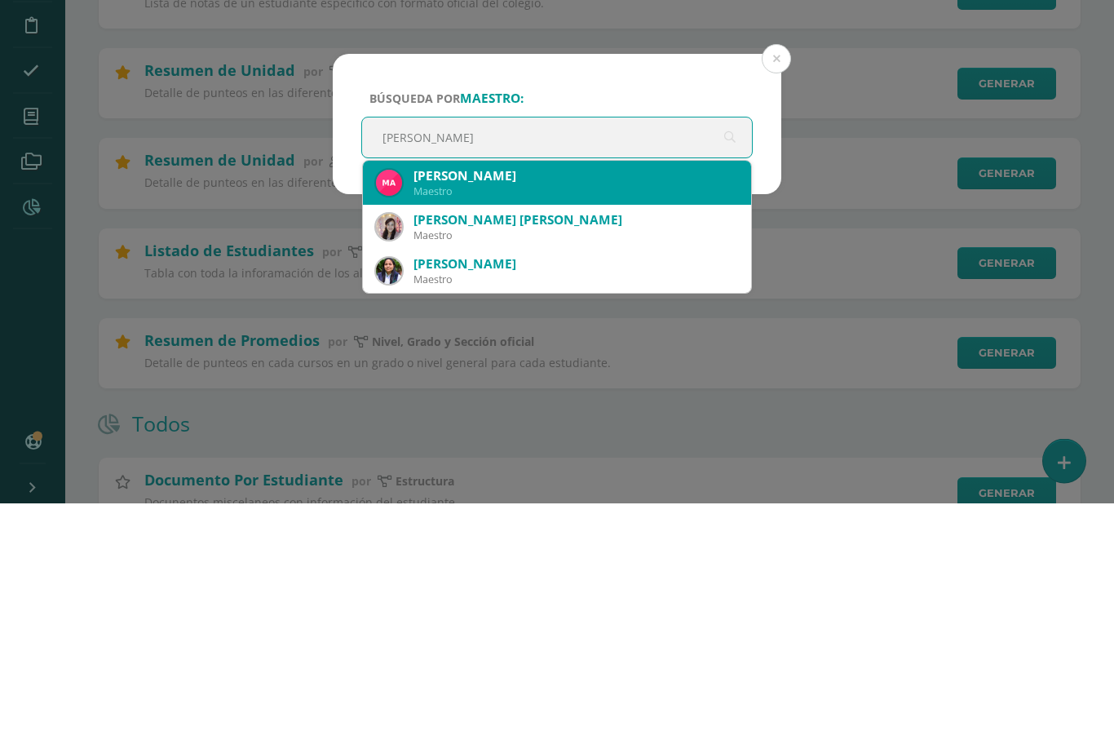
click at [520, 396] on div "Mario David Arana López" at bounding box center [575, 404] width 325 height 17
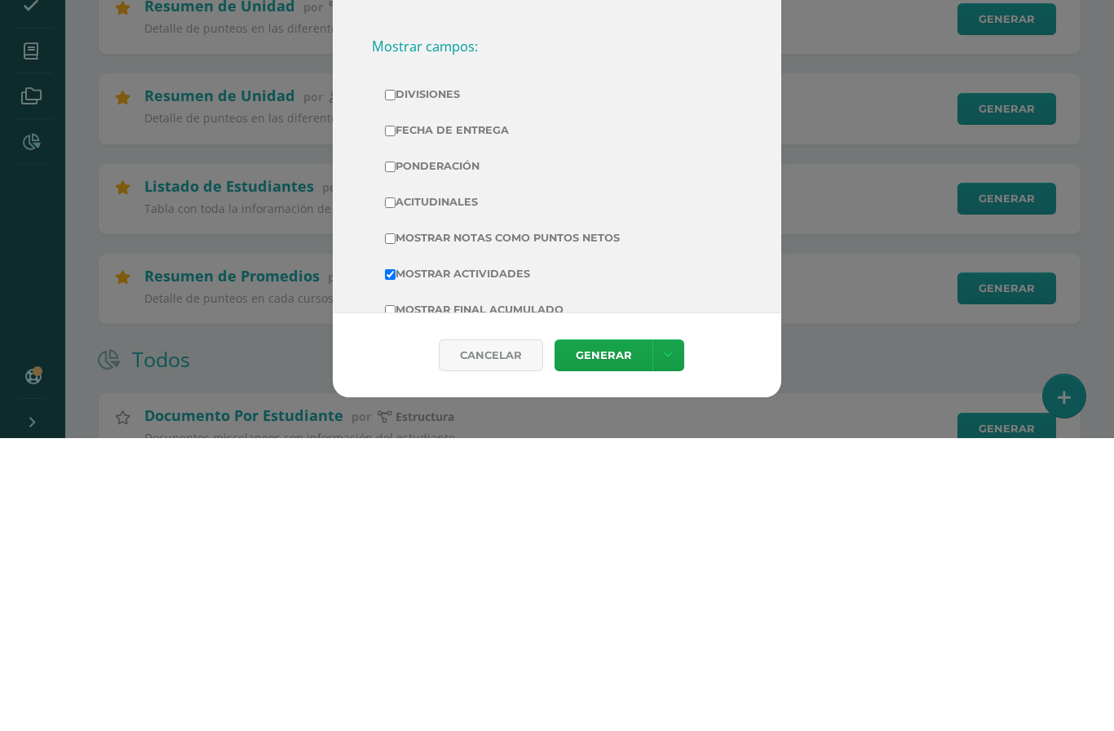
click at [393, 490] on input "Acitudinales" at bounding box center [390, 495] width 11 height 11
checkbox input "true"
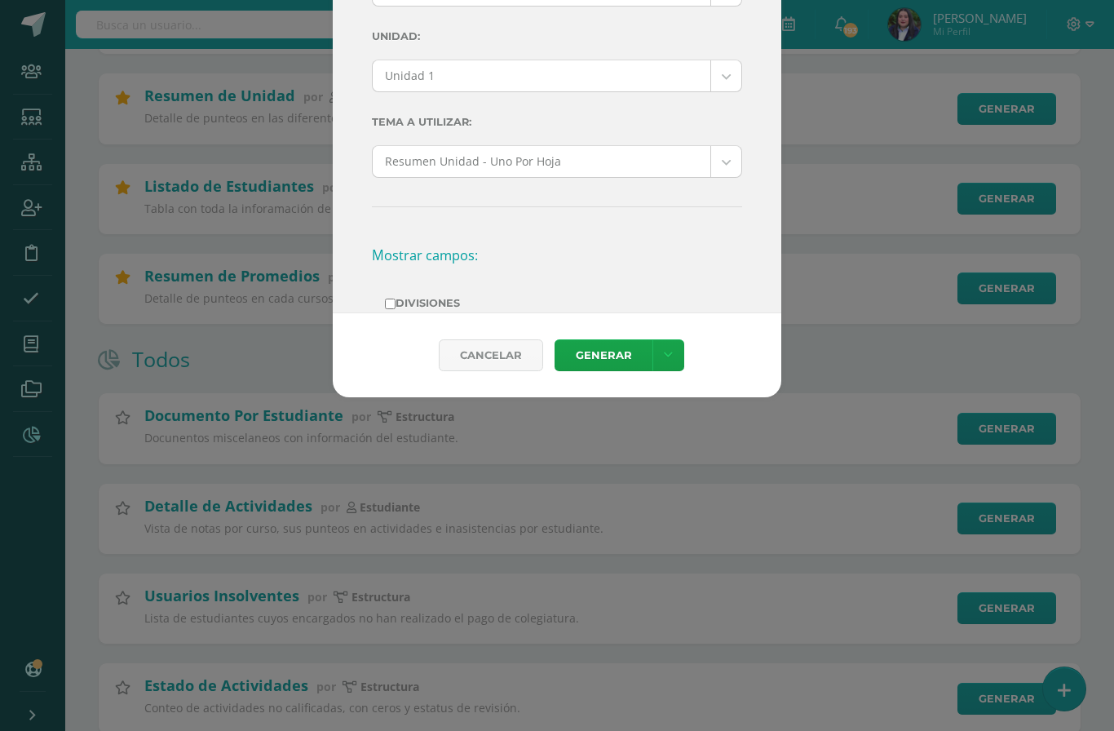
scroll to position [0, 0]
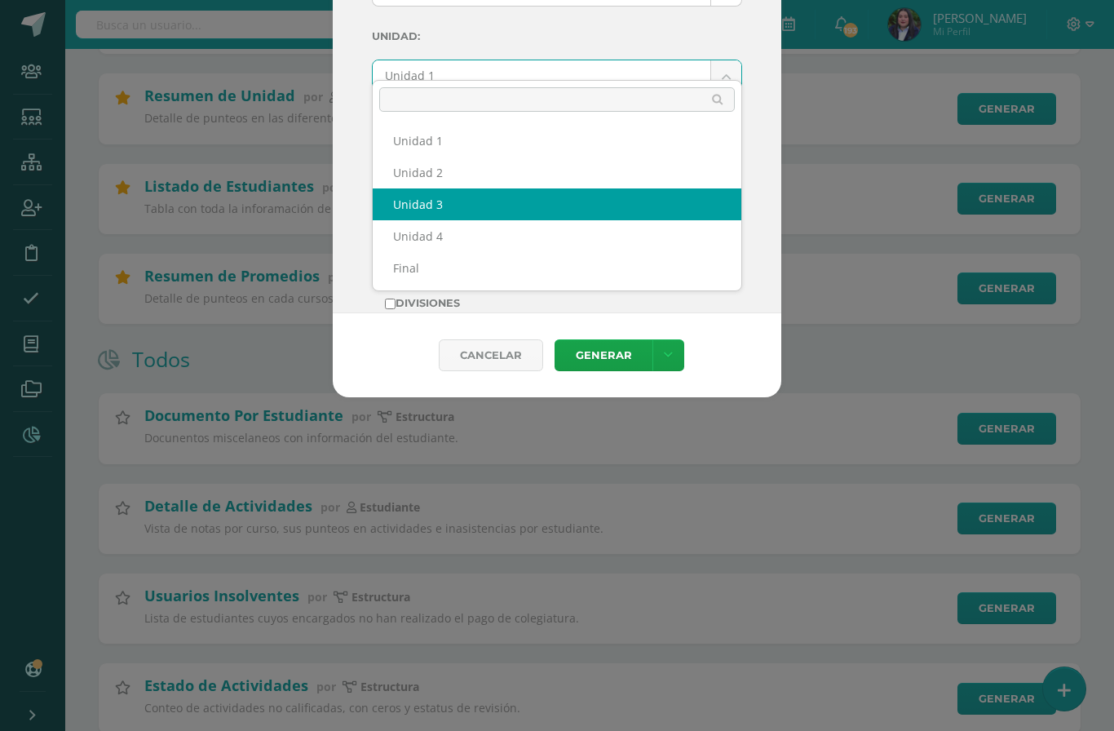
select select "Unidad 3"
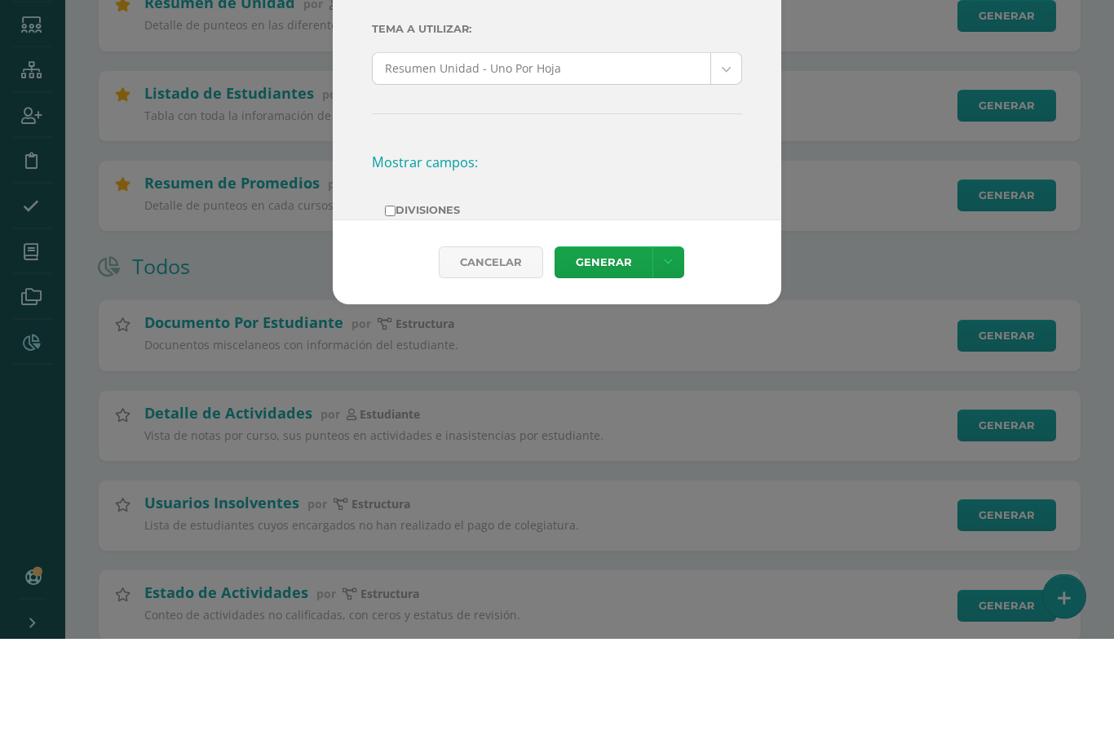
click at [604, 339] on link "Generar" at bounding box center [604, 355] width 98 height 32
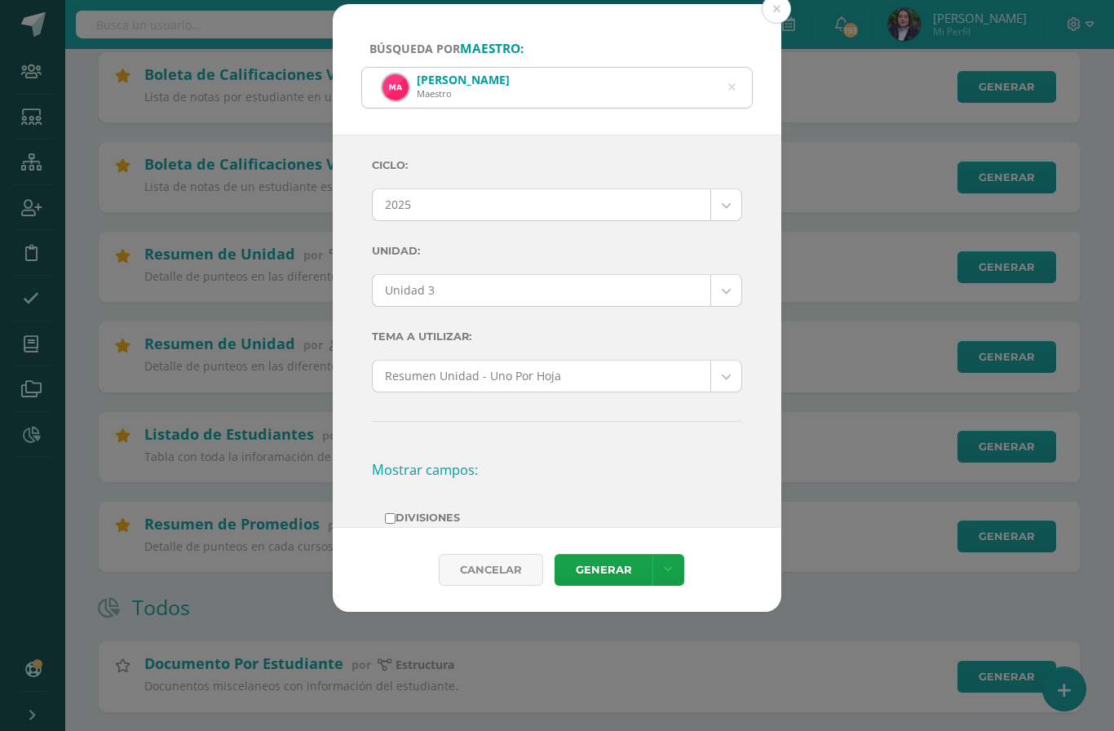
scroll to position [398, 0]
click at [735, 68] on icon at bounding box center [731, 89] width 7 height 42
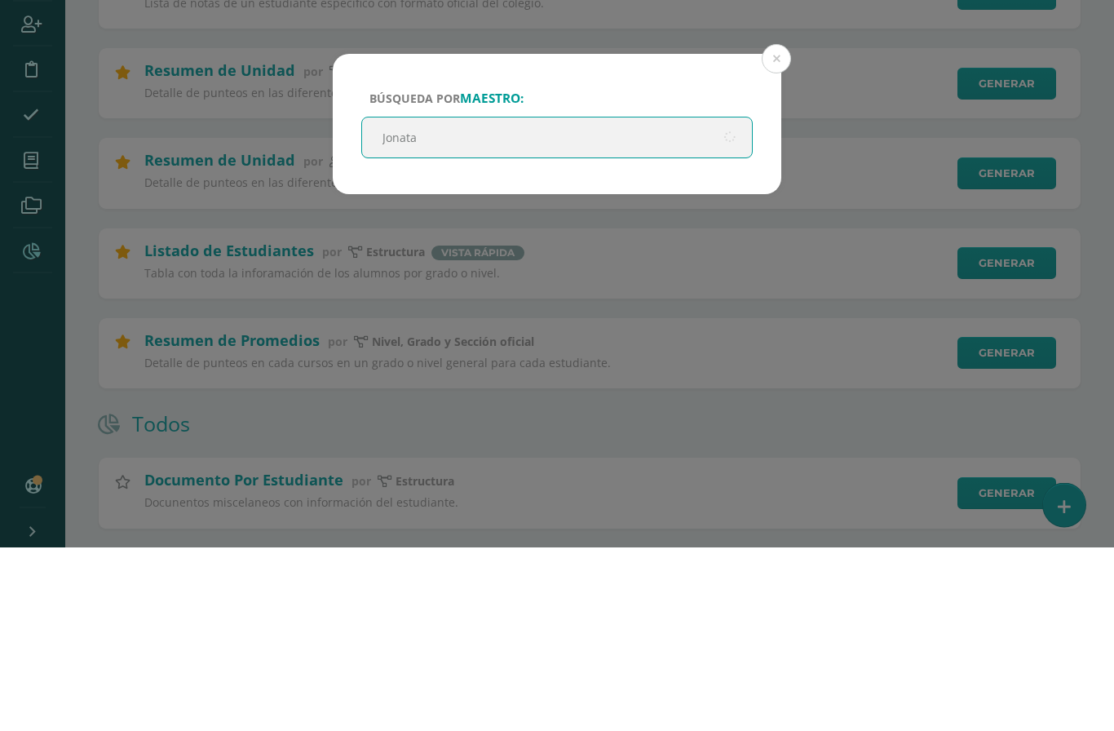
type input "Jonatan"
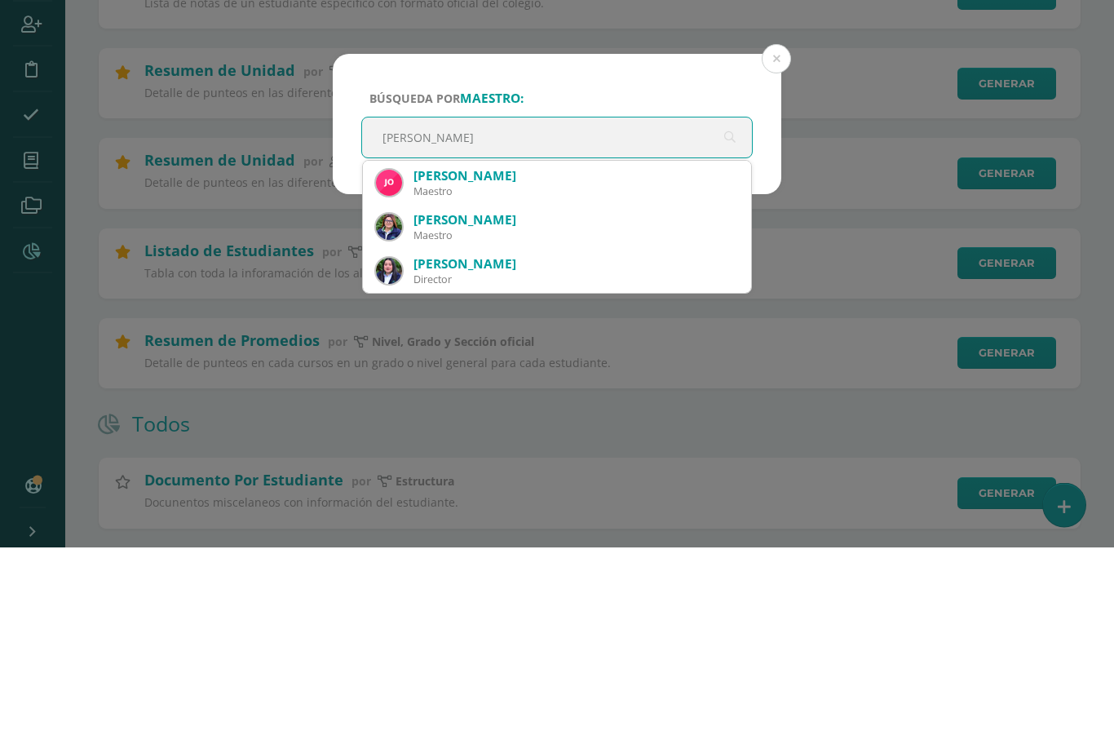
click at [604, 351] on div "Jonatan Mizraim Guzmán Chún" at bounding box center [575, 359] width 325 height 17
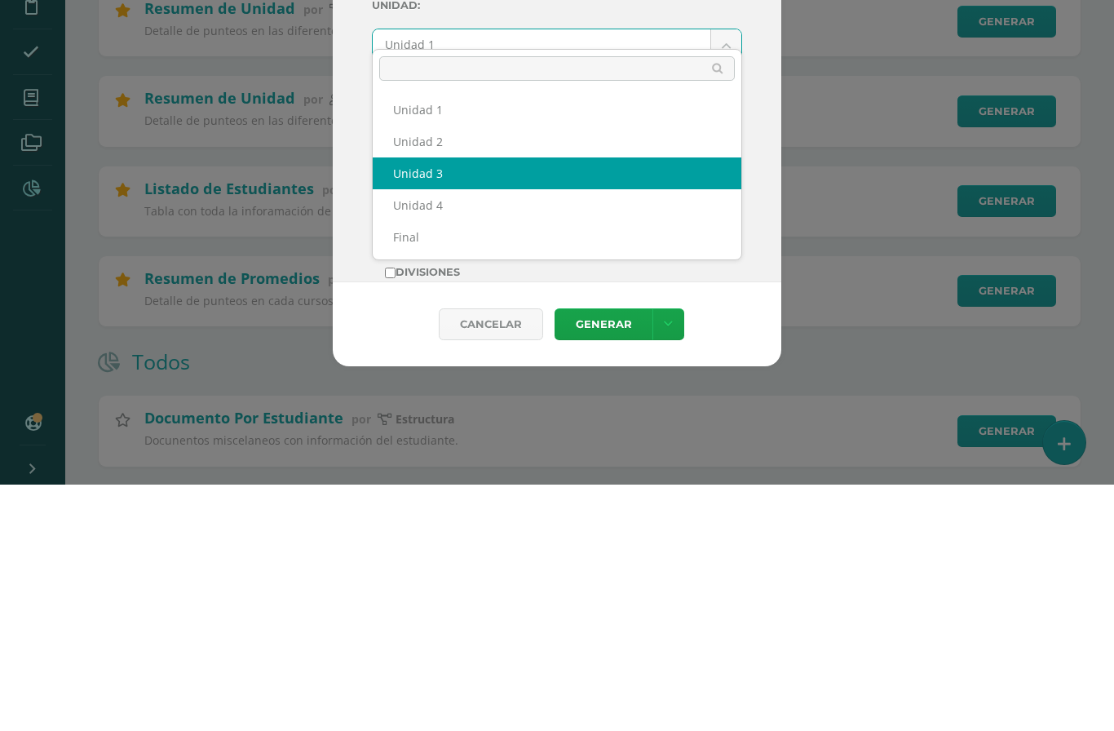
select select "Unidad 3"
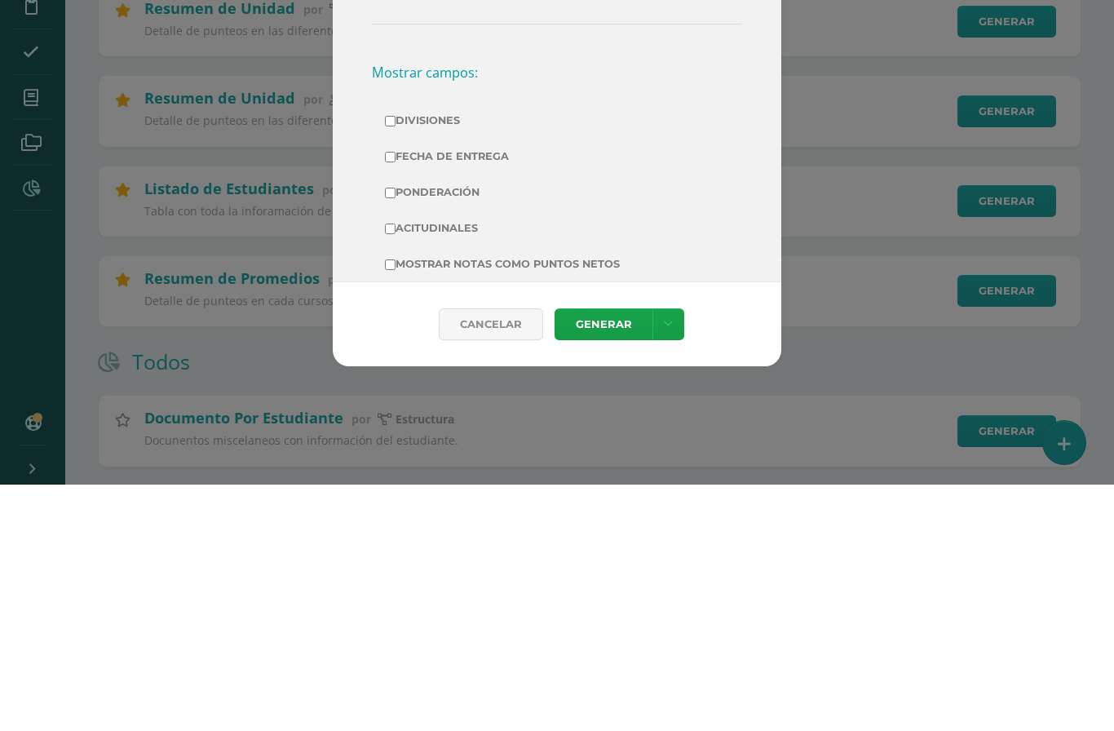
scroll to position [153, 0]
click at [391, 469] on input "Acitudinales" at bounding box center [390, 474] width 11 height 11
checkbox input "true"
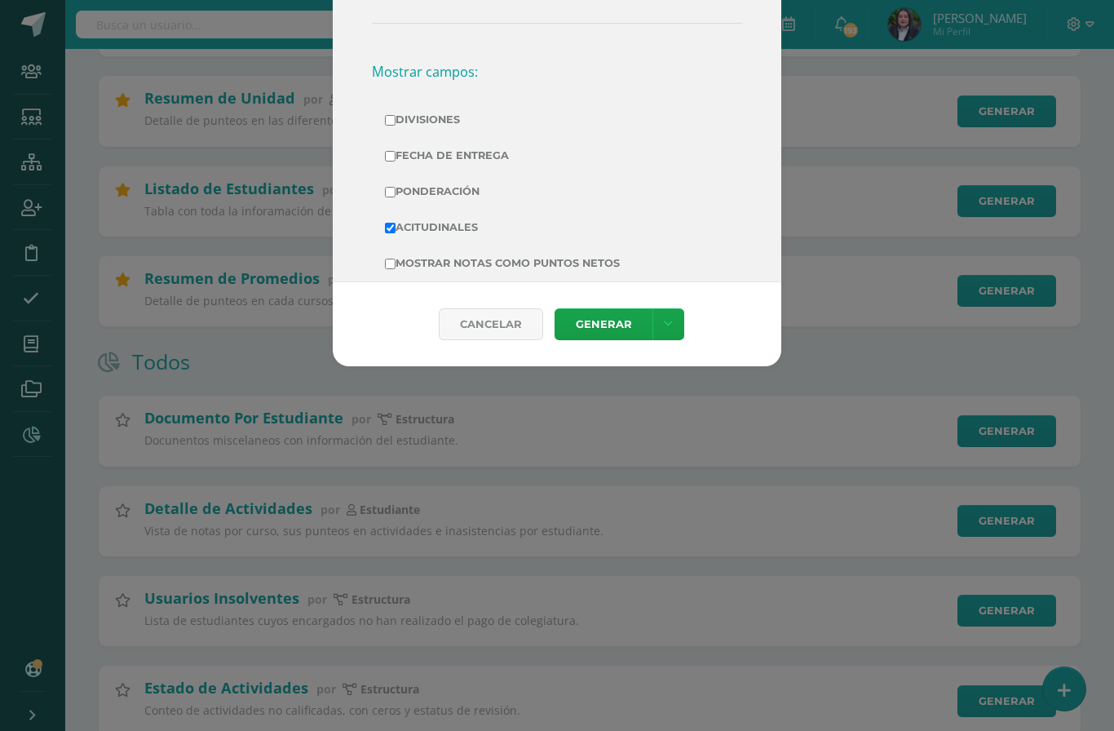
click at [599, 340] on link "Generar" at bounding box center [604, 324] width 98 height 32
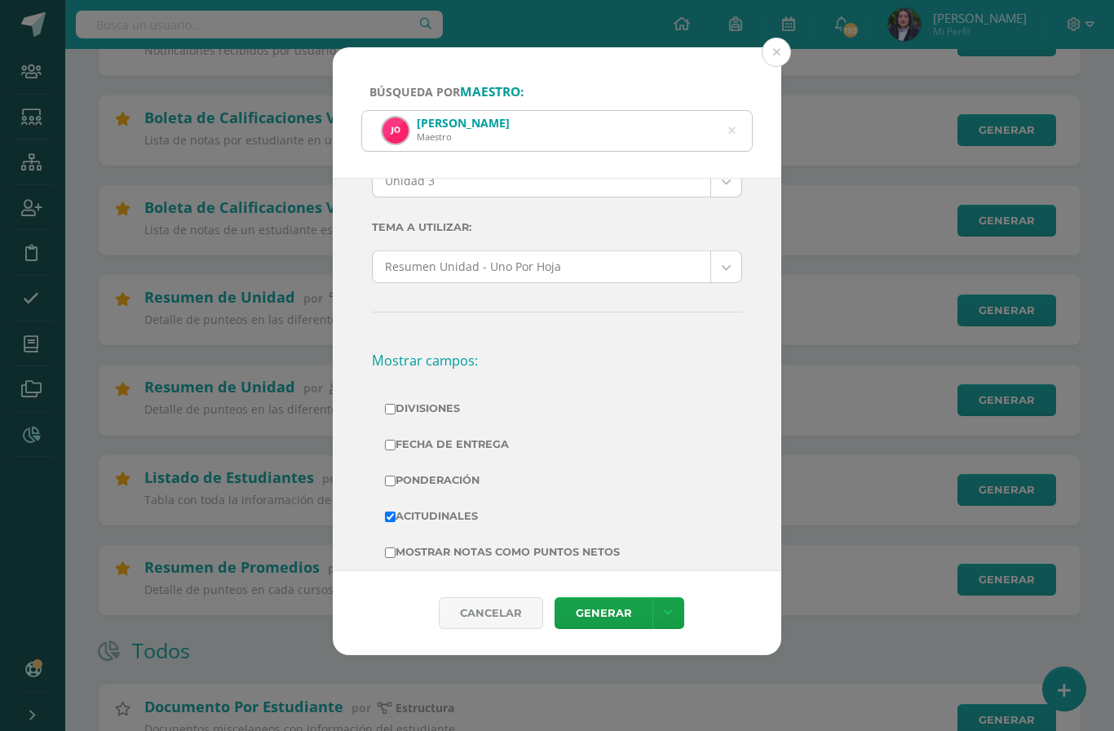
scroll to position [357, 0]
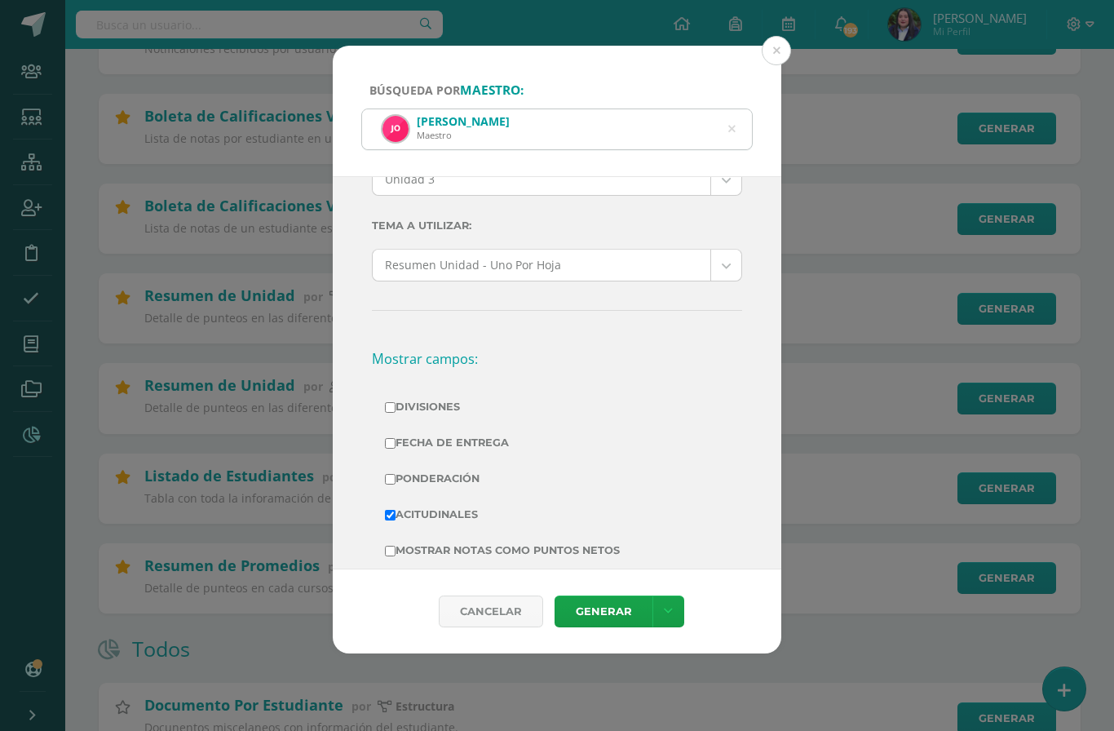
click at [733, 126] on icon at bounding box center [732, 129] width 42 height 7
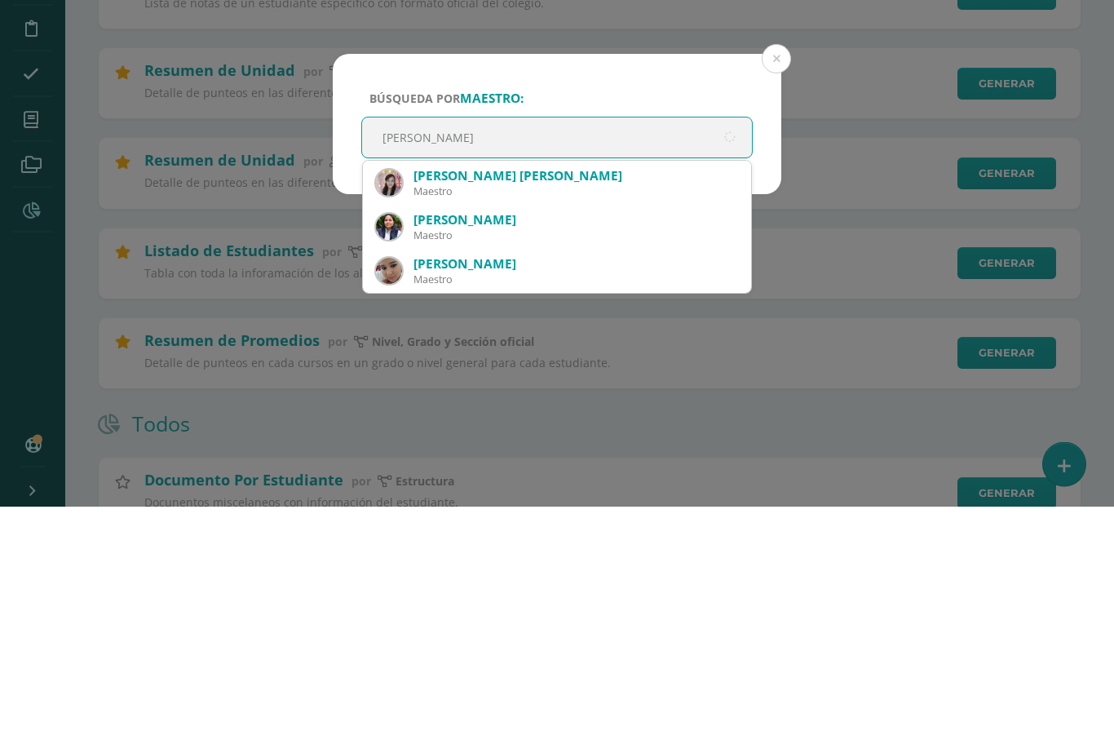
type input "Maria fernan"
click at [534, 392] on div "María Fernanda Padilla" at bounding box center [575, 400] width 325 height 17
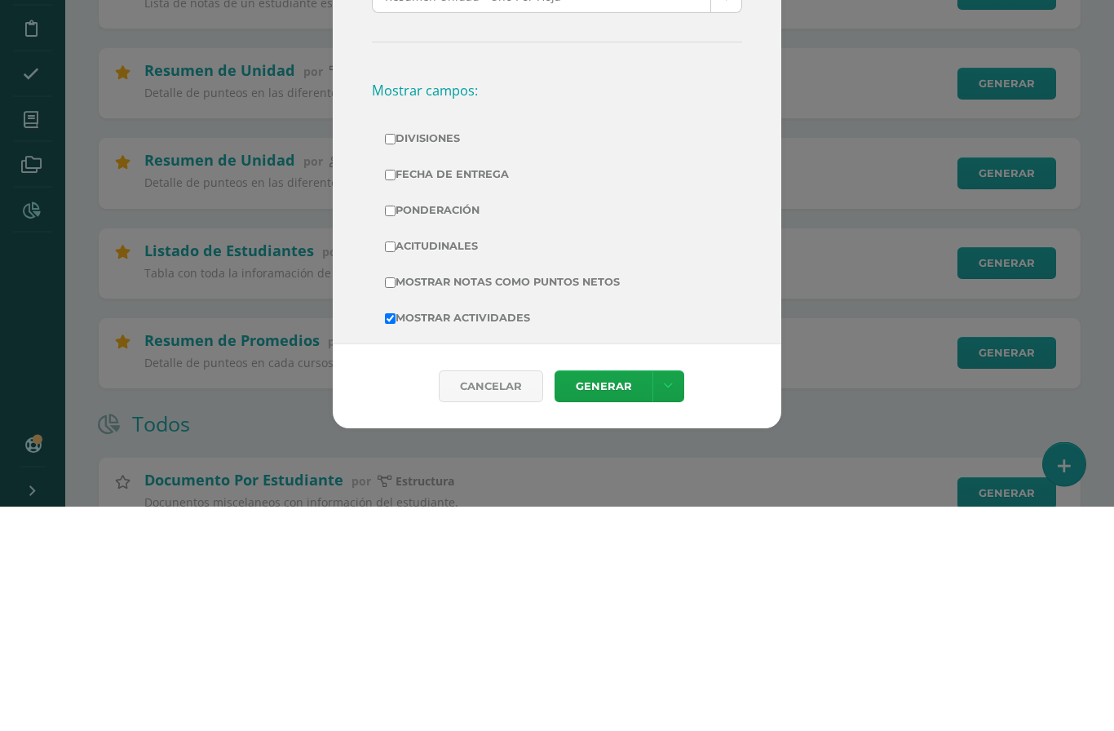
scroll to position [197, 0]
click at [389, 466] on input "Acitudinales" at bounding box center [390, 471] width 11 height 11
checkbox input "true"
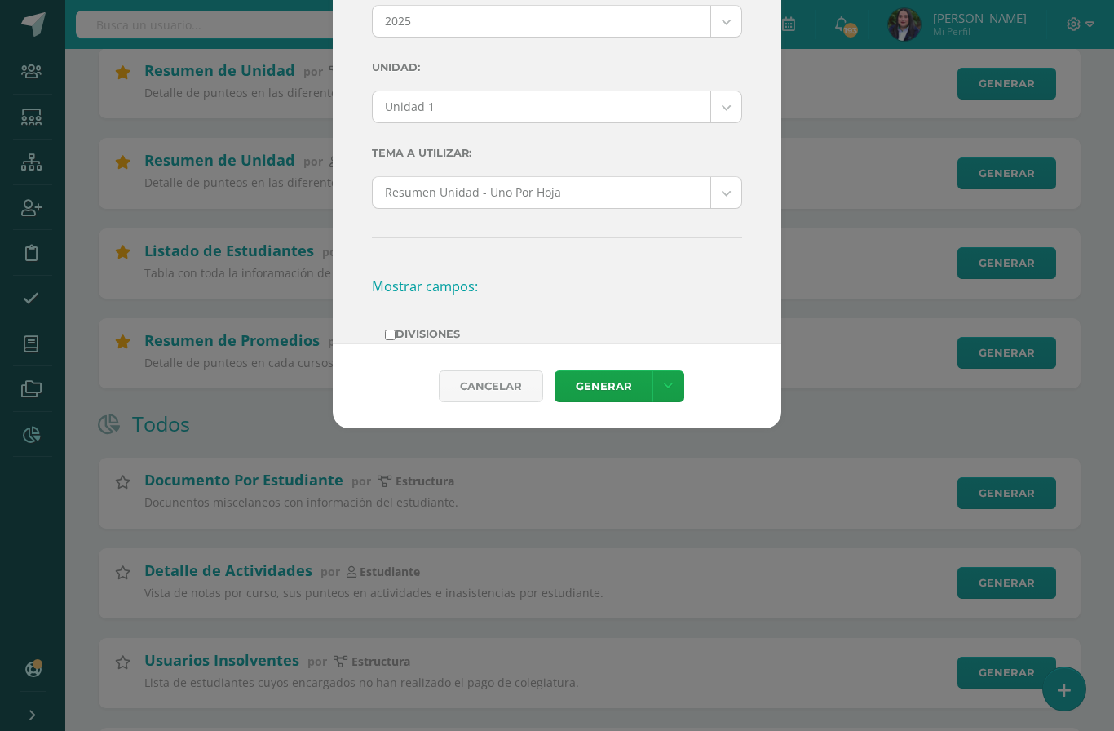
scroll to position [0, 0]
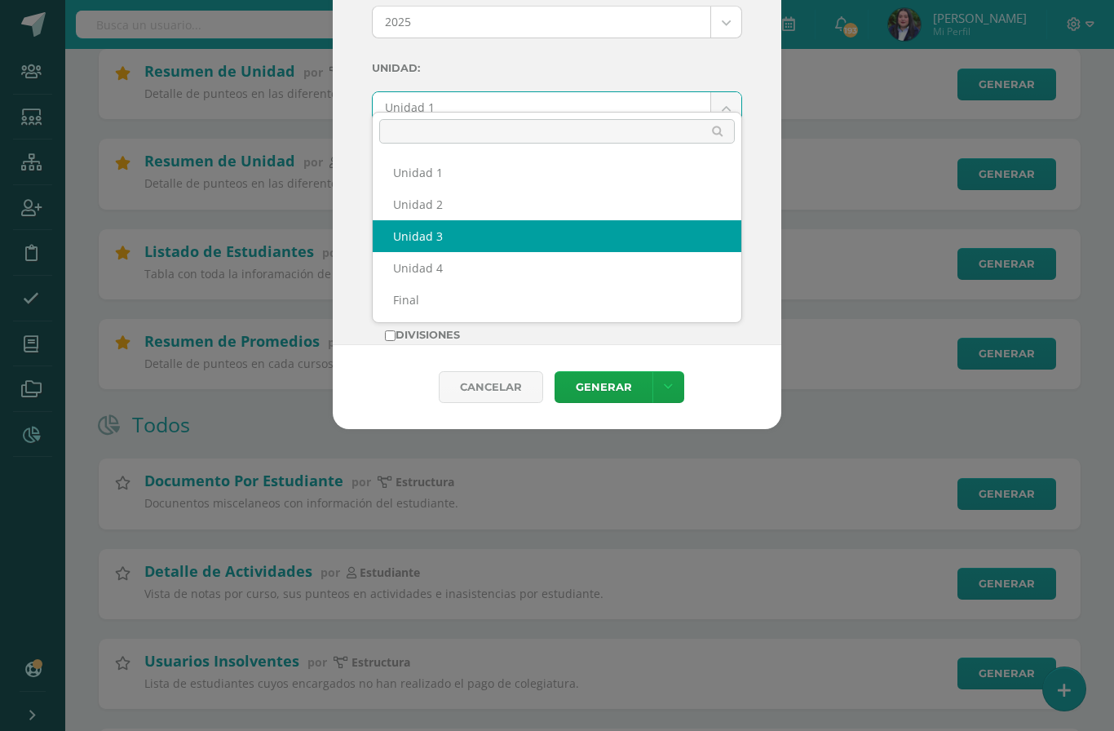
select select "Unidad 3"
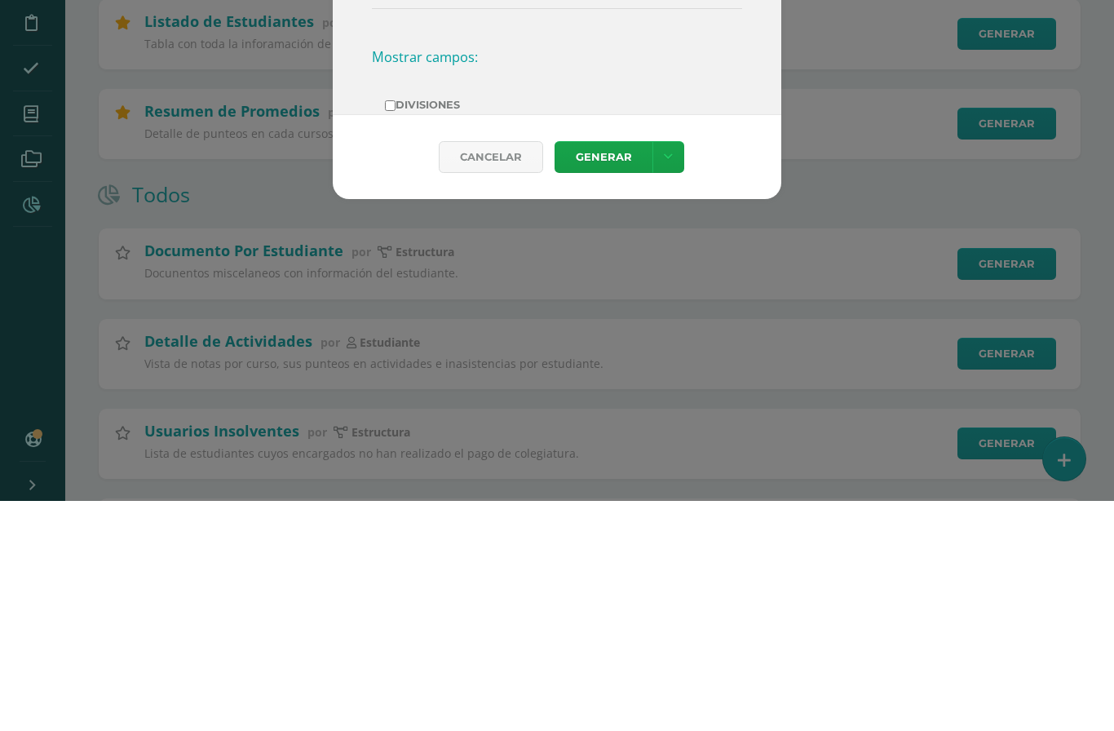
click at [615, 371] on link "Generar" at bounding box center [604, 387] width 98 height 32
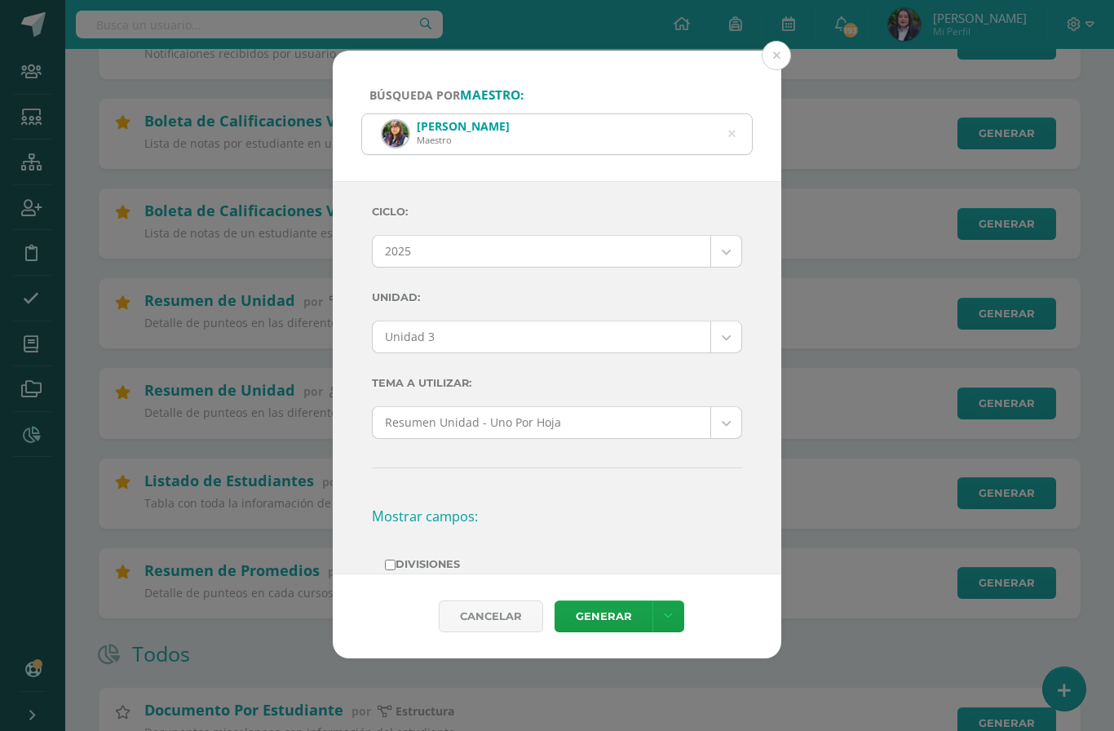
scroll to position [356, 0]
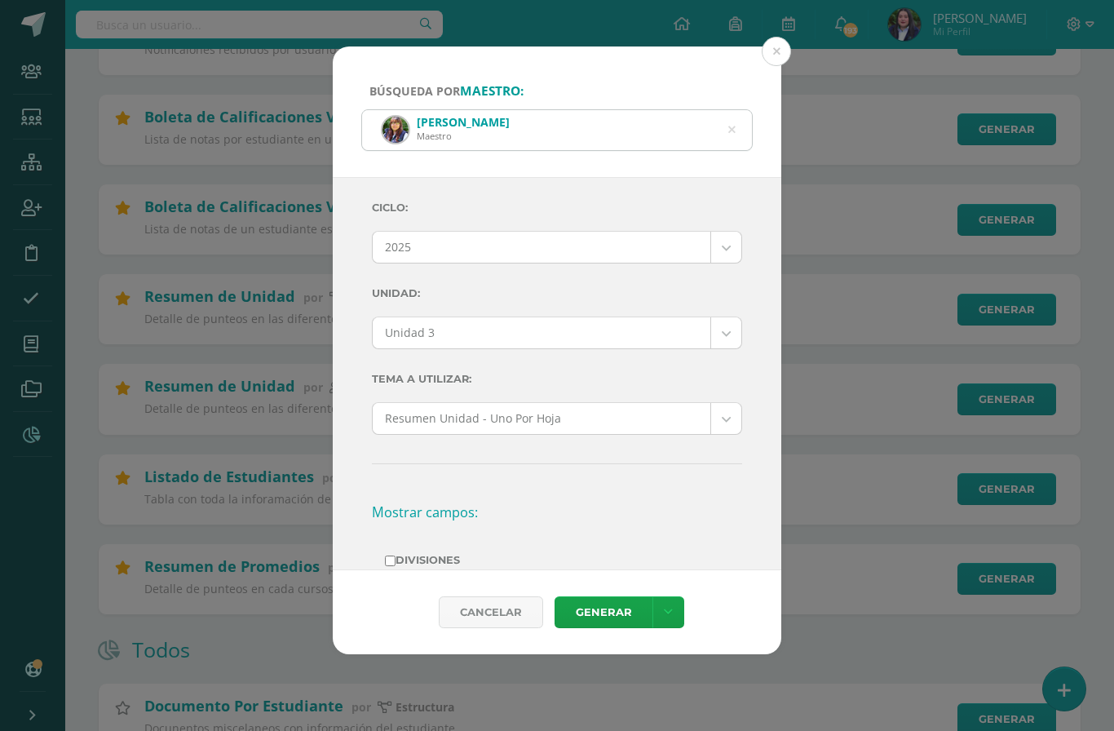
click at [734, 114] on icon at bounding box center [731, 130] width 34 height 34
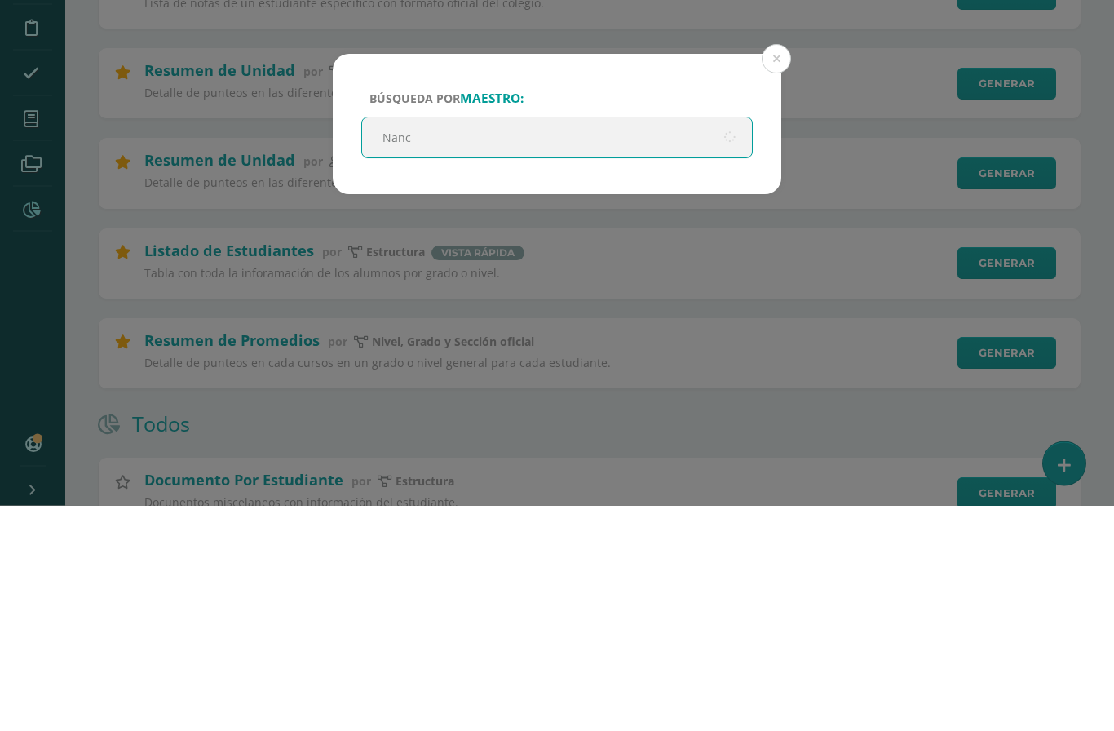
type input "Nancy"
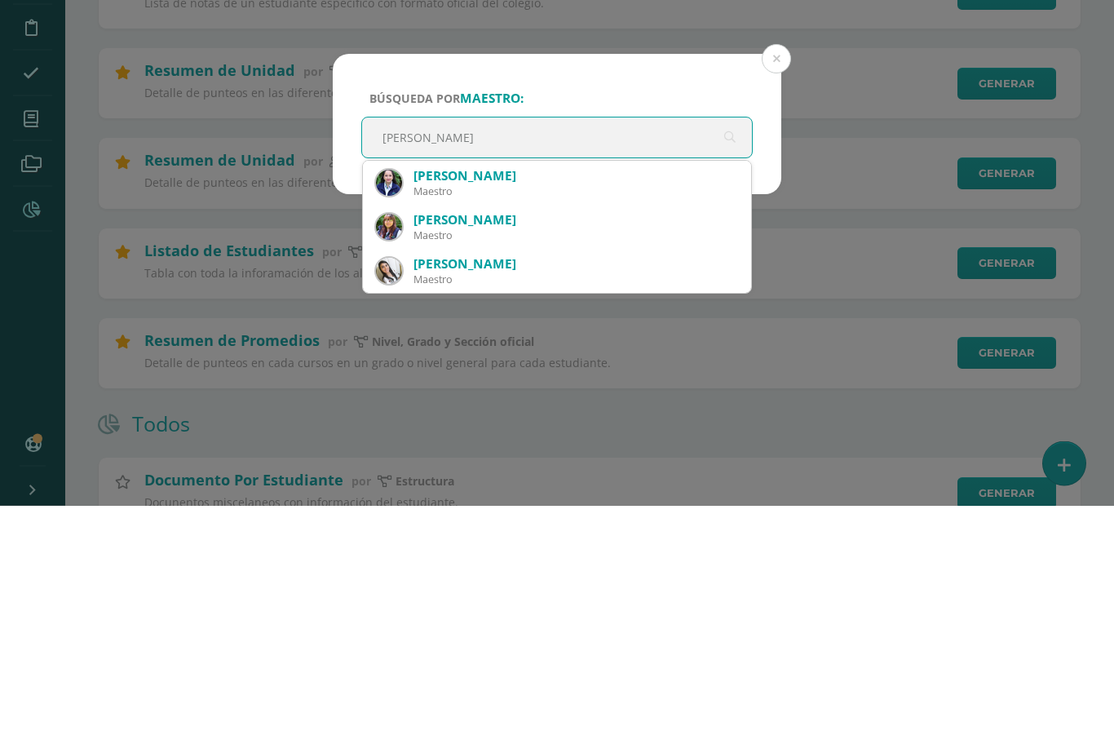
click at [539, 393] on div "Nancy Karina Paz Rivas" at bounding box center [575, 401] width 325 height 17
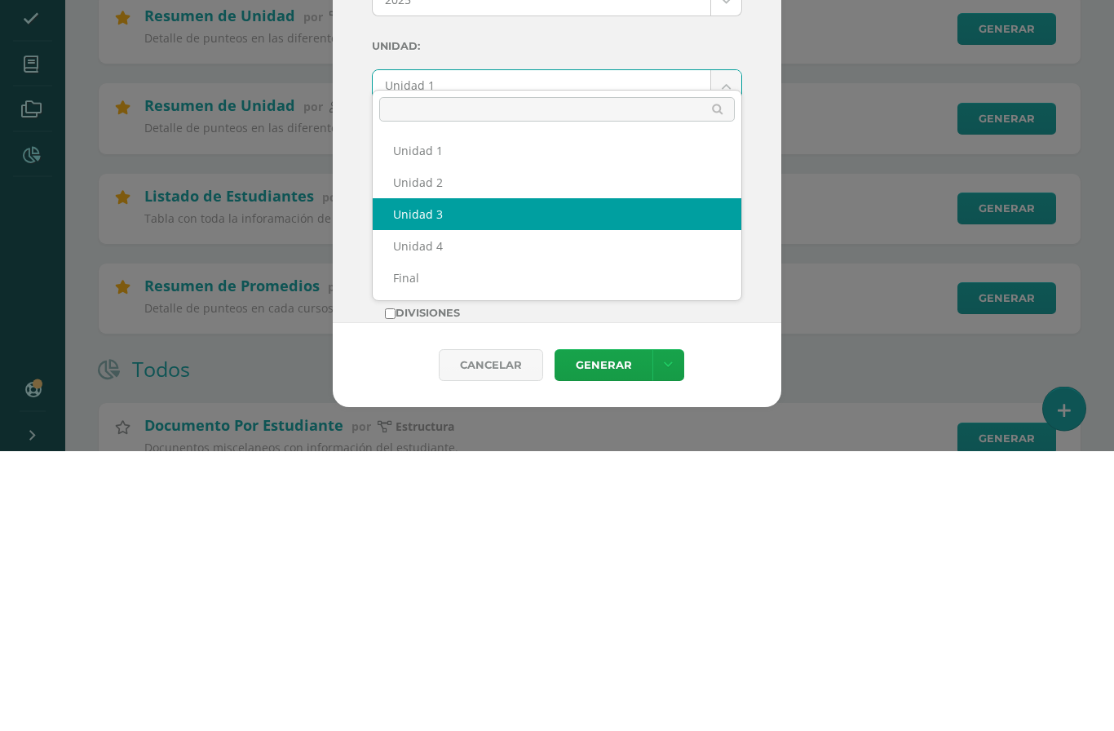
select select "Unidad 3"
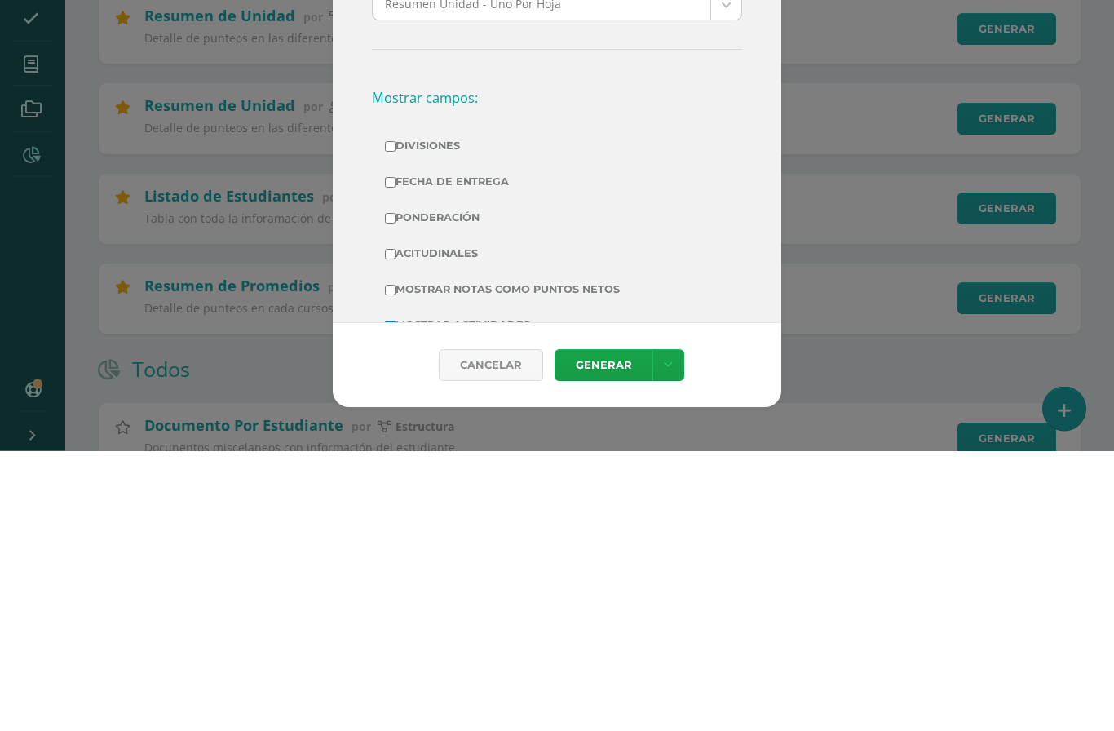
scroll to position [163, 0]
click at [379, 520] on td "Acitudinales" at bounding box center [557, 538] width 370 height 36
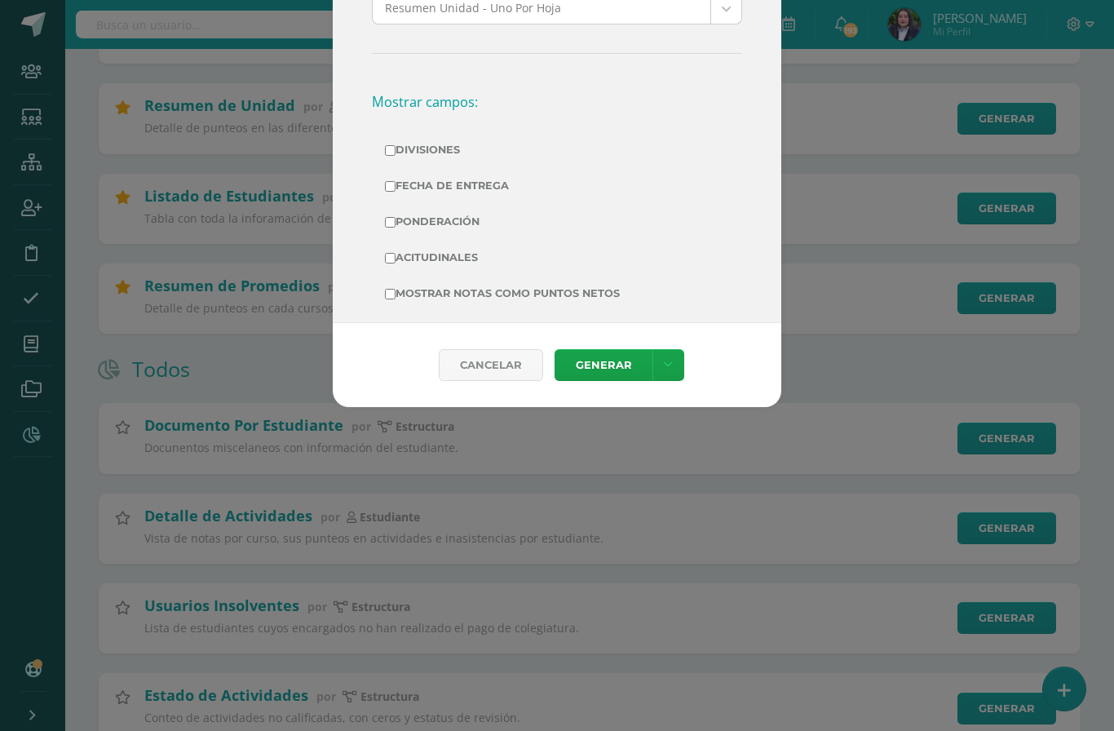
click at [393, 253] on input "Acitudinales" at bounding box center [390, 258] width 11 height 11
checkbox input "true"
click at [618, 377] on link "Generar" at bounding box center [604, 365] width 98 height 32
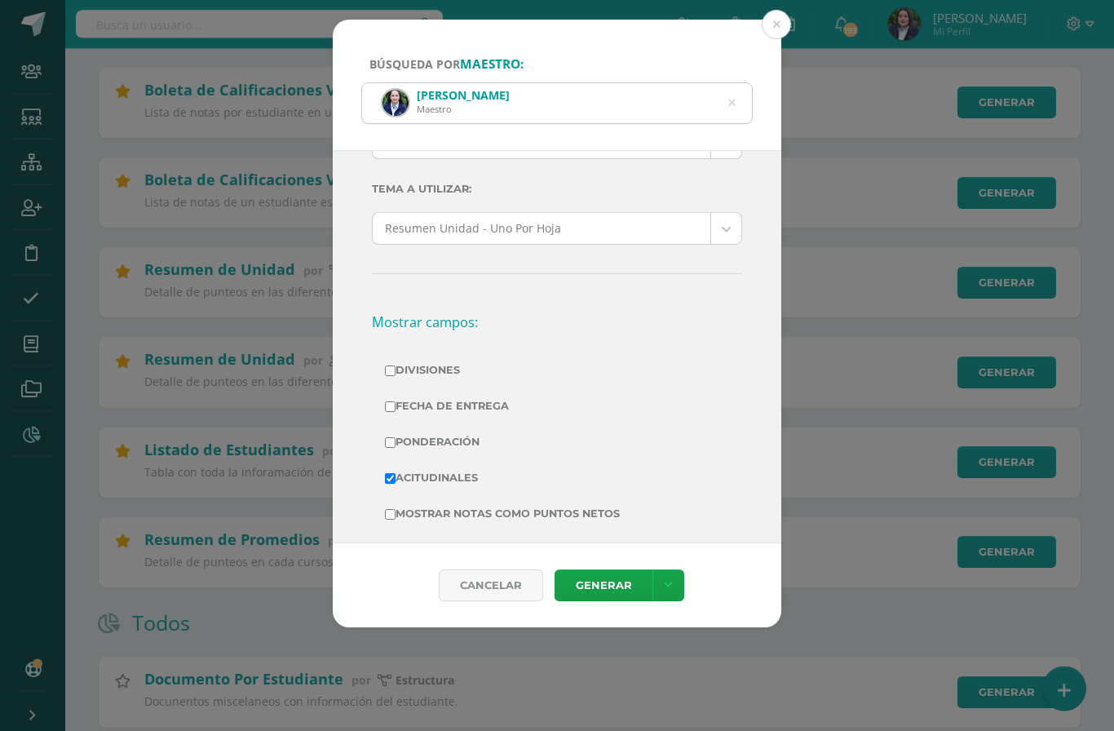
scroll to position [382, 0]
click at [728, 86] on icon at bounding box center [731, 103] width 34 height 34
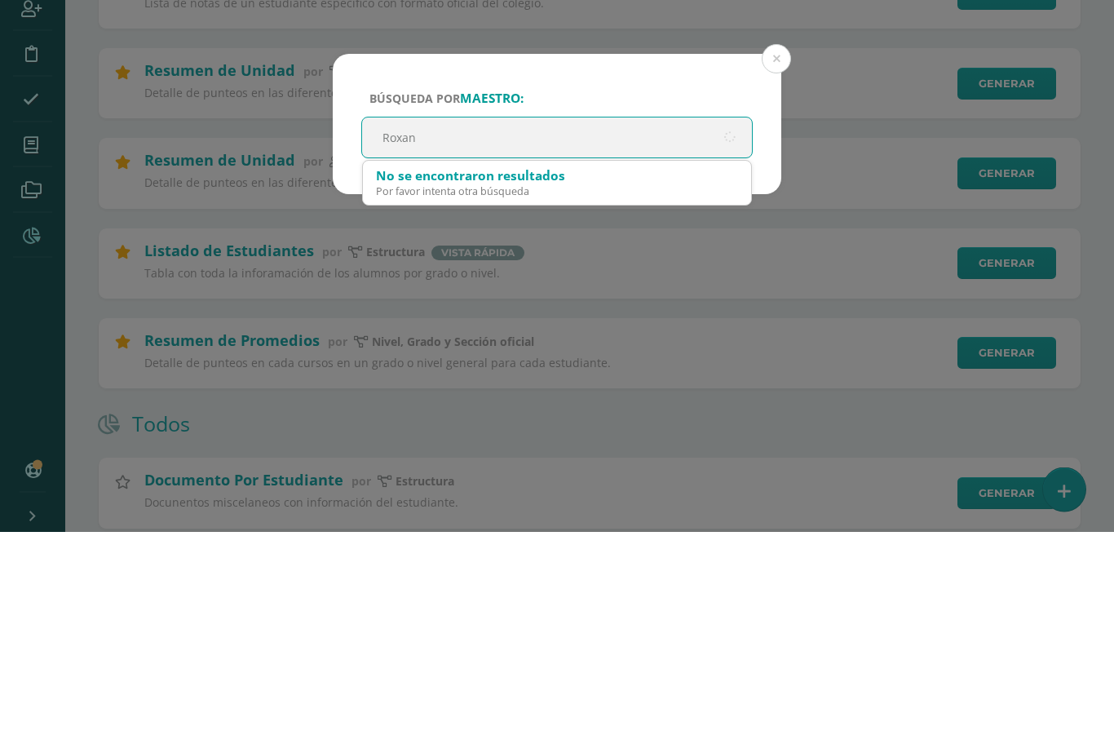
type input "Roxana"
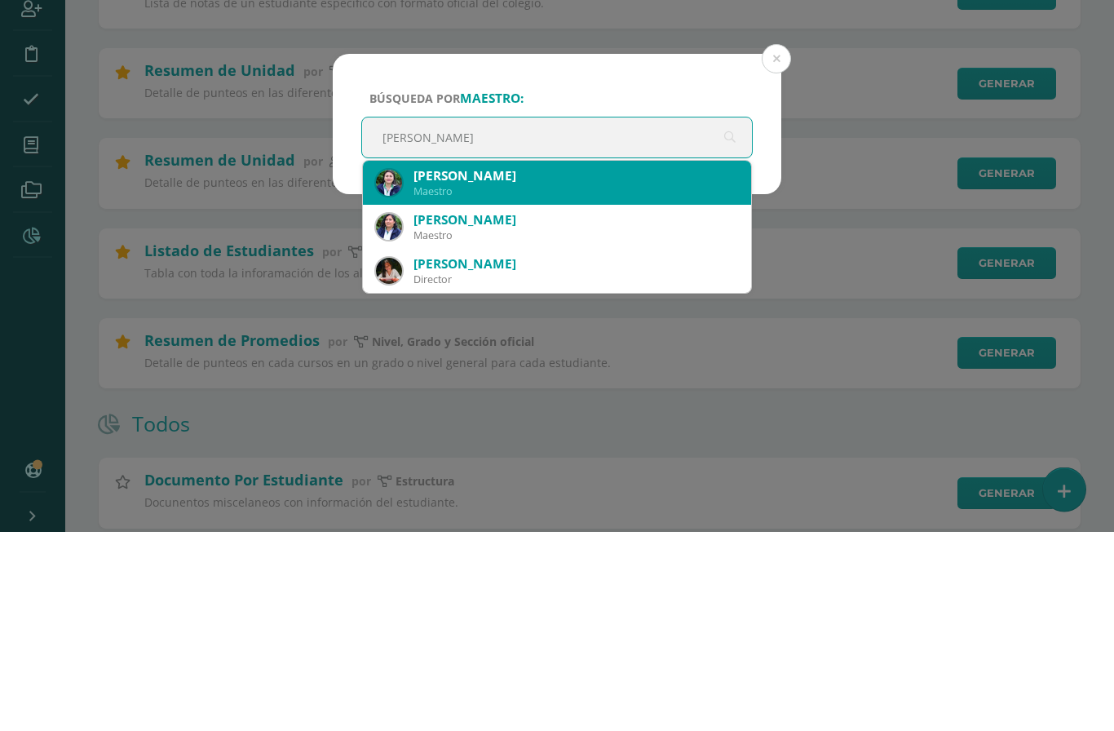
click at [551, 384] on div "Maestro" at bounding box center [575, 391] width 325 height 14
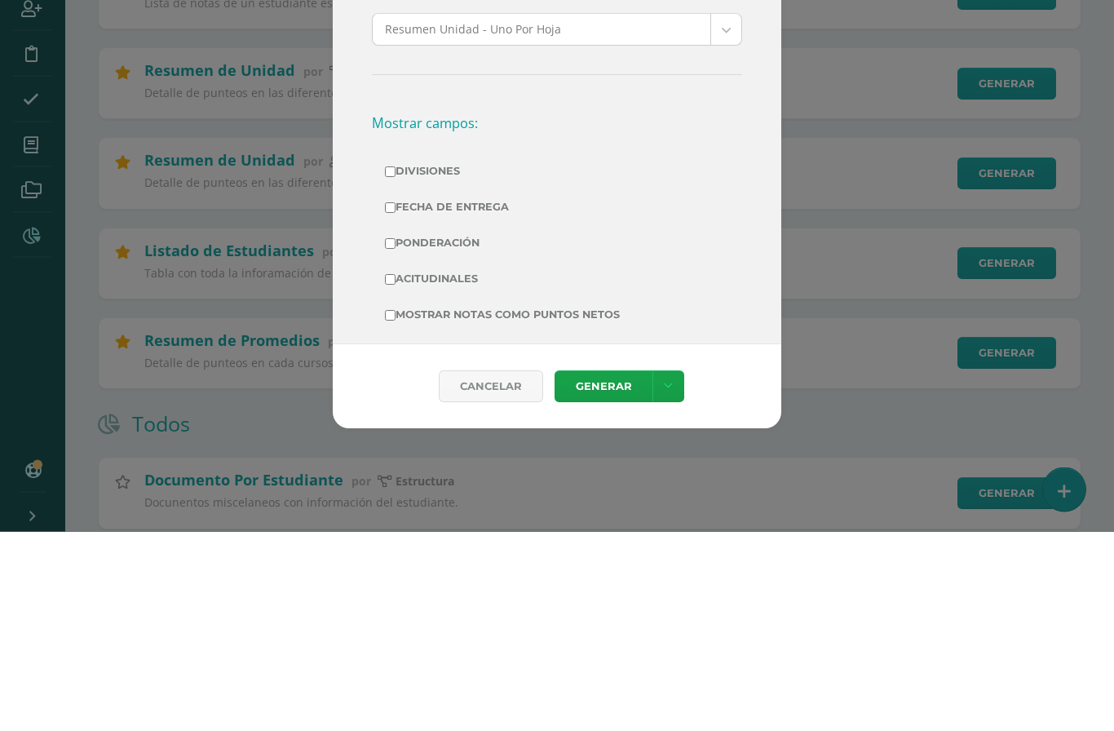
scroll to position [201, 0]
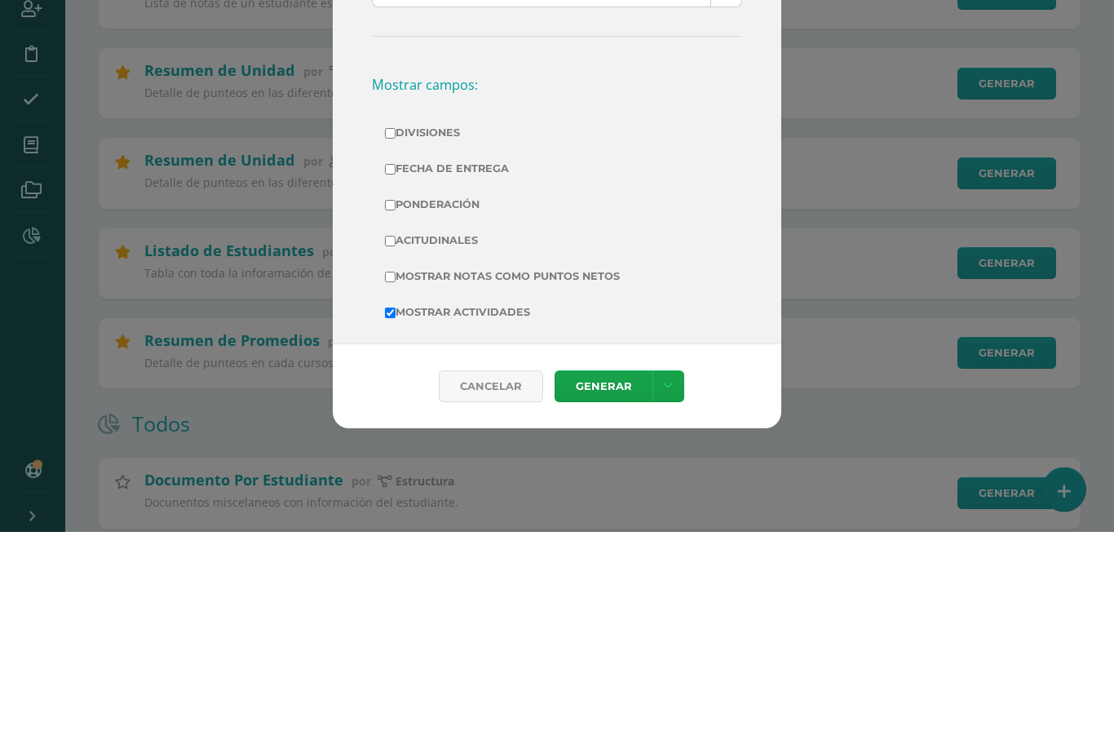
click at [391, 435] on input "Acitudinales" at bounding box center [390, 440] width 11 height 11
checkbox input "true"
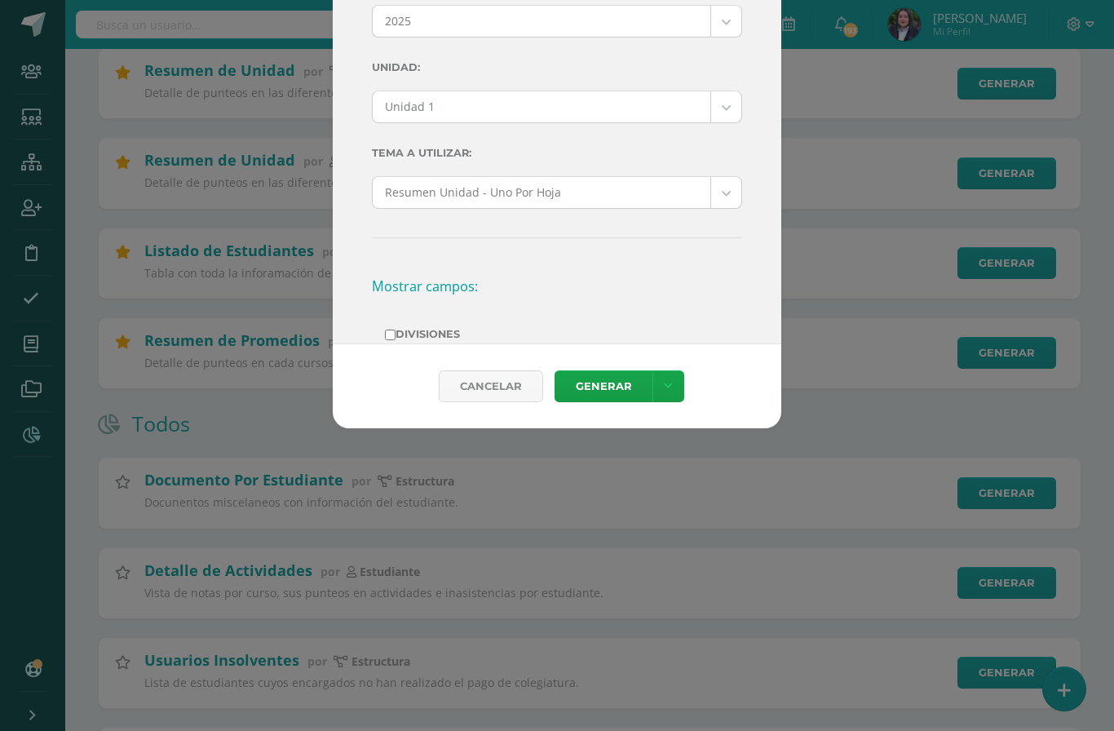
scroll to position [0, 0]
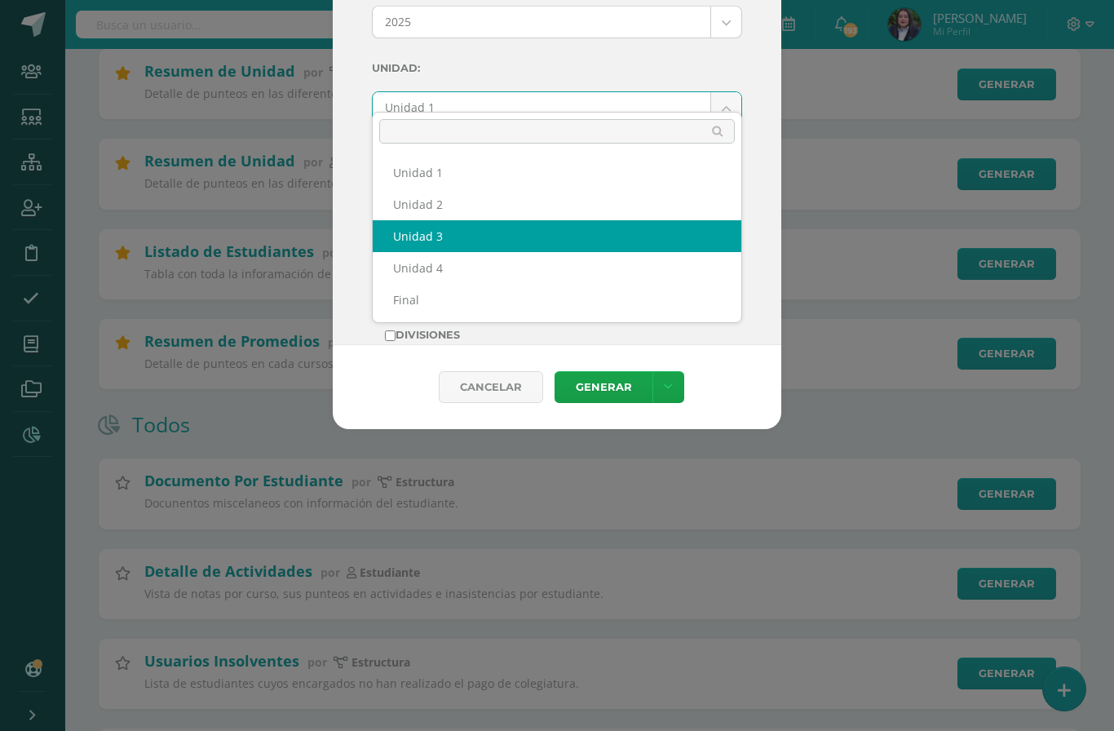
select select "Unidad 3"
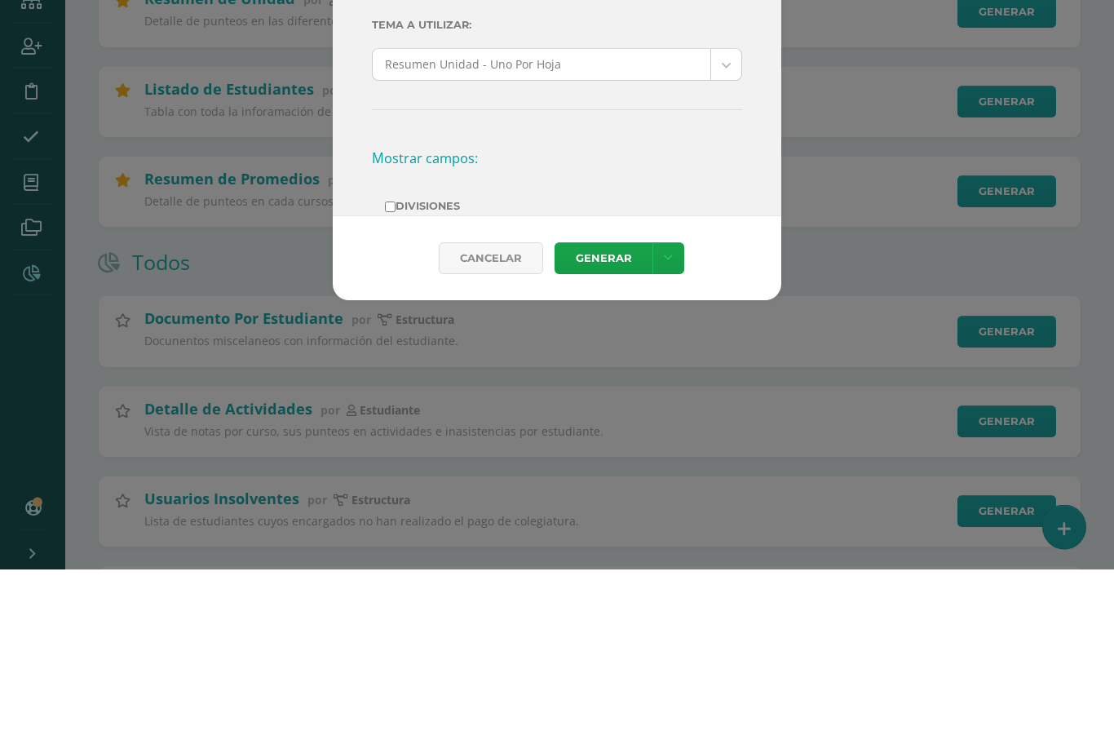
click at [607, 404] on link "Generar" at bounding box center [604, 420] width 98 height 32
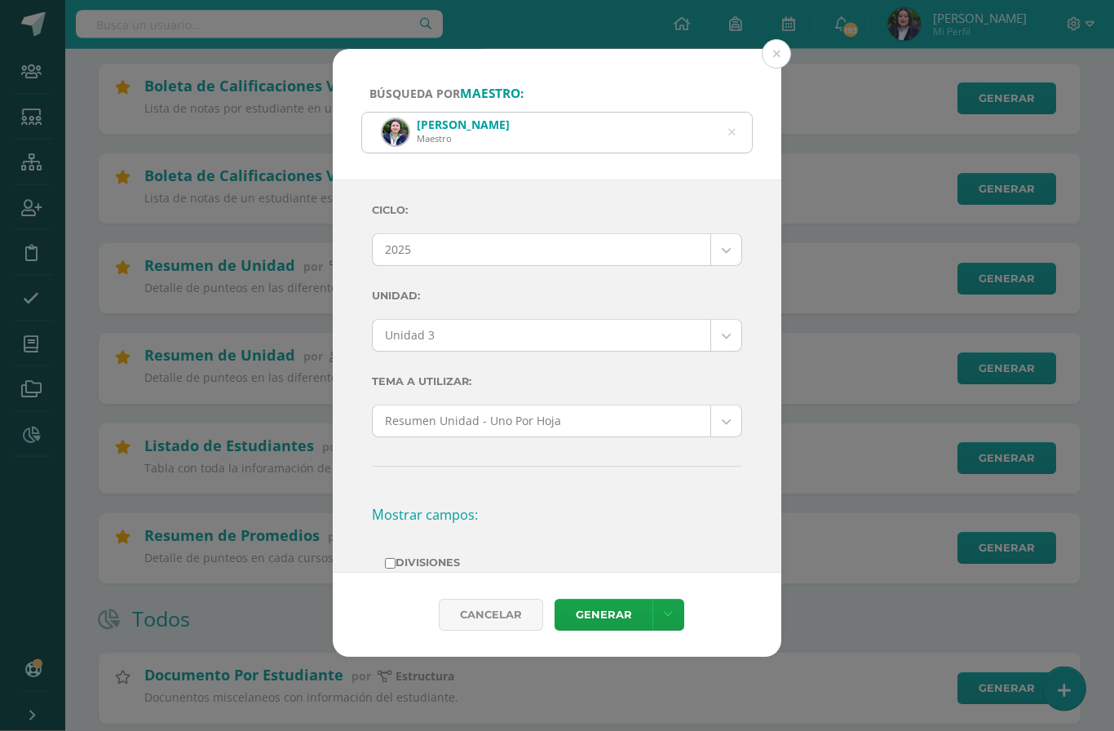
scroll to position [393, 0]
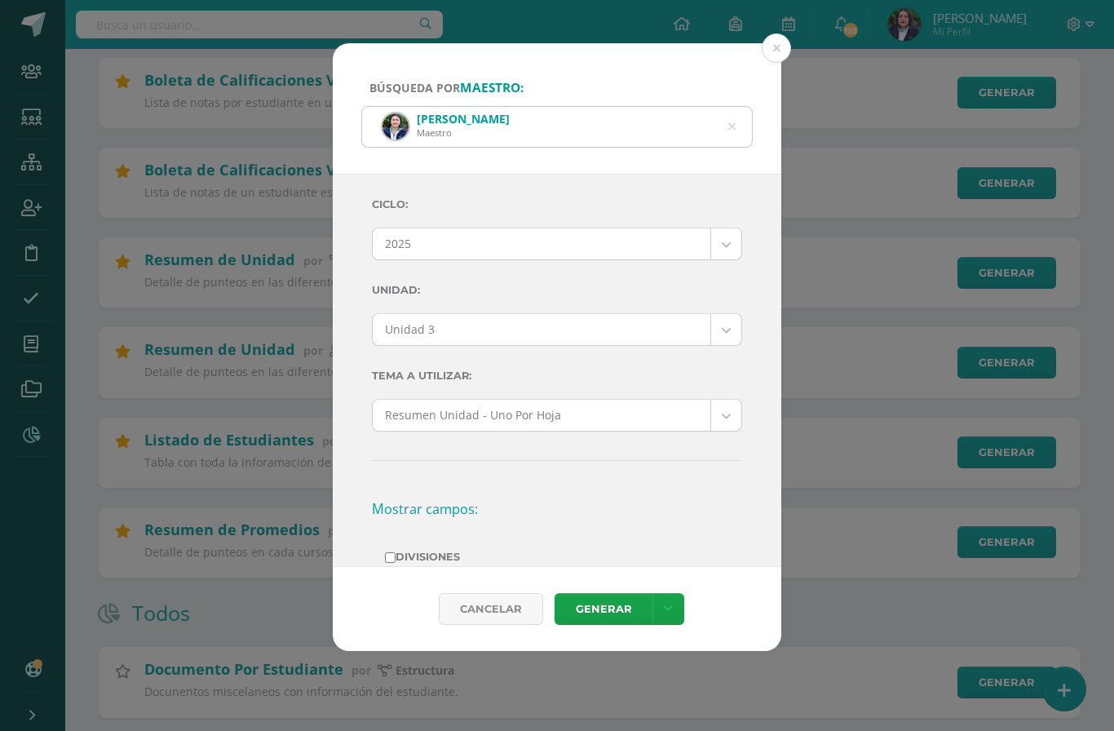
click at [733, 123] on icon at bounding box center [732, 126] width 42 height 7
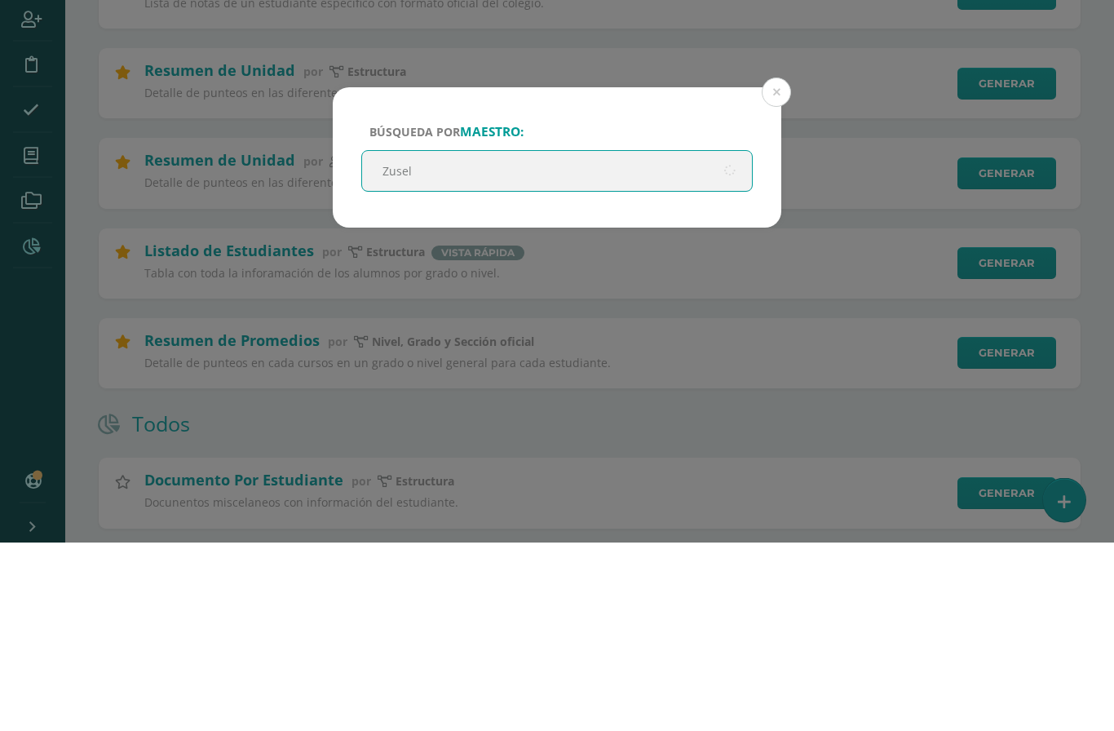
type input "Zusell"
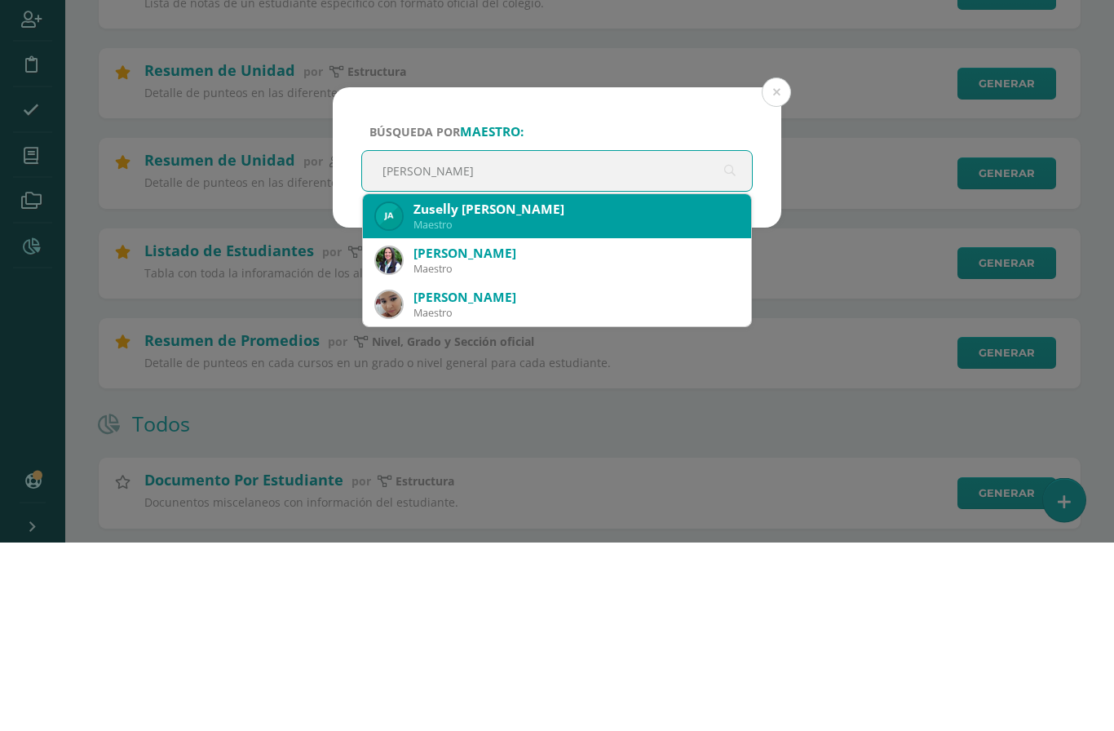
click at [498, 390] on div "Zuselly Ambrocio Salay" at bounding box center [575, 398] width 325 height 17
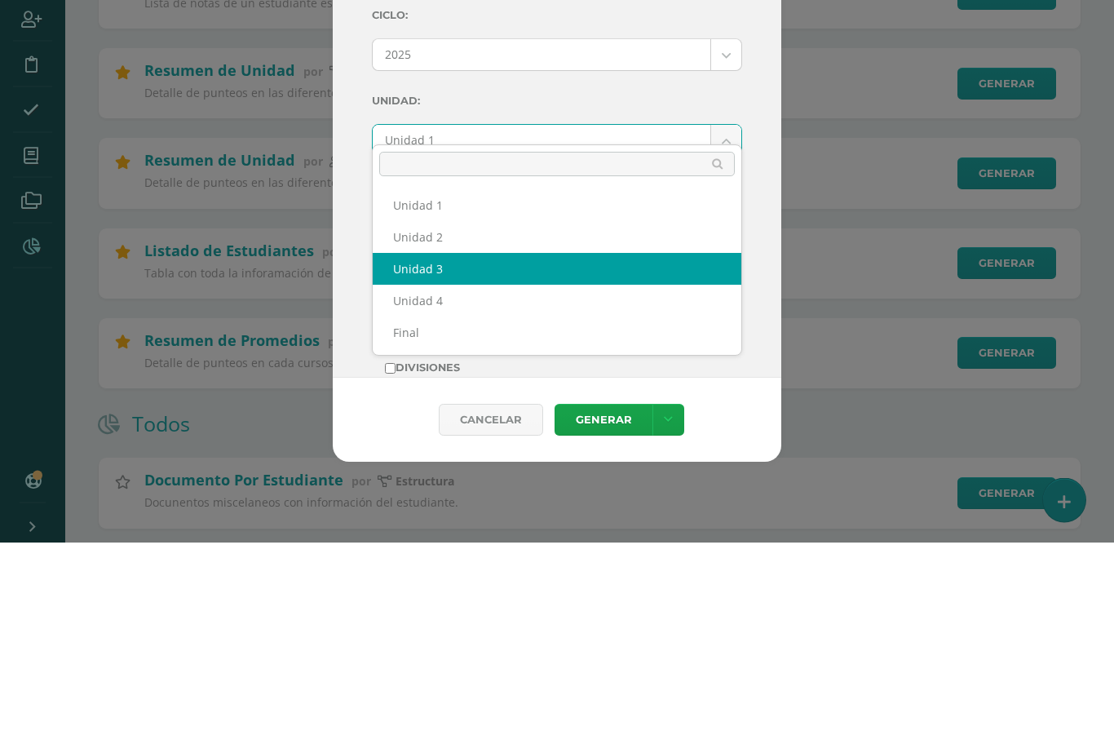
select select "Unidad 3"
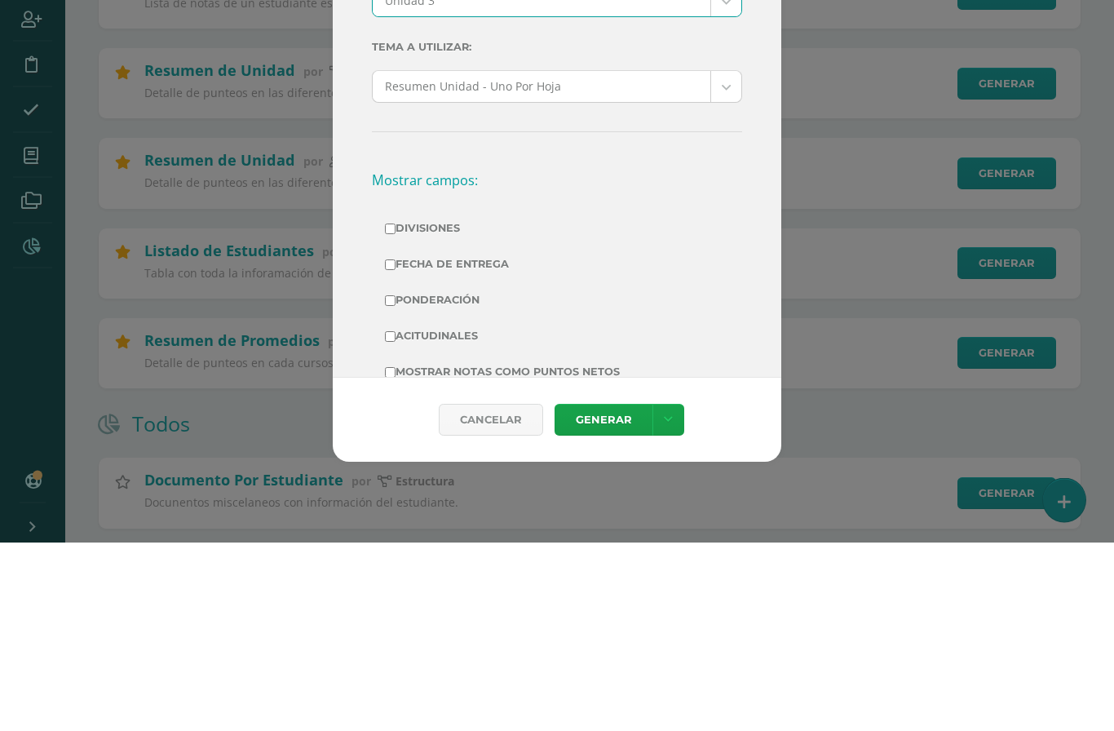
scroll to position [163, 0]
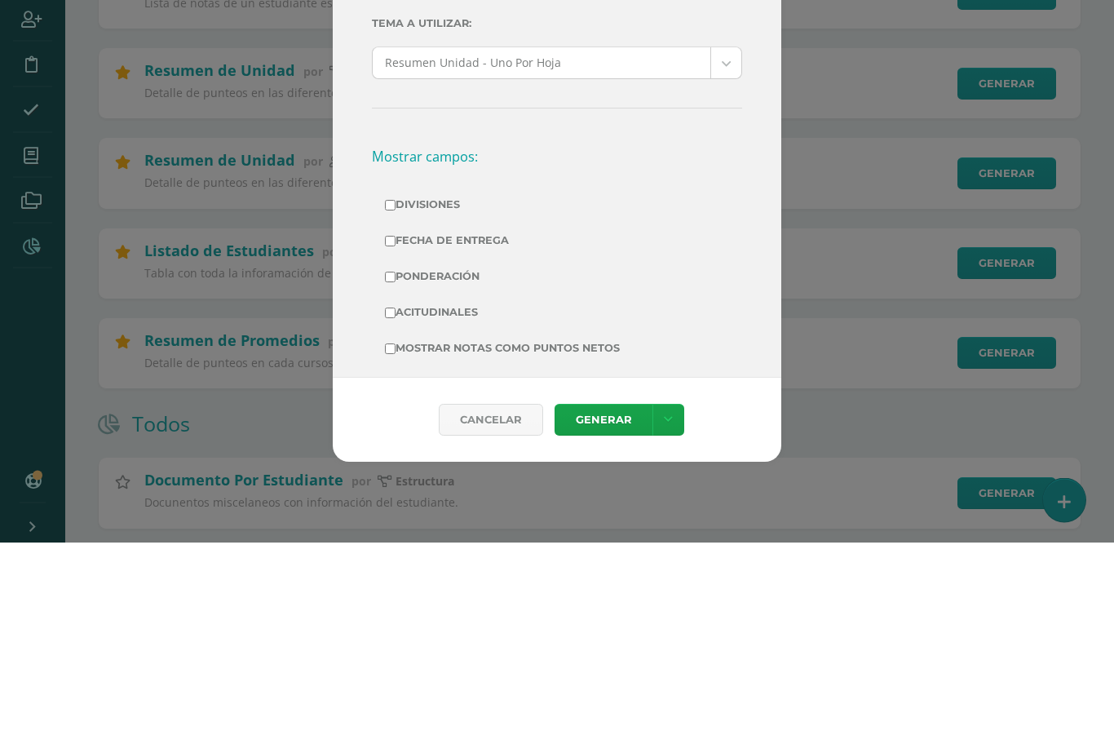
click at [387, 497] on input "Acitudinales" at bounding box center [390, 502] width 11 height 11
checkbox input "true"
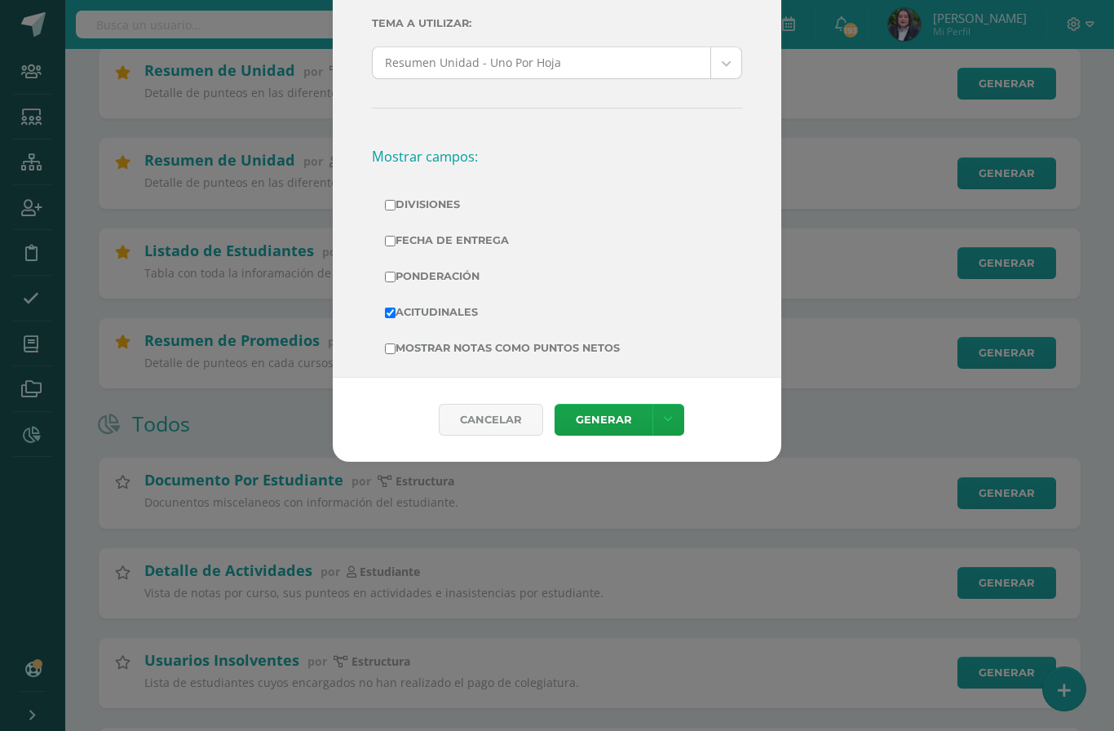
click at [598, 432] on link "Generar" at bounding box center [604, 420] width 98 height 32
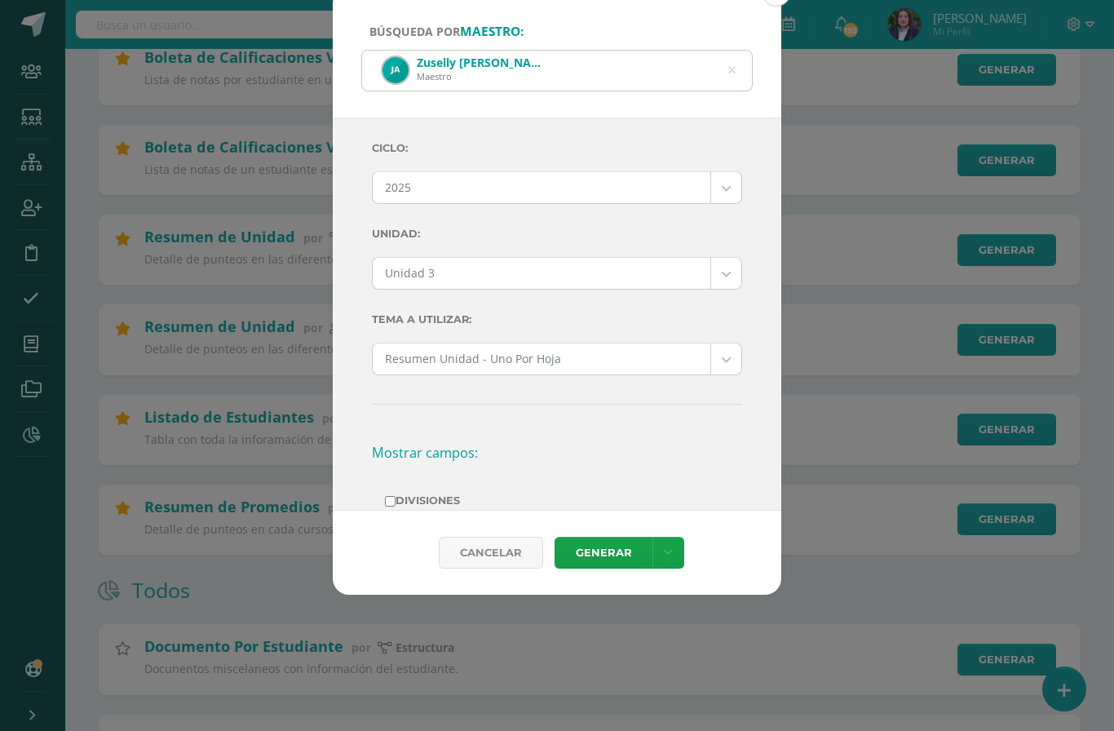
scroll to position [417, 0]
click at [734, 66] on icon at bounding box center [732, 69] width 42 height 7
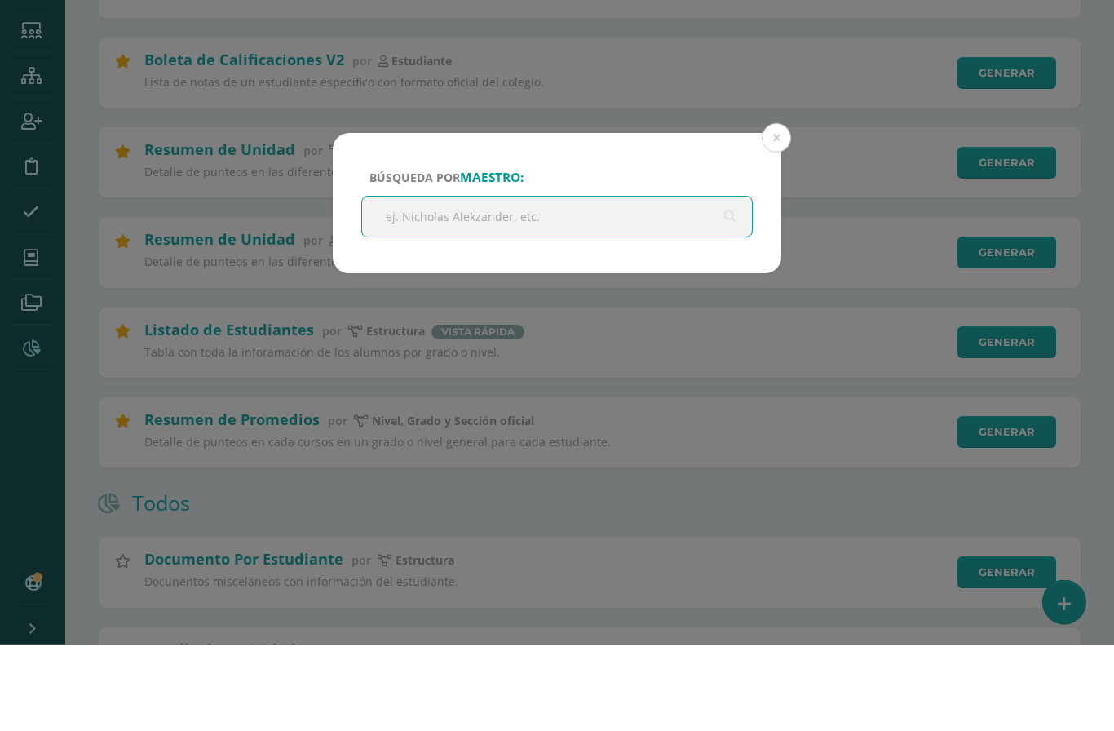
click at [780, 210] on button at bounding box center [776, 224] width 29 height 29
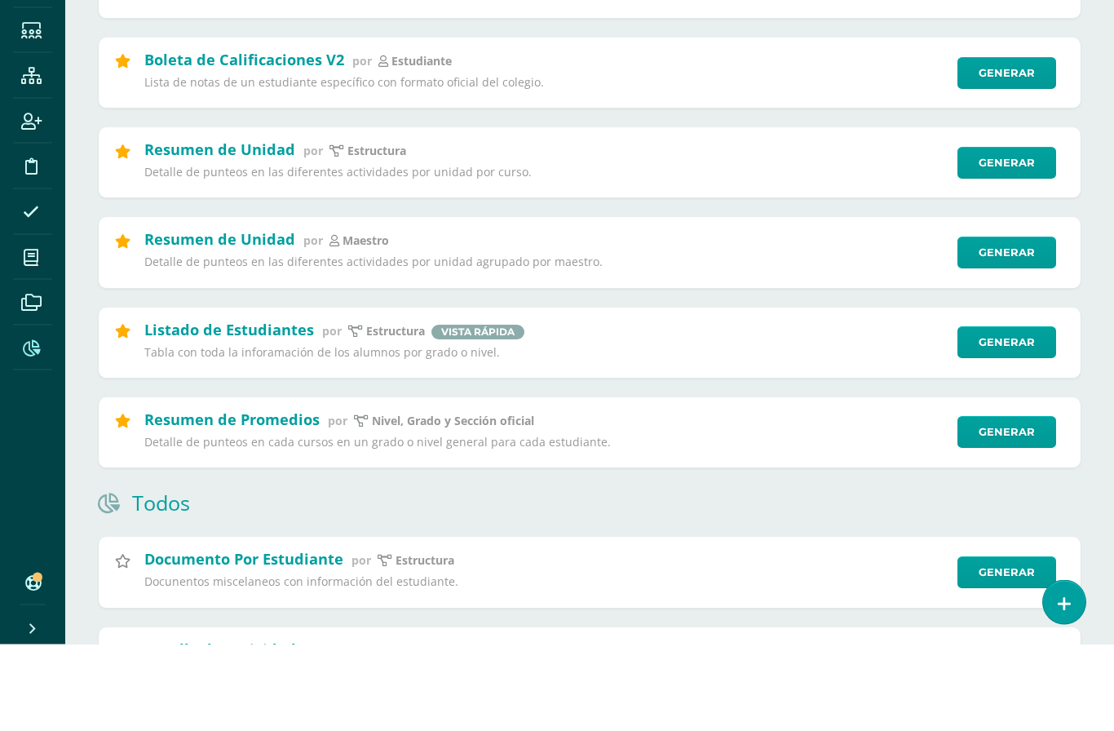
scroll to position [503, 0]
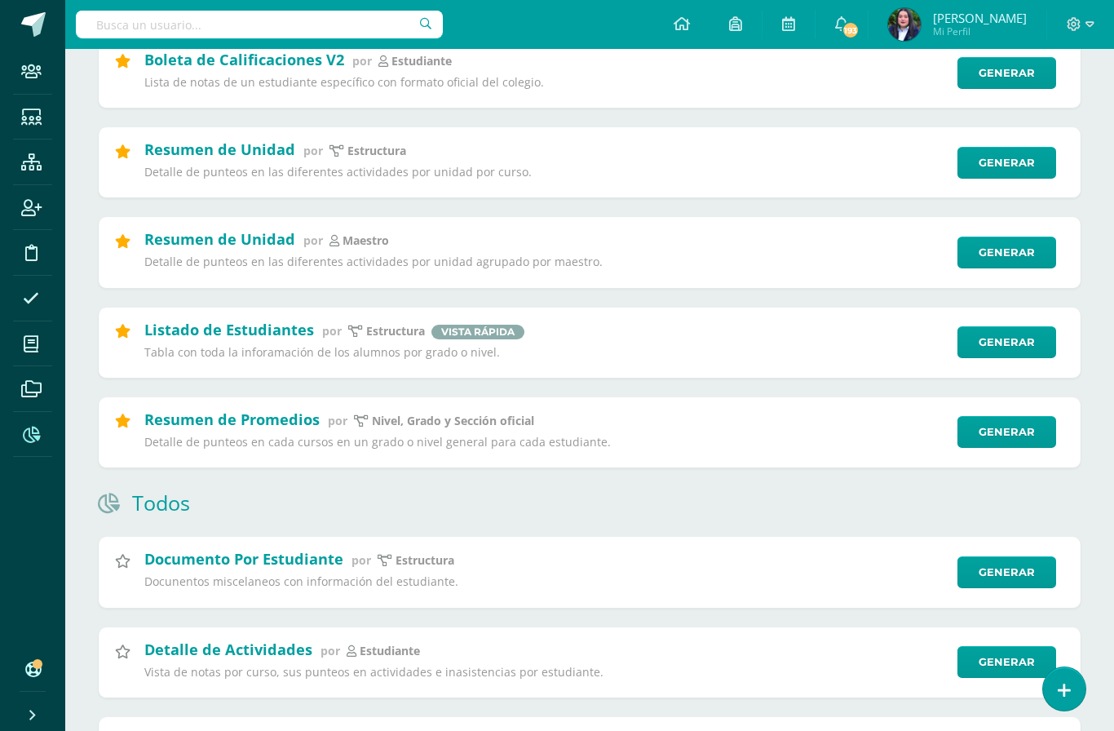
click at [1007, 262] on link "Generar" at bounding box center [1006, 253] width 99 height 32
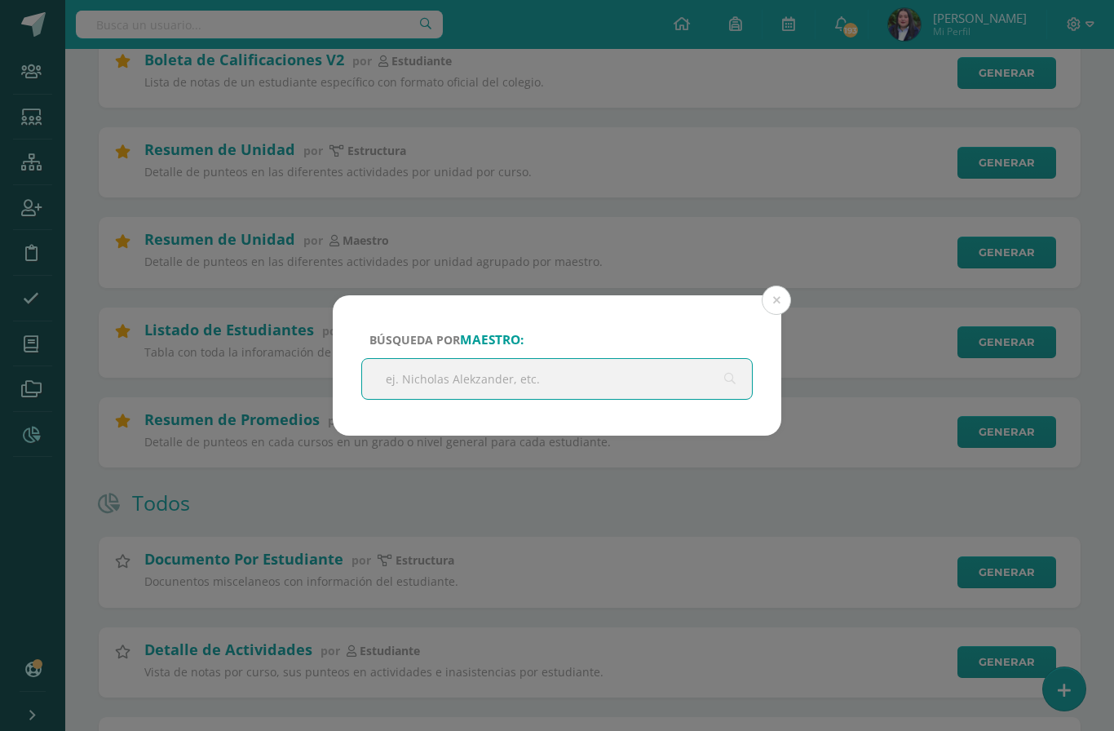
click at [590, 378] on input "text" at bounding box center [557, 379] width 390 height 40
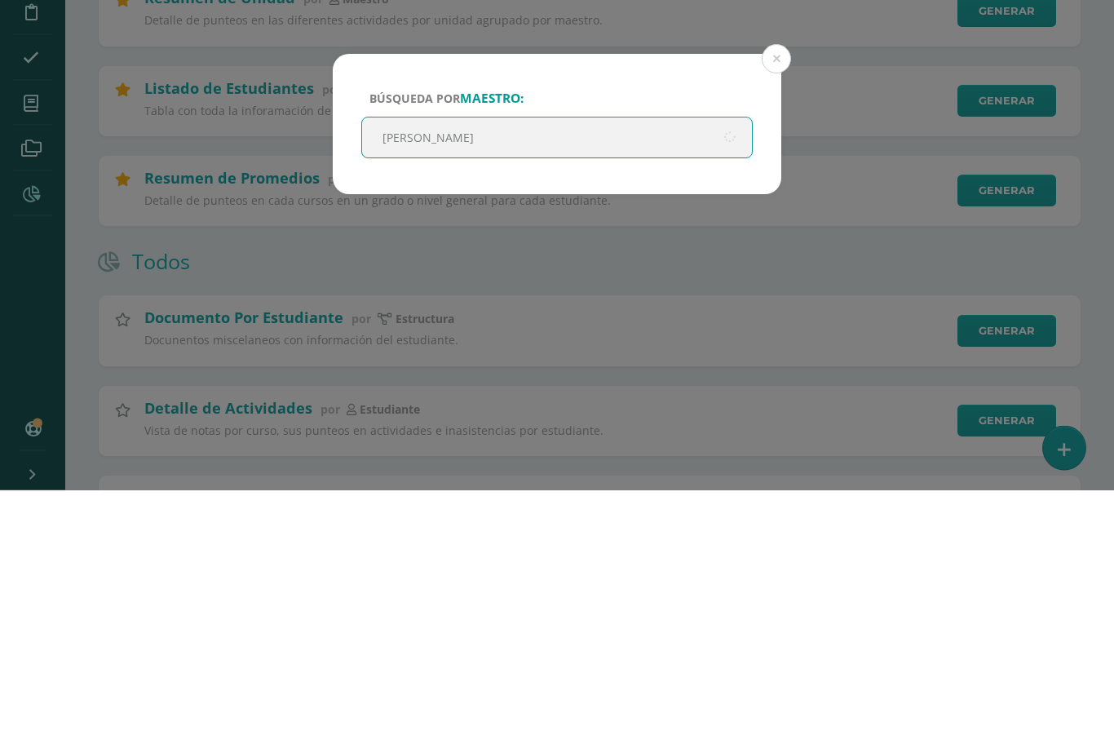
type input "Gabriela nata"
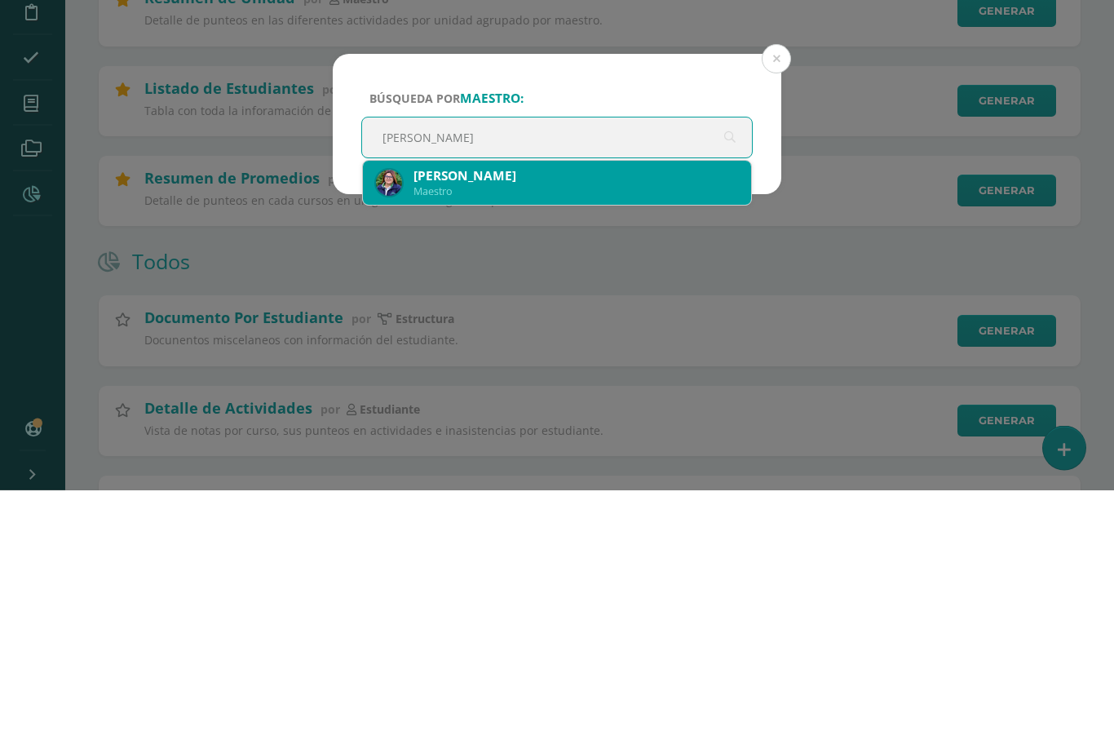
click at [551, 409] on div "Gabriela Natalí Velásquez Delgado" at bounding box center [575, 417] width 325 height 17
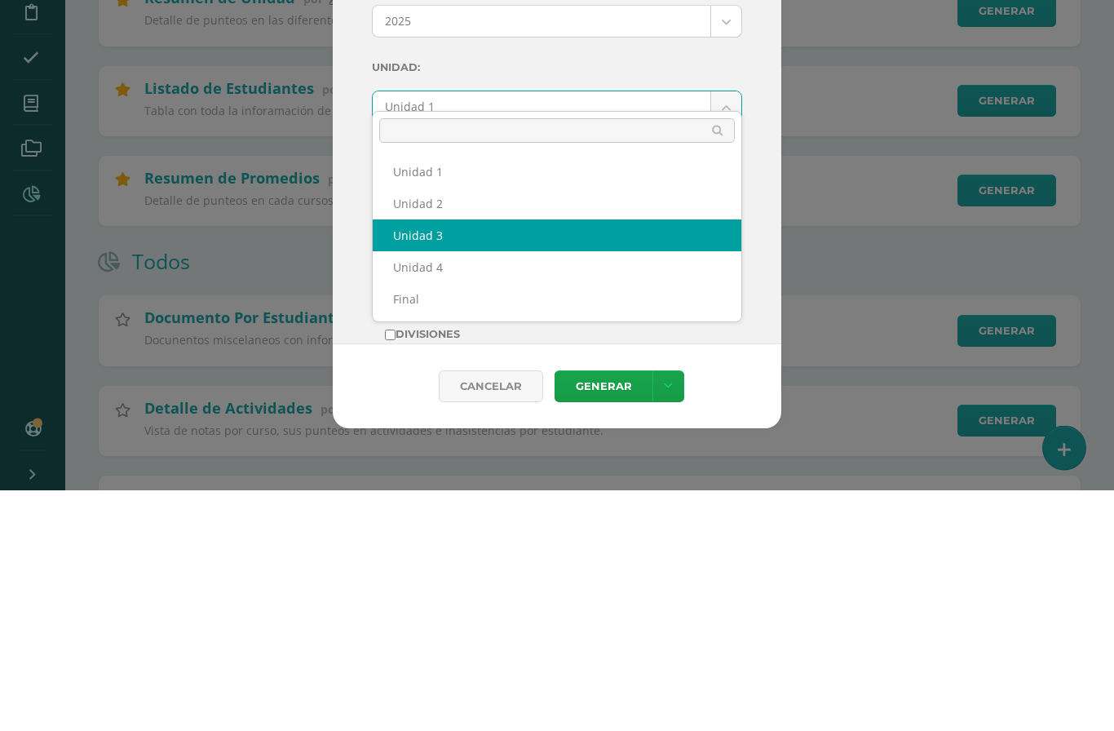
select select "Unidad 3"
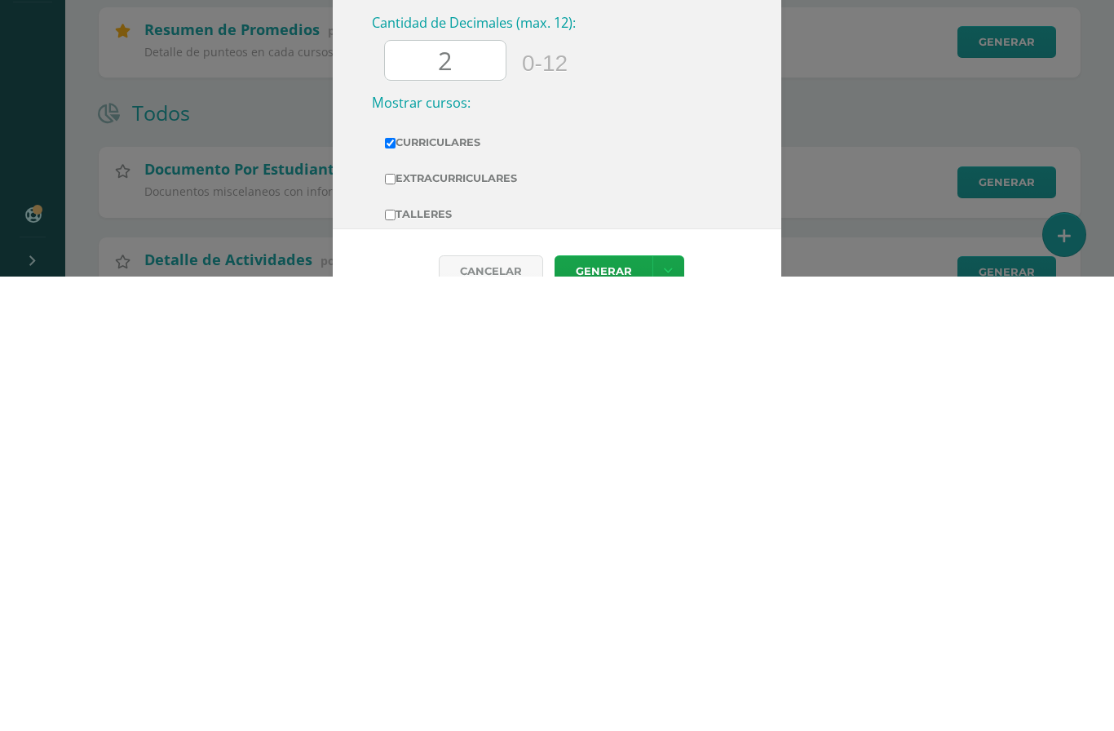
scroll to position [488, 0]
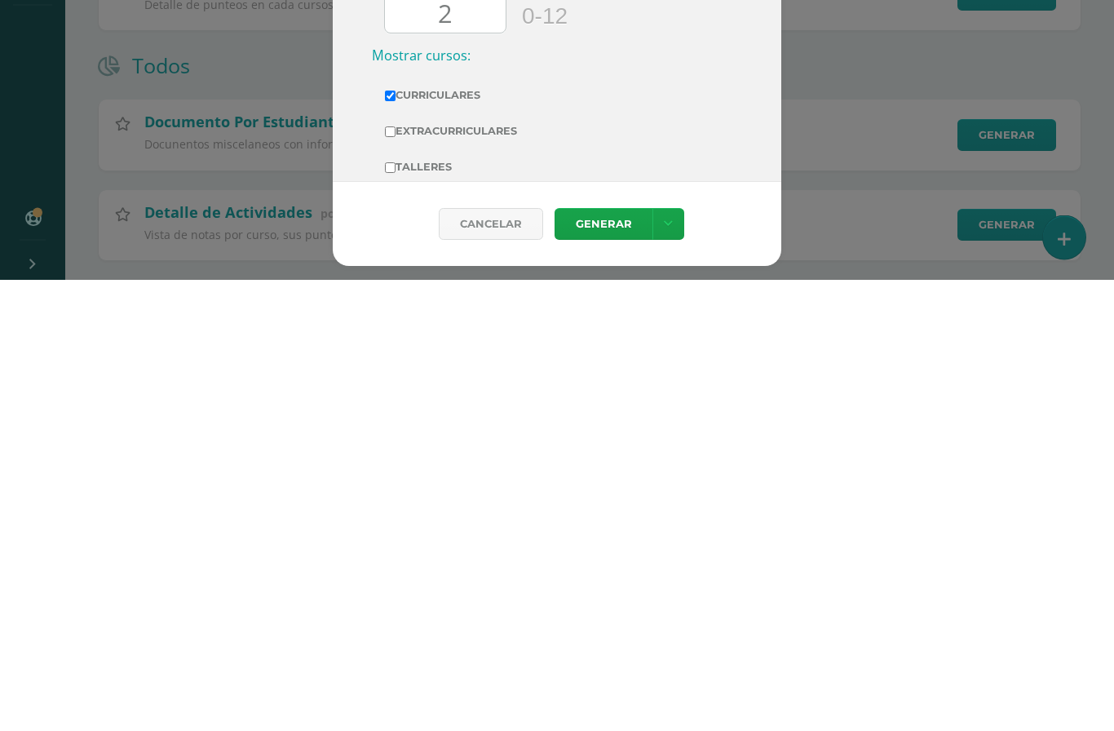
click at [617, 660] on link "Generar" at bounding box center [604, 676] width 98 height 32
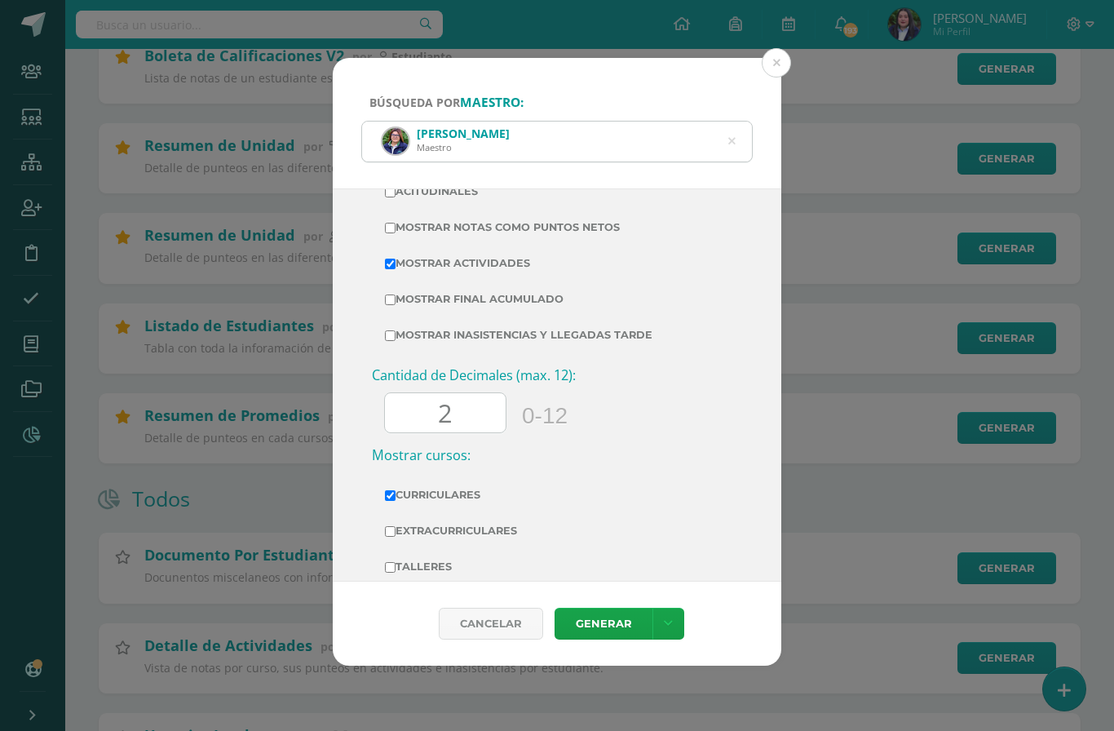
scroll to position [512, 0]
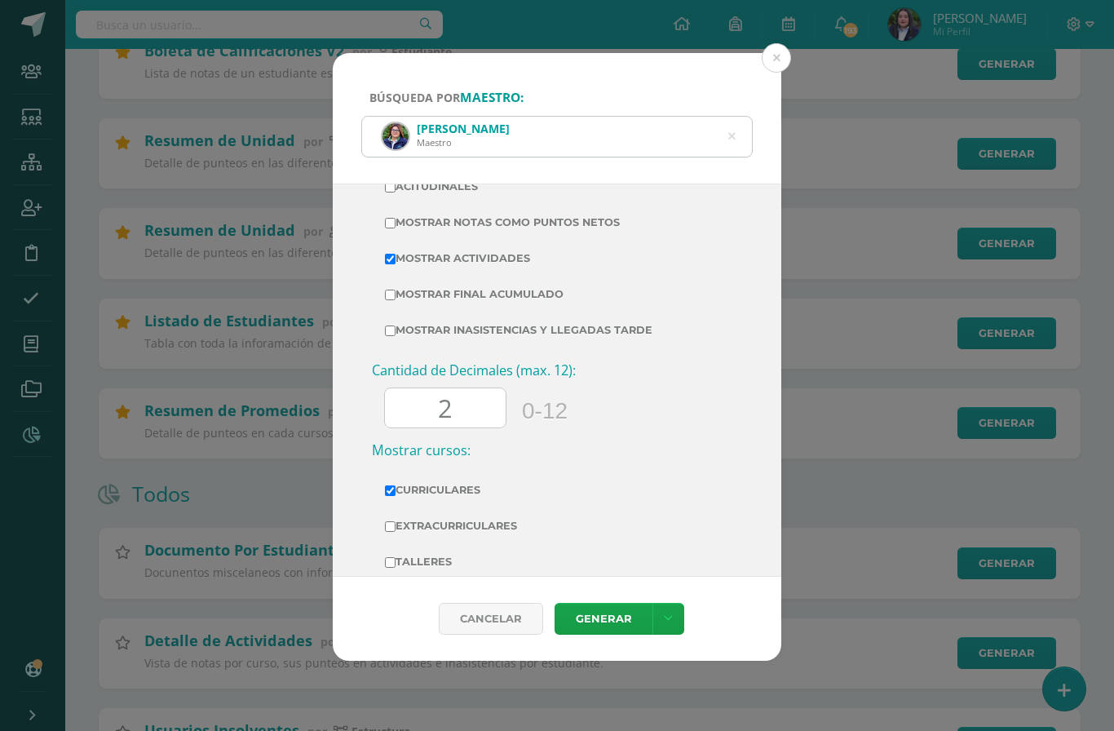
click at [734, 133] on icon at bounding box center [732, 136] width 42 height 7
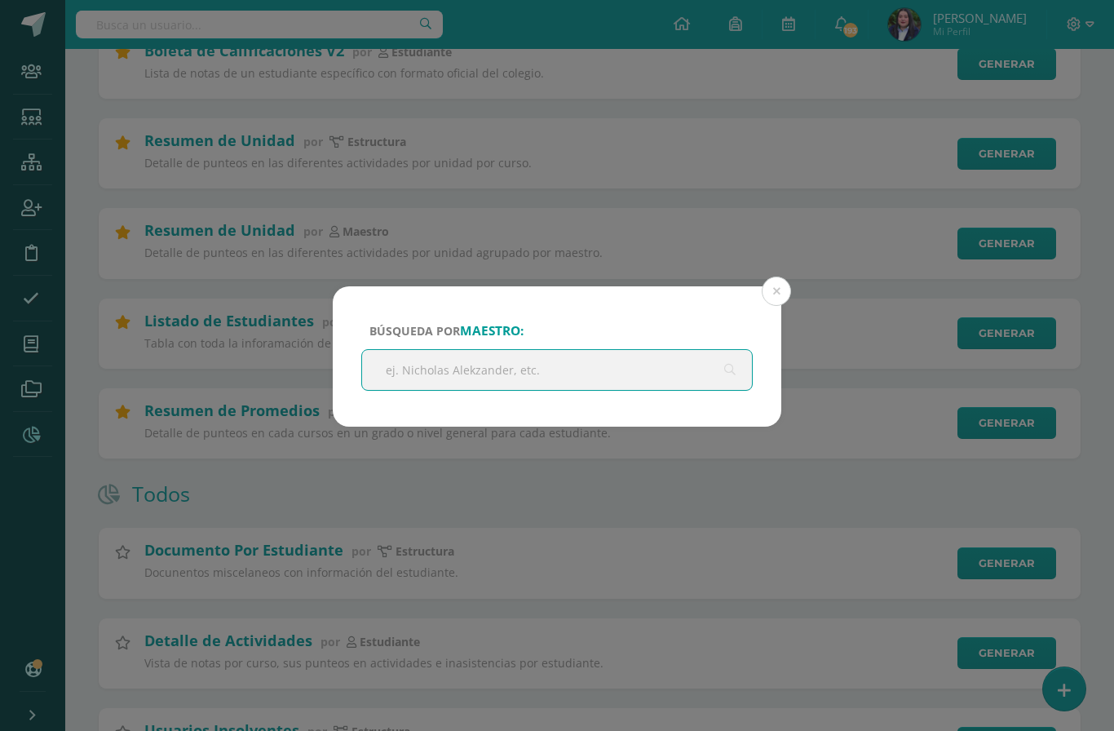
scroll to position [511, 0]
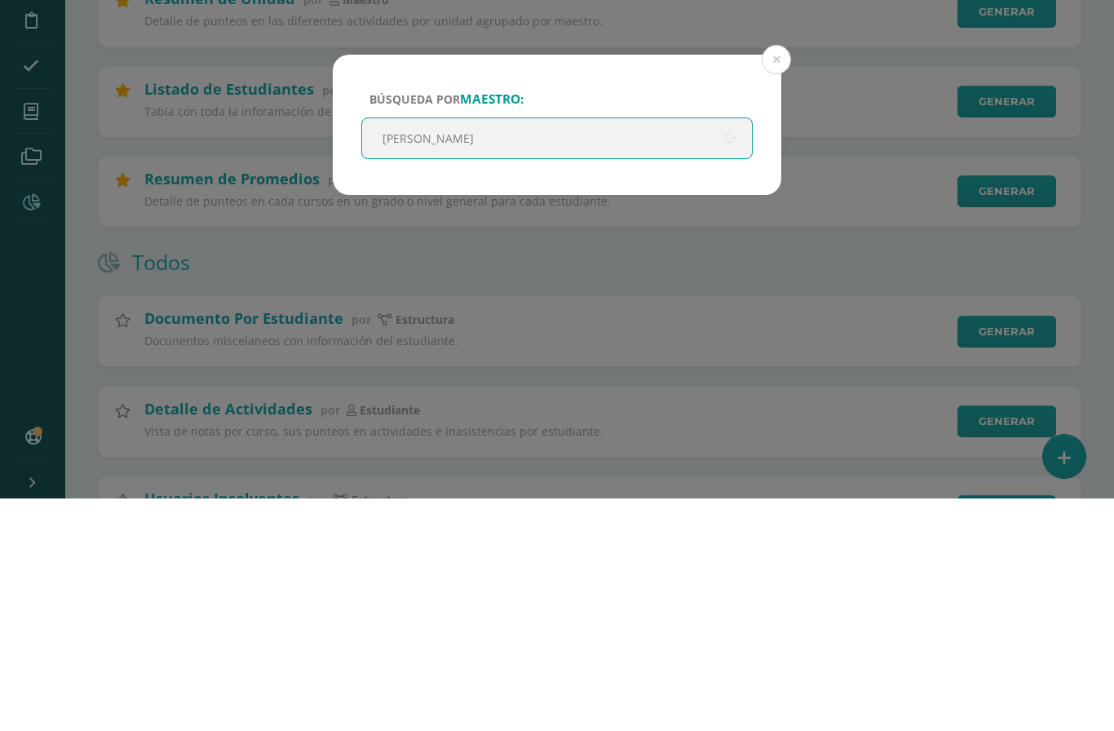
type input "Heidi"
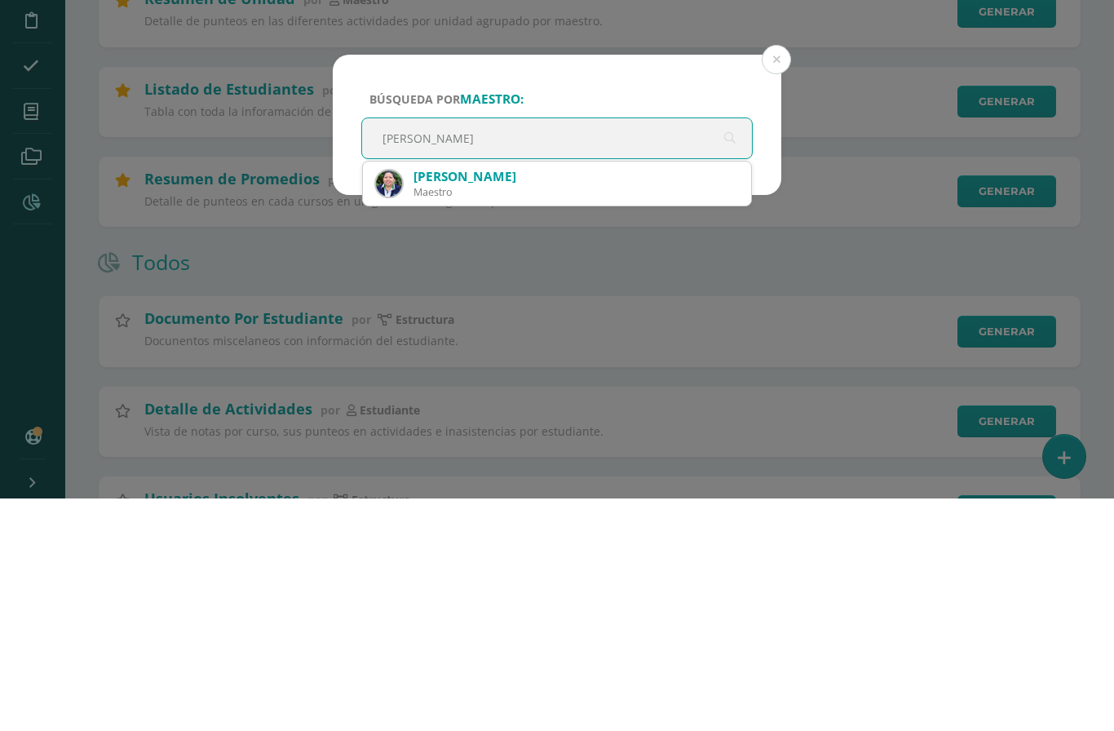
click at [593, 400] on div "Heidi Arely Navas de Cruz" at bounding box center [575, 408] width 325 height 17
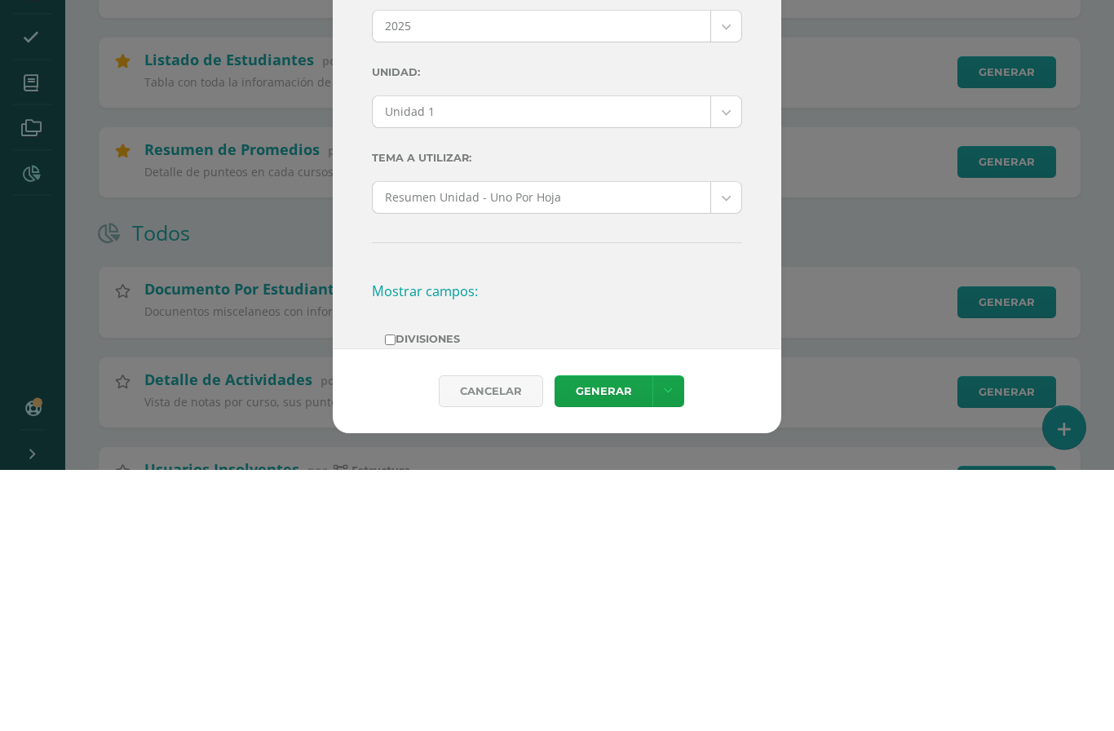
scroll to position [0, 0]
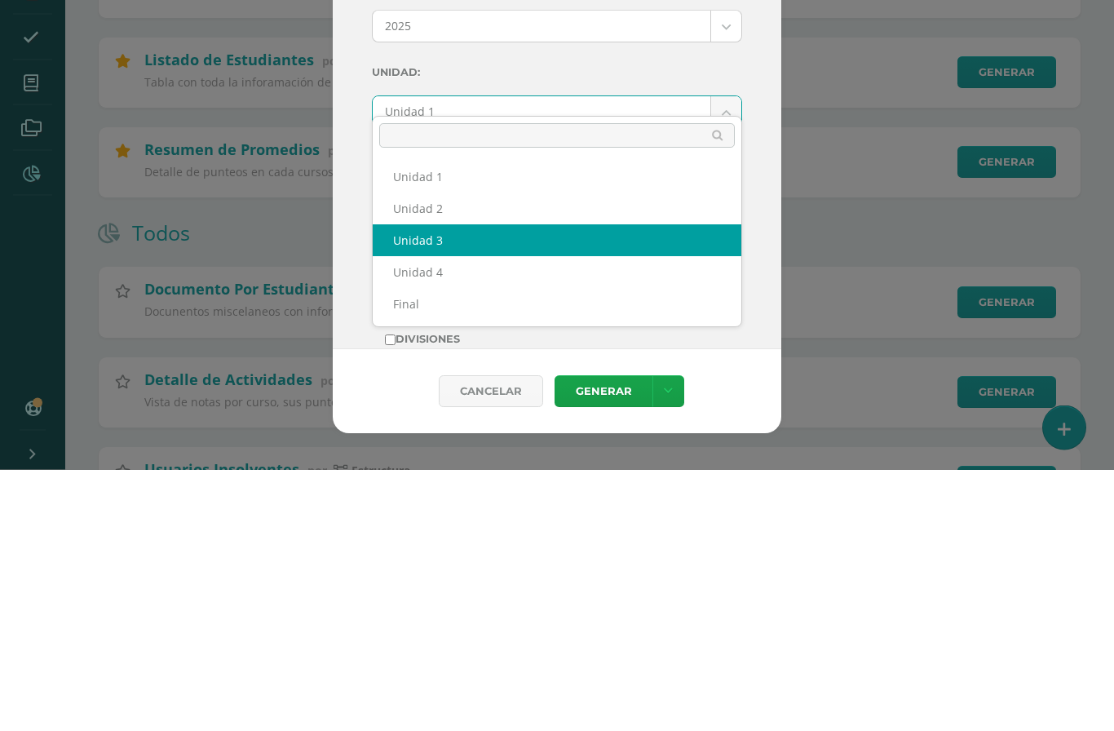
select select "Unidad 3"
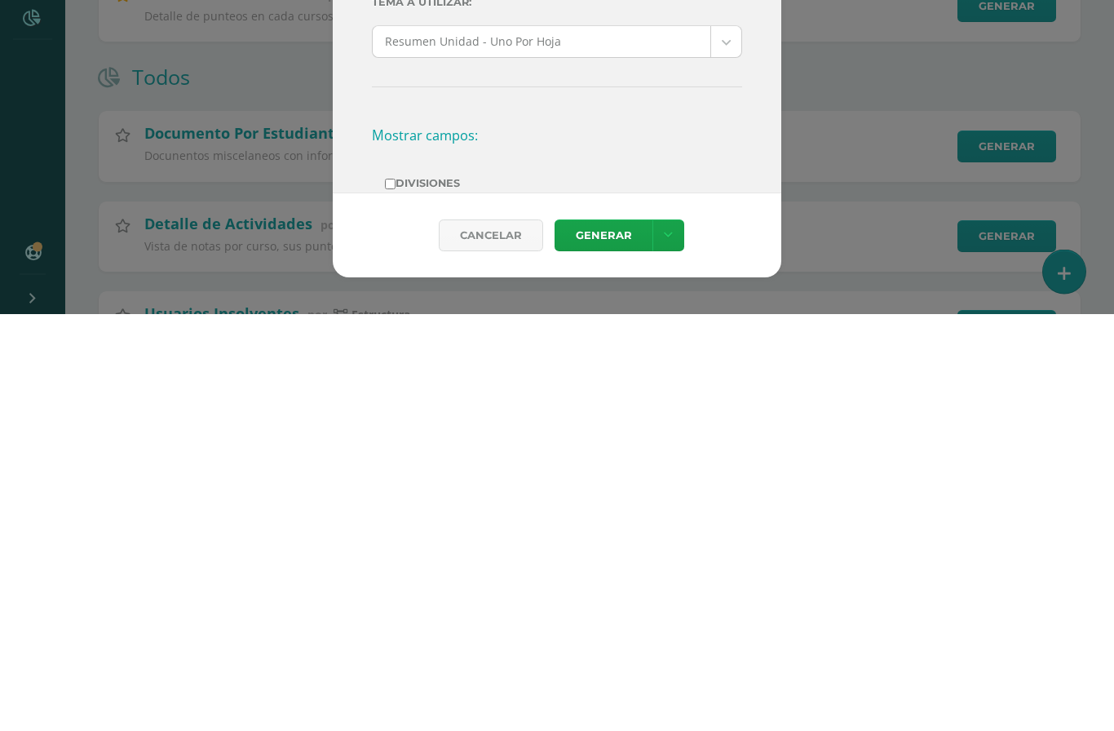
click at [603, 637] on link "Generar" at bounding box center [604, 653] width 98 height 32
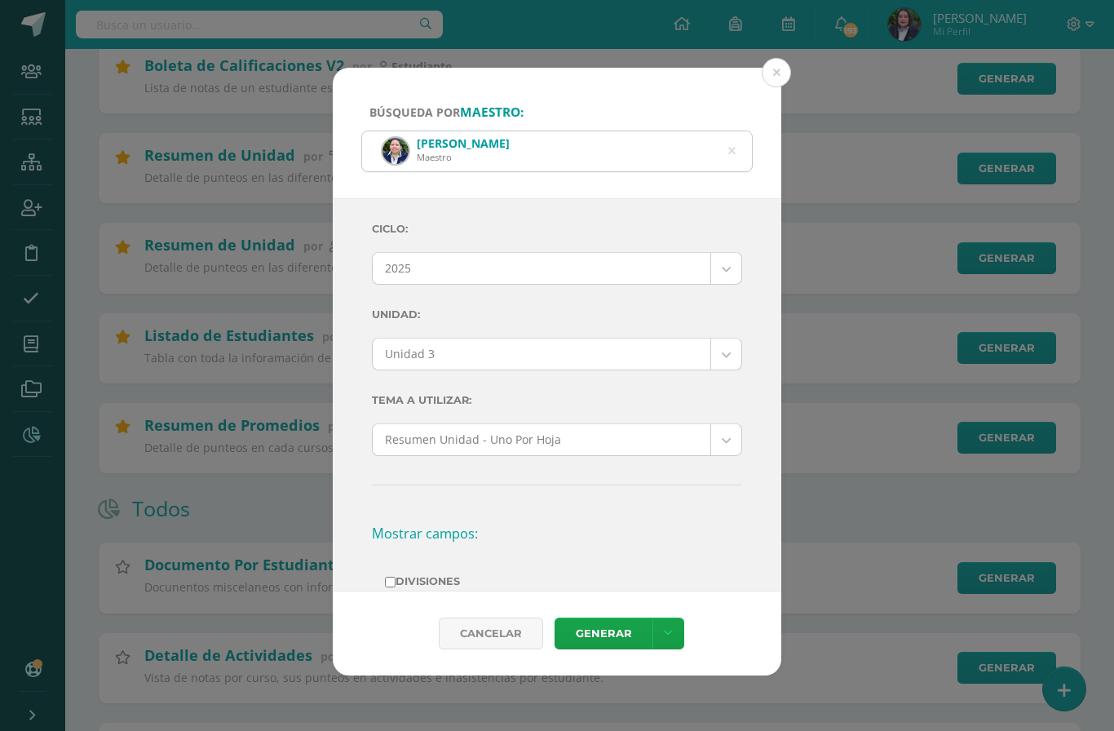
scroll to position [498, 0]
click at [745, 130] on div "Heidi Arely Navas de Cruz Maestro" at bounding box center [557, 150] width 390 height 40
click at [744, 138] on div "Heidi Arely Navas de Cruz Maestro" at bounding box center [557, 150] width 390 height 40
click at [734, 134] on icon at bounding box center [731, 150] width 34 height 34
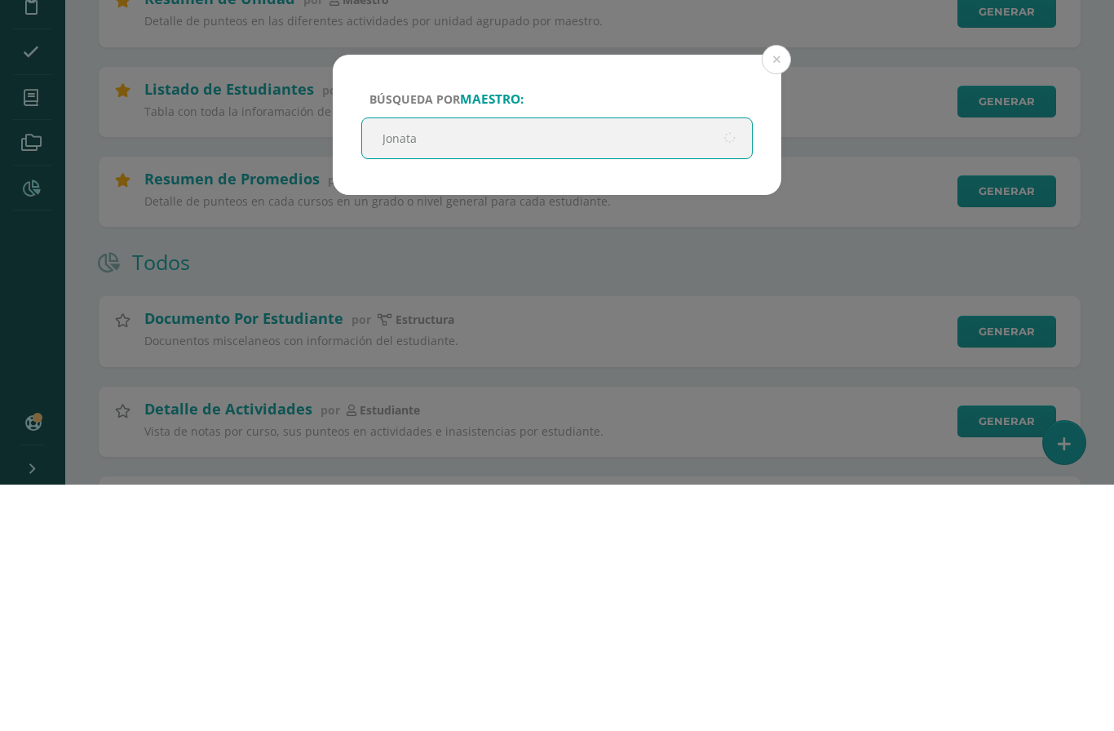
type input "Jonatan"
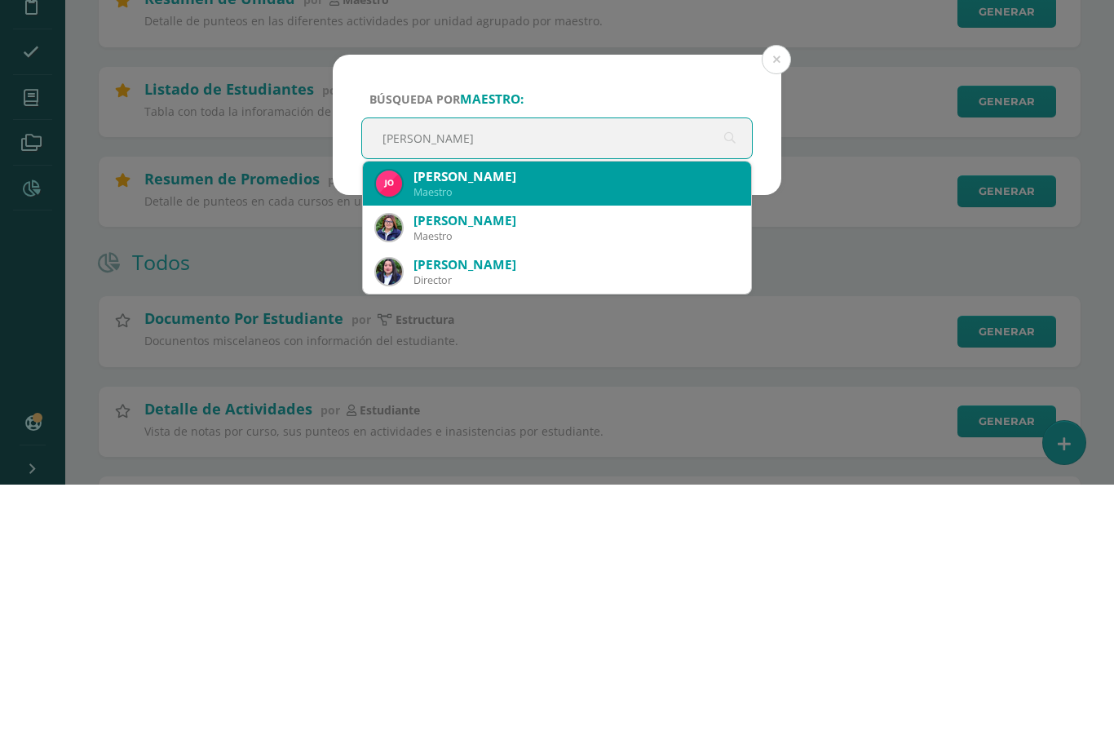
click at [583, 414] on div "Jonatan Mizraim Guzmán Chún" at bounding box center [575, 422] width 325 height 17
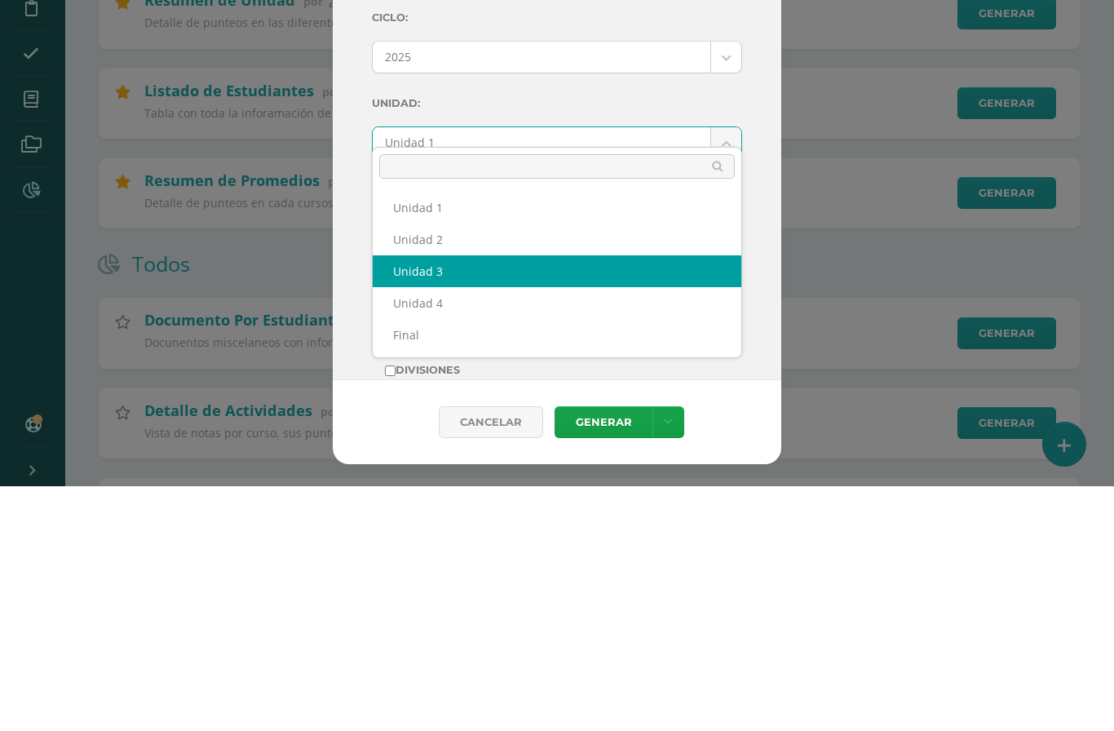
select select "Unidad 3"
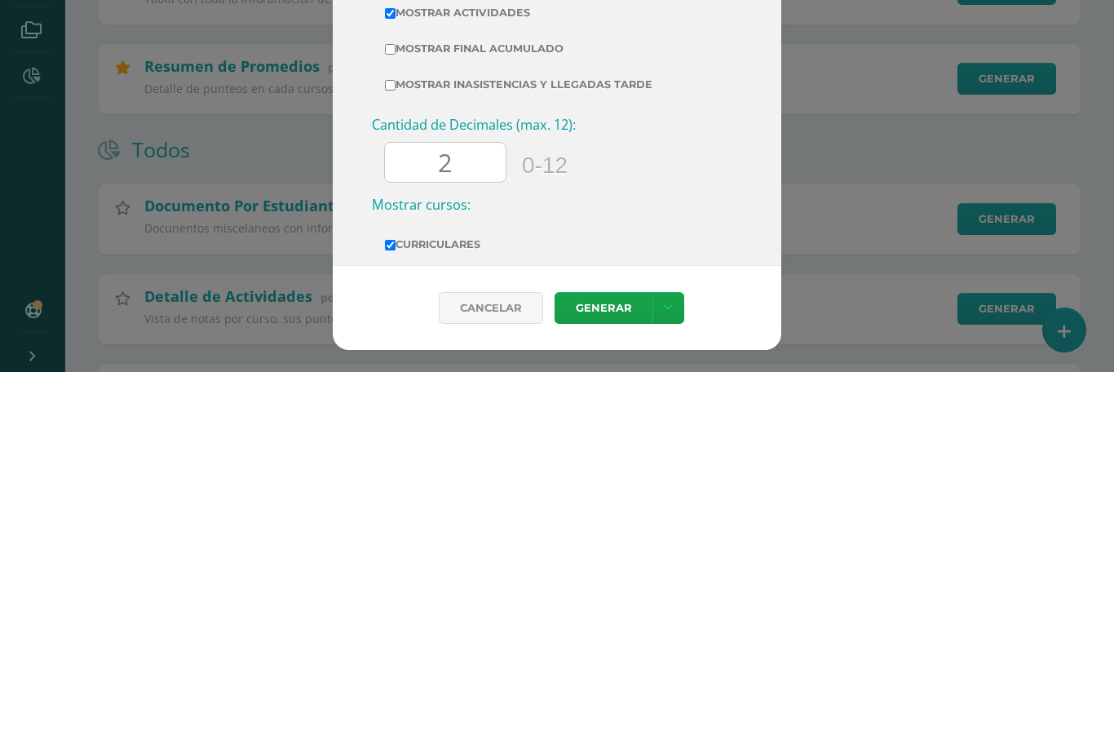
scroll to position [423, 0]
click at [619, 651] on link "Generar" at bounding box center [604, 667] width 98 height 32
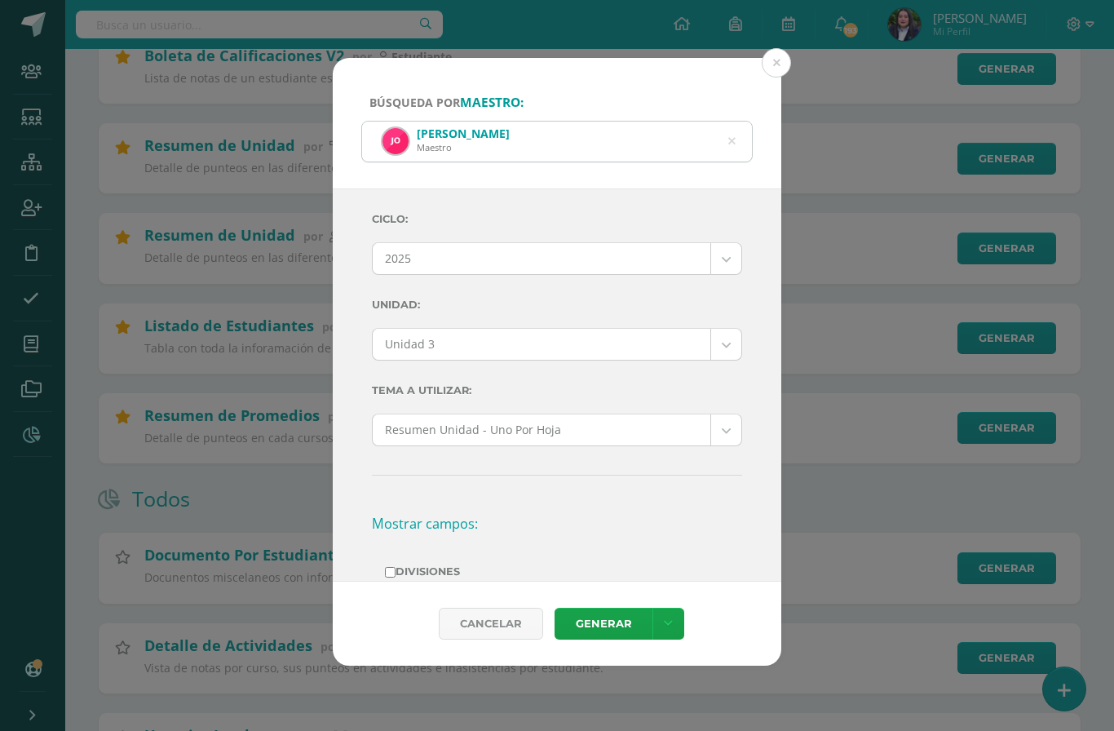
scroll to position [0, 0]
click at [734, 124] on icon at bounding box center [731, 141] width 34 height 34
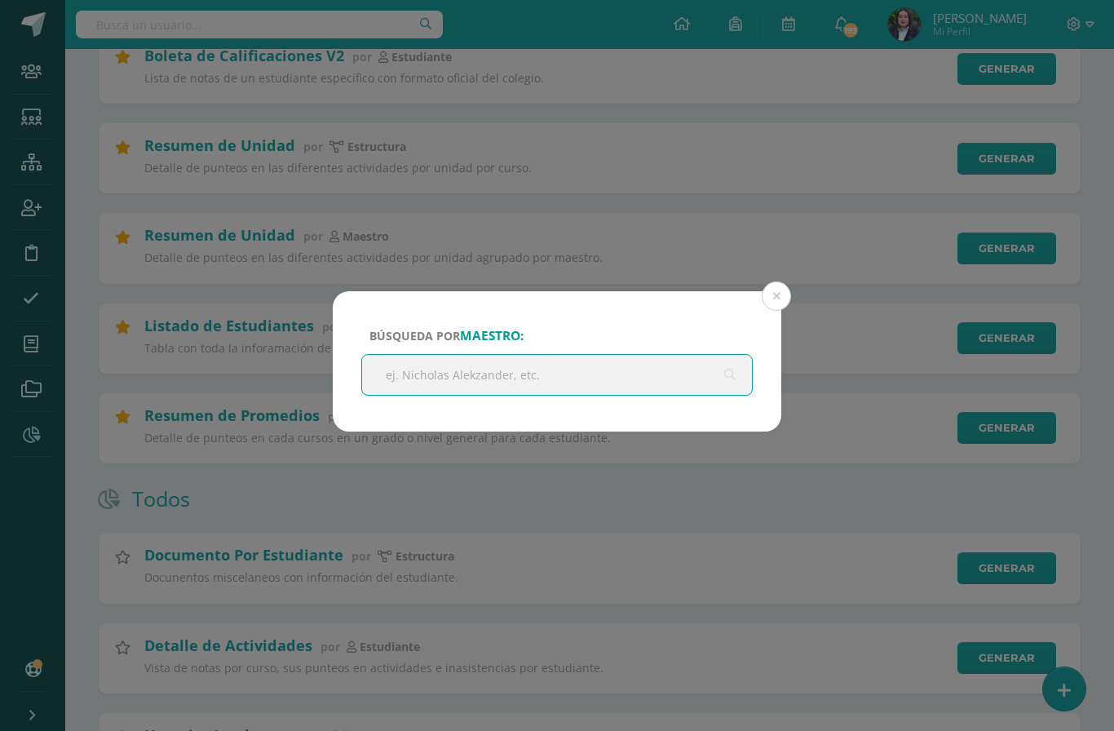
scroll to position [506, 0]
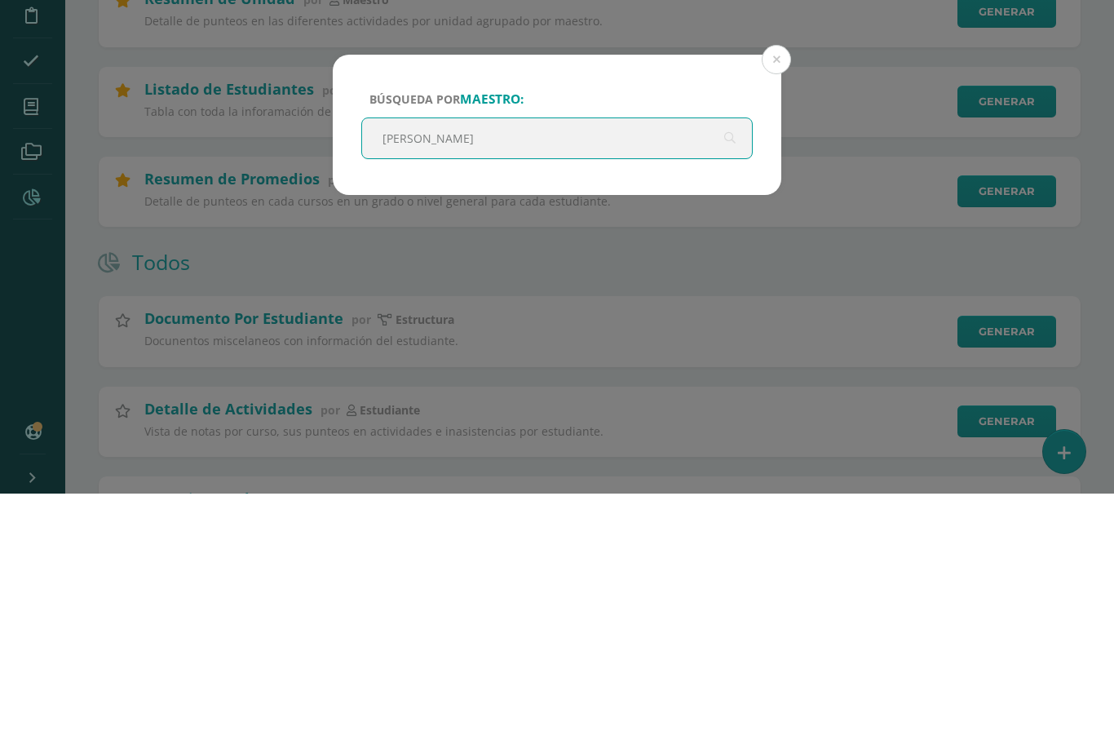
type input "Maria fernnda"
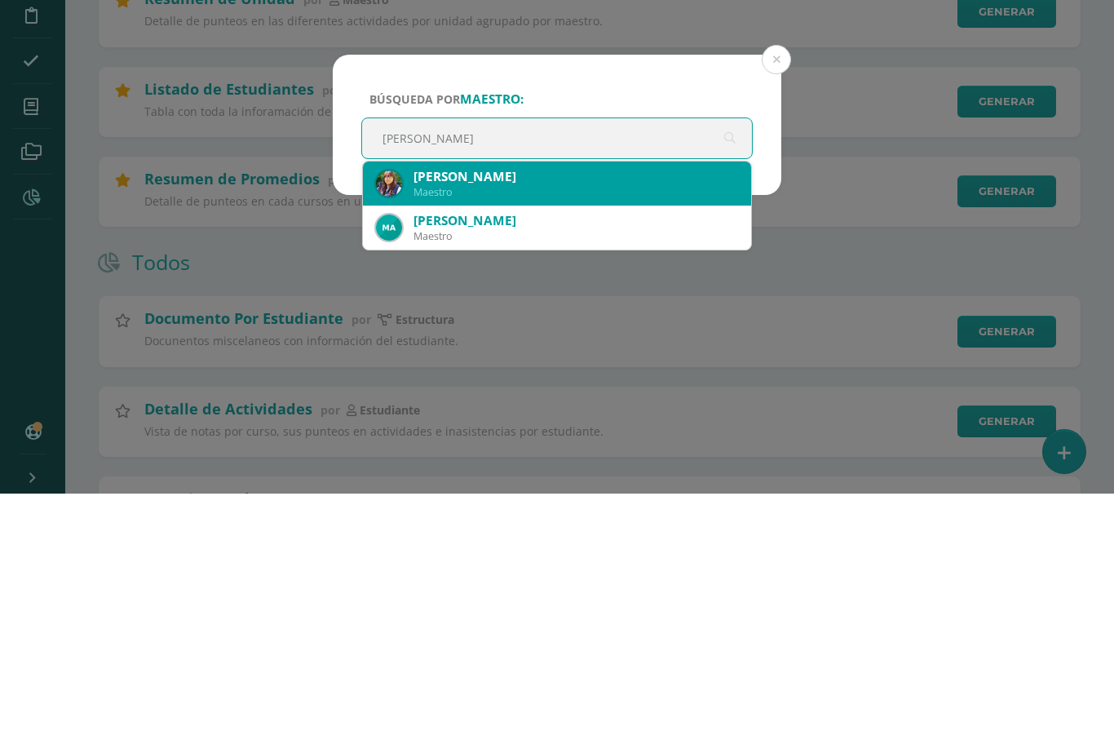
click at [501, 422] on div "Maestro" at bounding box center [575, 429] width 325 height 14
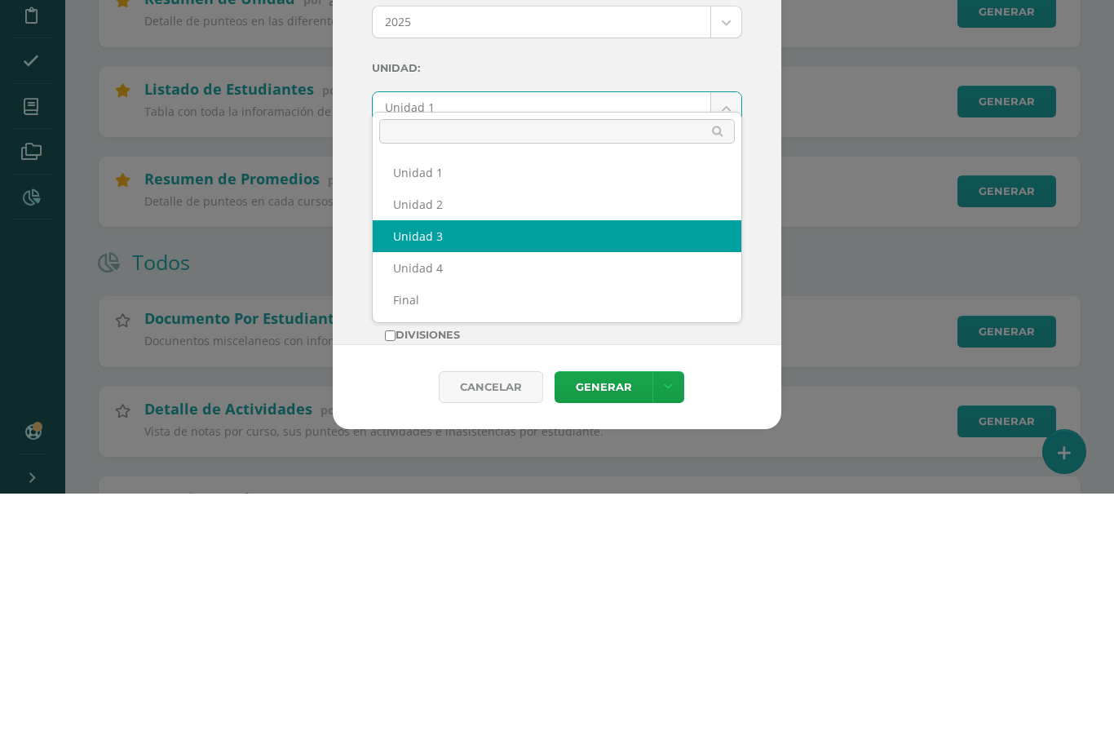
select select "Unidad 3"
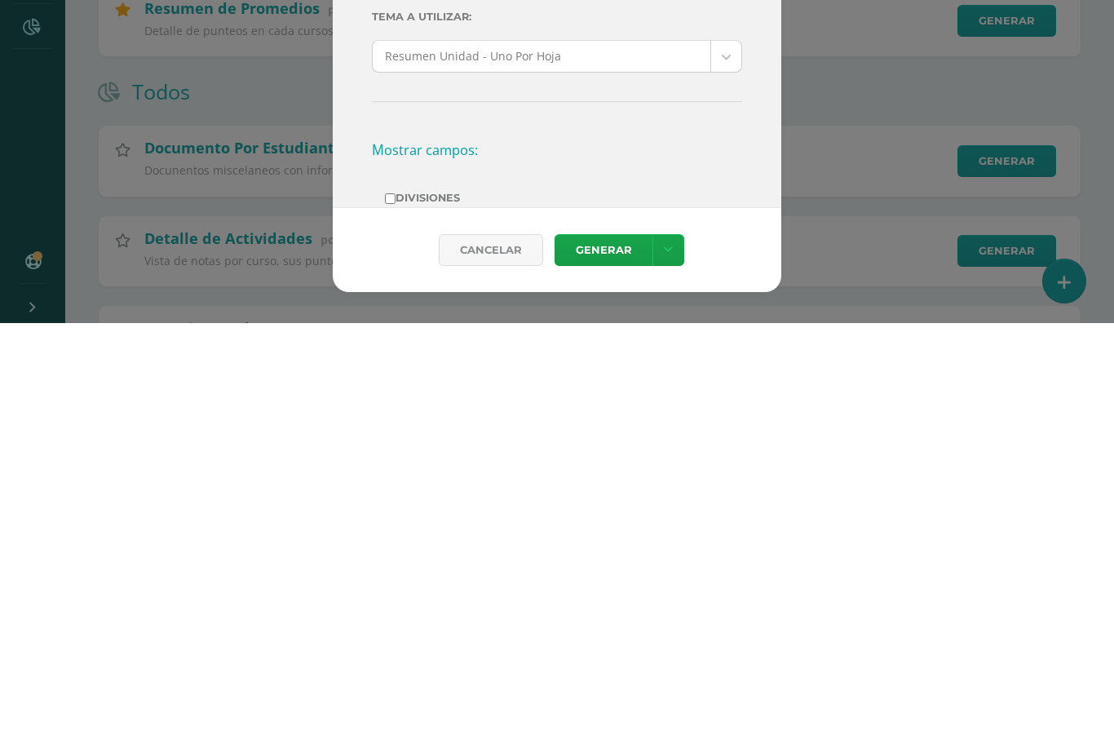
click at [609, 642] on link "Generar" at bounding box center [604, 658] width 98 height 32
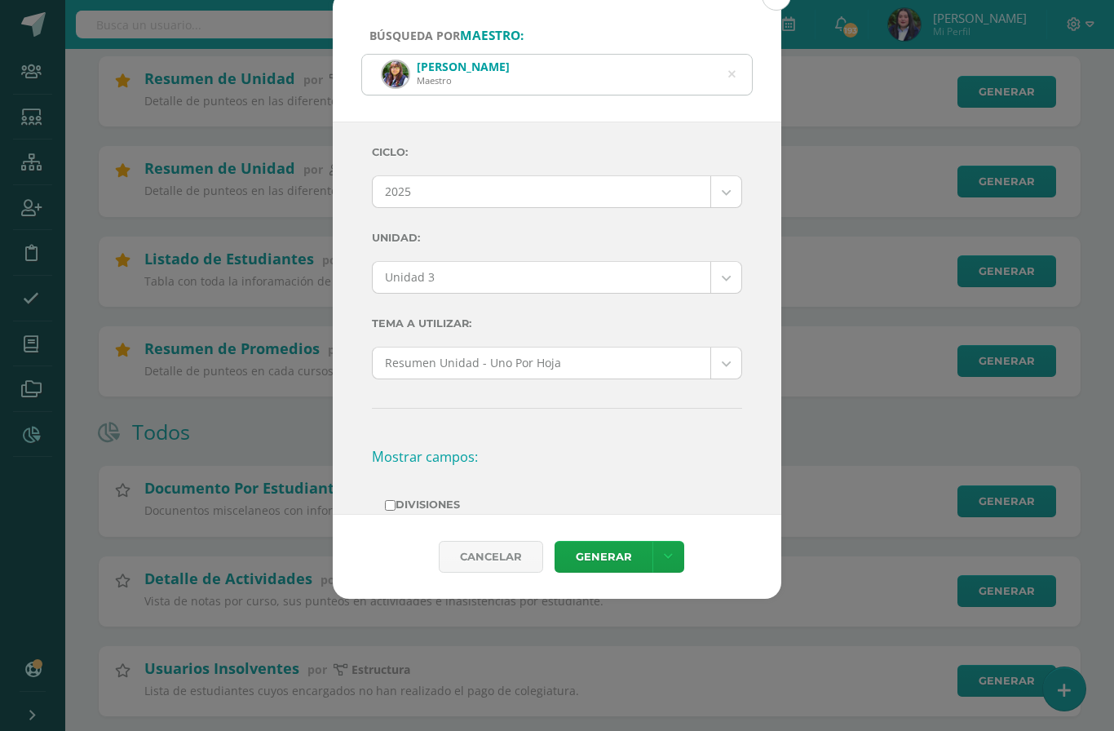
scroll to position [572, 0]
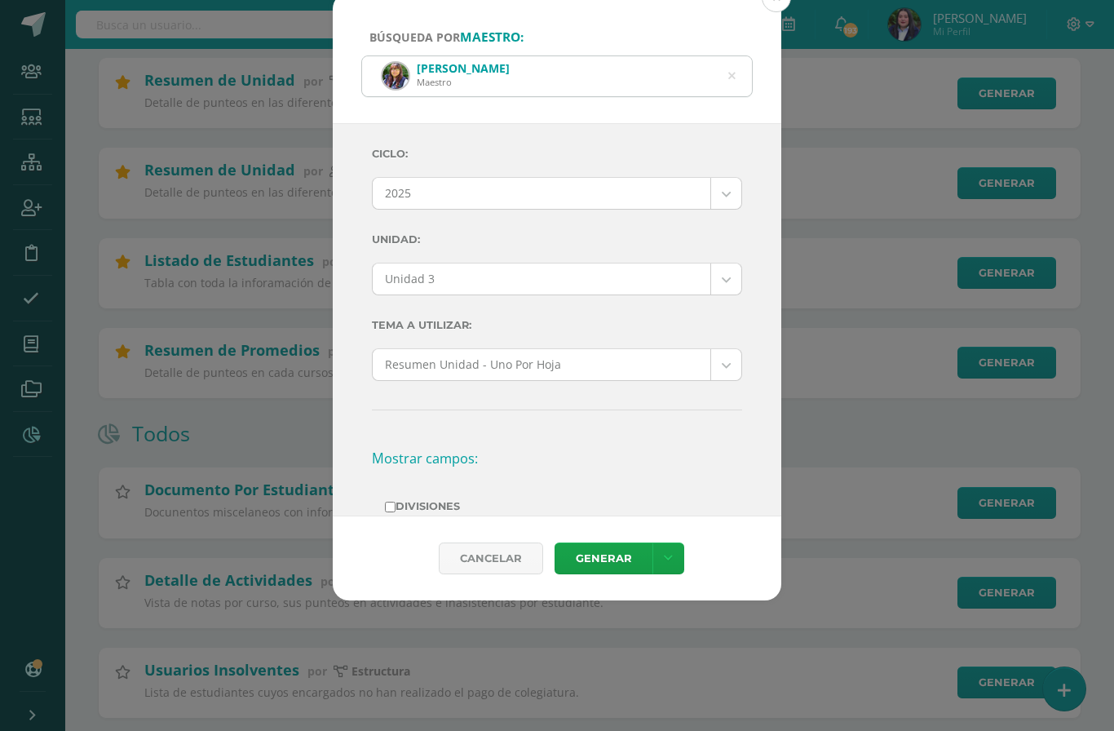
click at [724, 56] on div "María Fernanda Padilla Maestro" at bounding box center [557, 76] width 390 height 40
click at [734, 62] on icon at bounding box center [731, 76] width 34 height 34
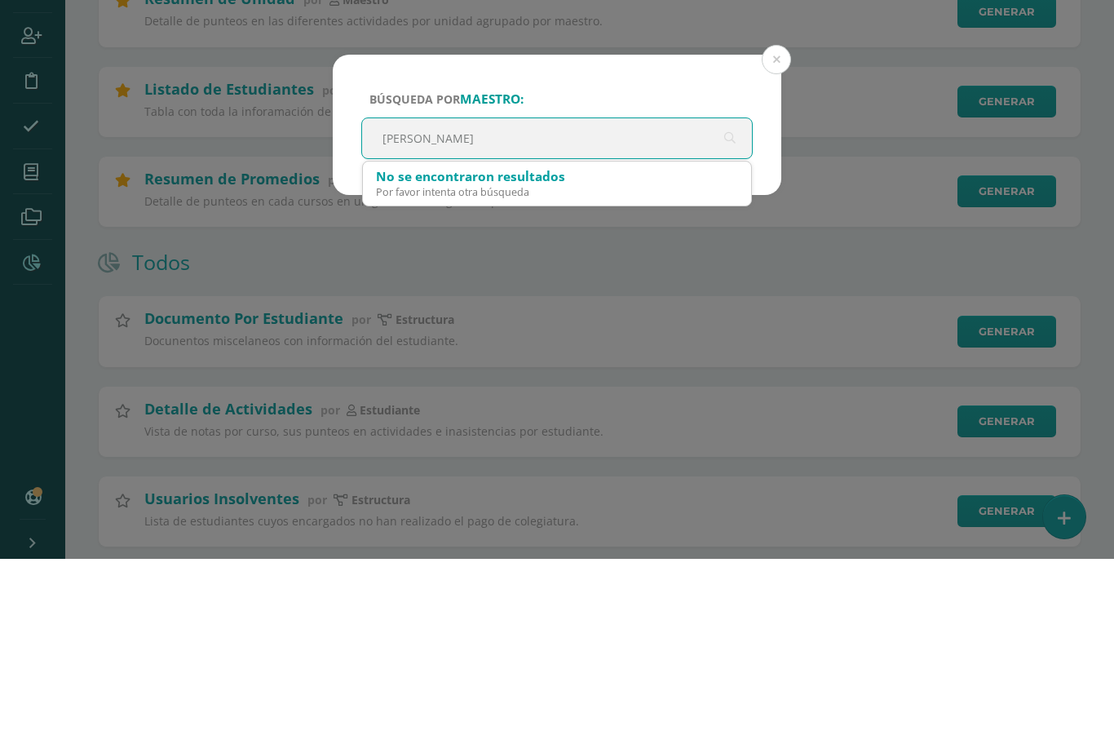
type input "Mario david"
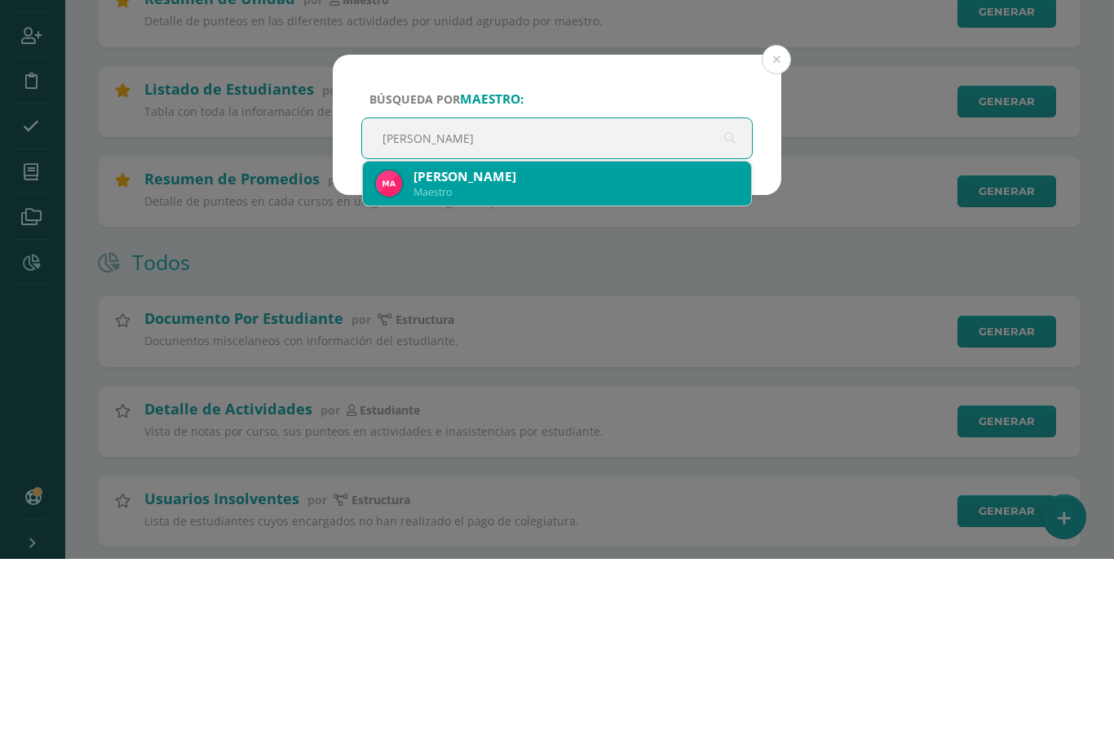
click at [564, 340] on div "Mario David Arana López" at bounding box center [575, 348] width 325 height 17
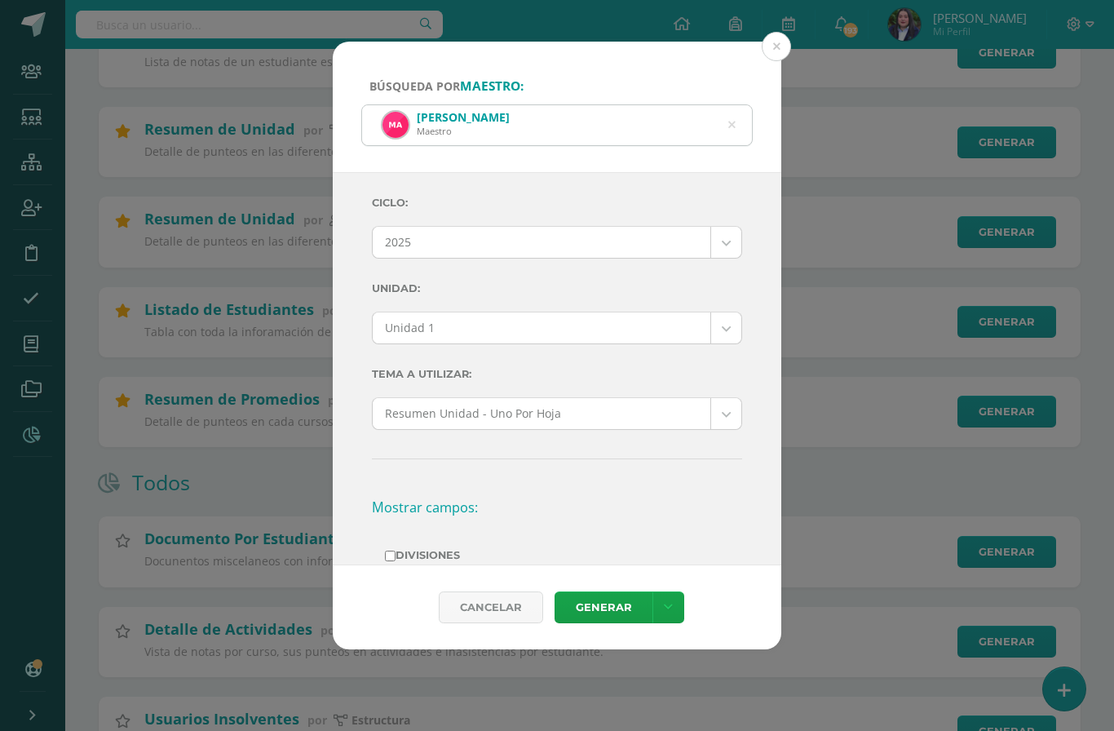
scroll to position [523, 0]
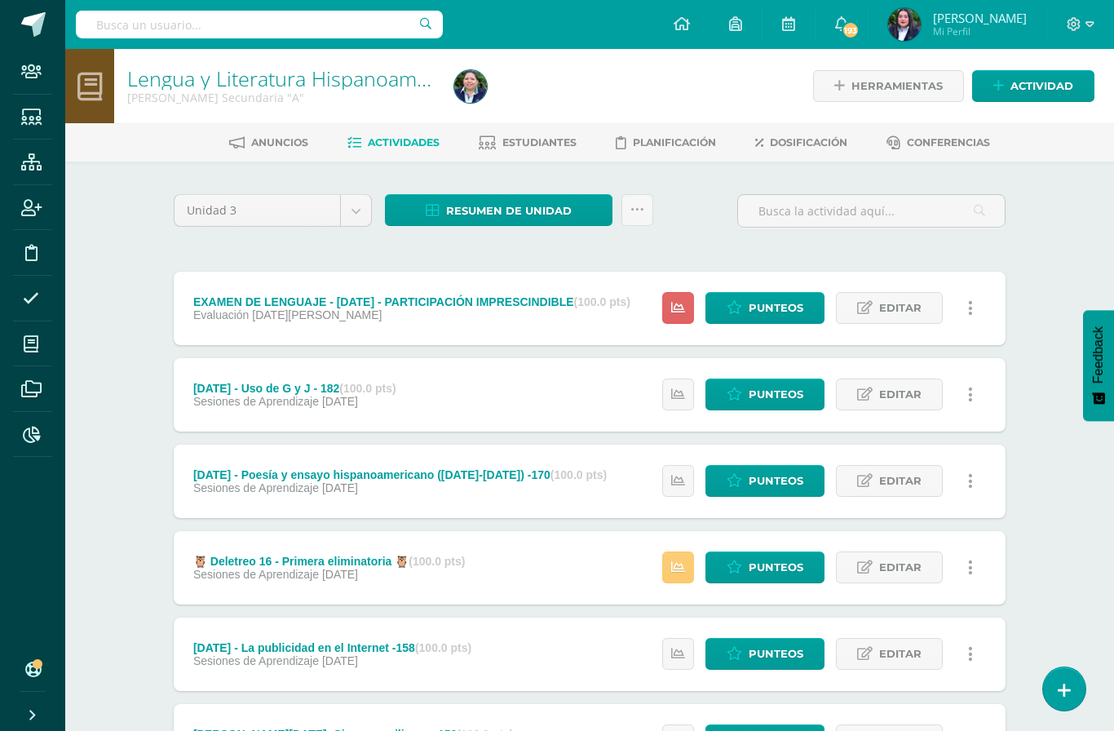
click at [527, 144] on span "Estudiantes" at bounding box center [539, 142] width 74 height 12
click at [523, 140] on span "Estudiantes" at bounding box center [539, 142] width 74 height 12
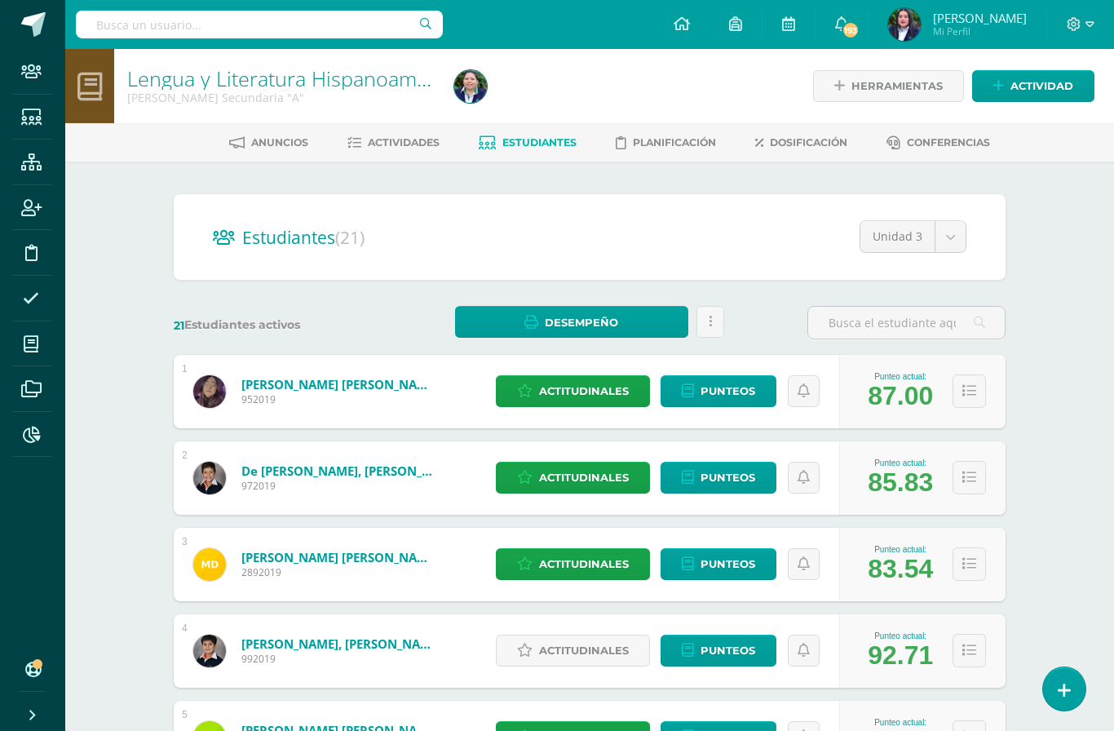
click at [584, 635] on span "Actitudinales" at bounding box center [584, 650] width 90 height 30
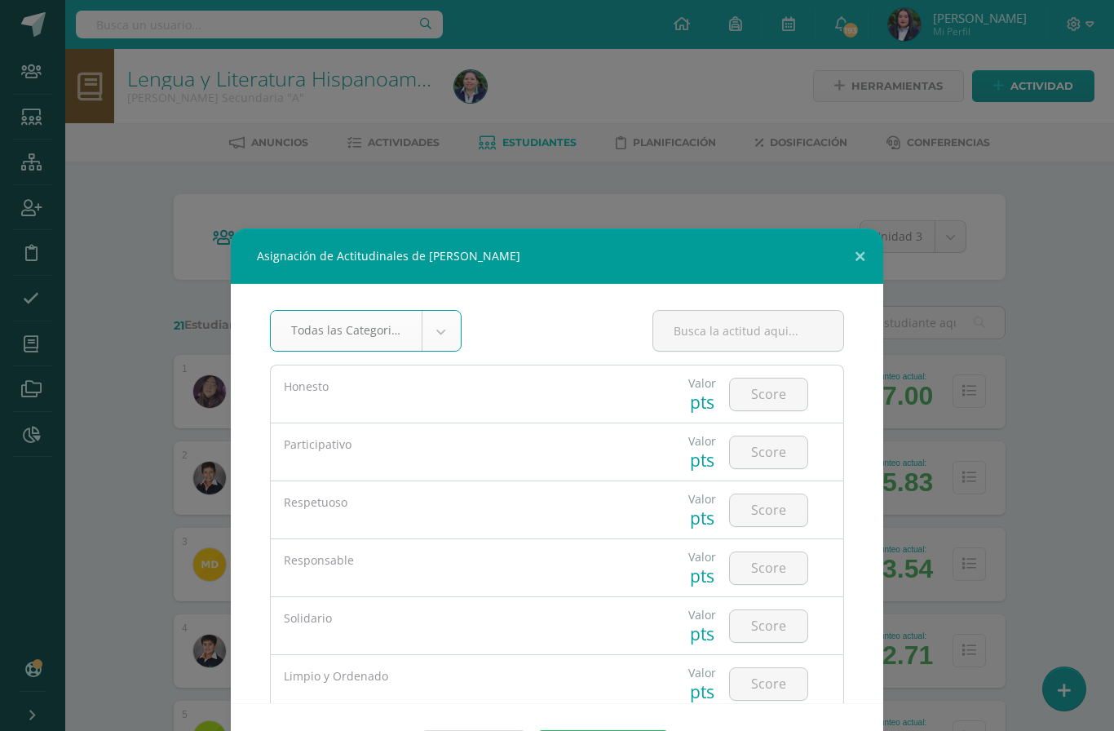
click at [588, 668] on div "Limpio y Ordenado" at bounding box center [462, 676] width 356 height 16
click at [597, 655] on div "Limpio y Ordenado" at bounding box center [462, 676] width 382 height 42
click at [608, 655] on div "Limpio y Ordenado" at bounding box center [462, 676] width 382 height 42
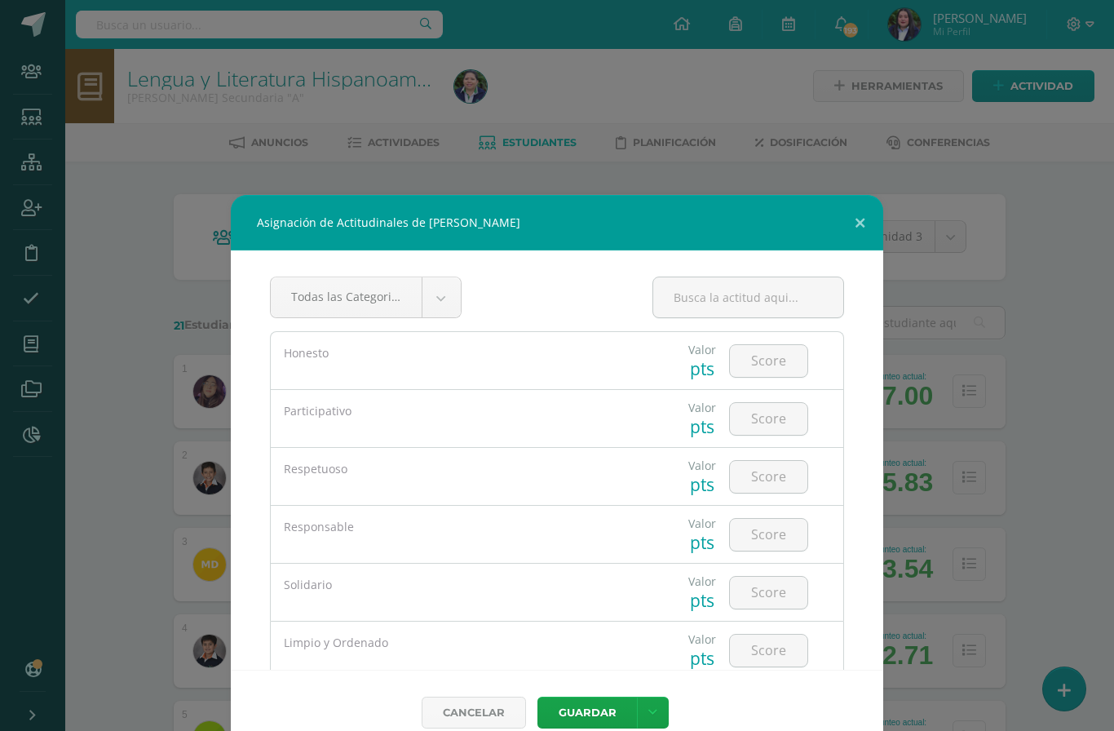
click at [785, 353] on input "number" at bounding box center [768, 361] width 77 height 32
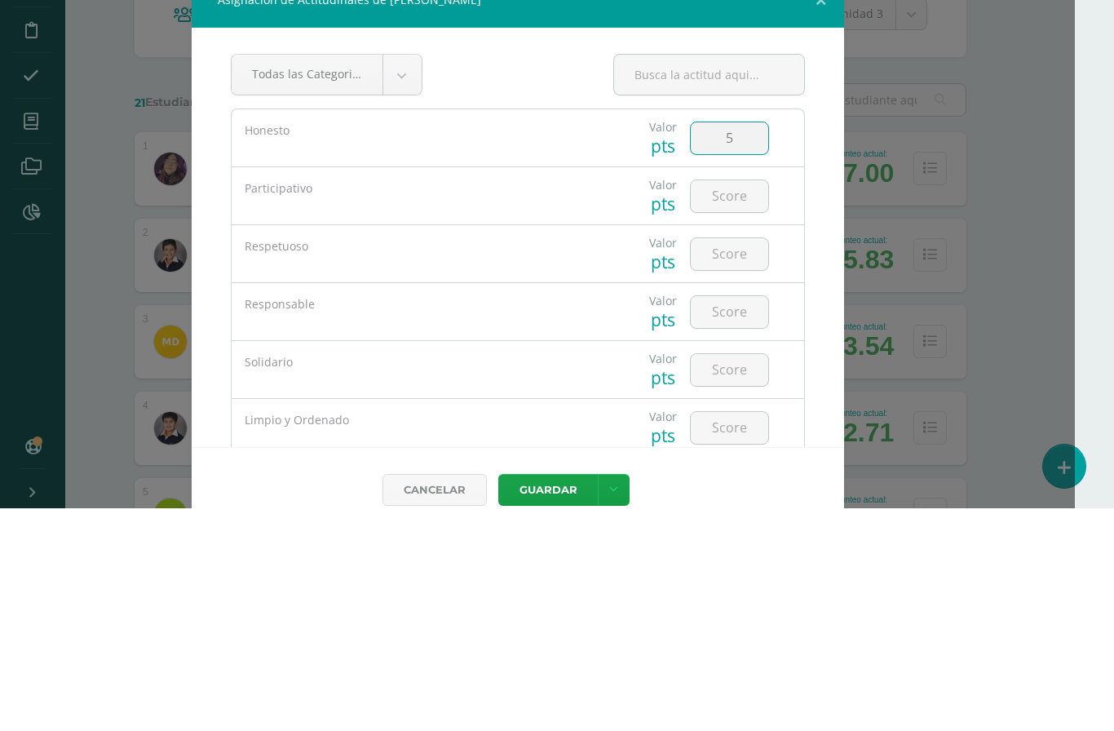
type input "5"
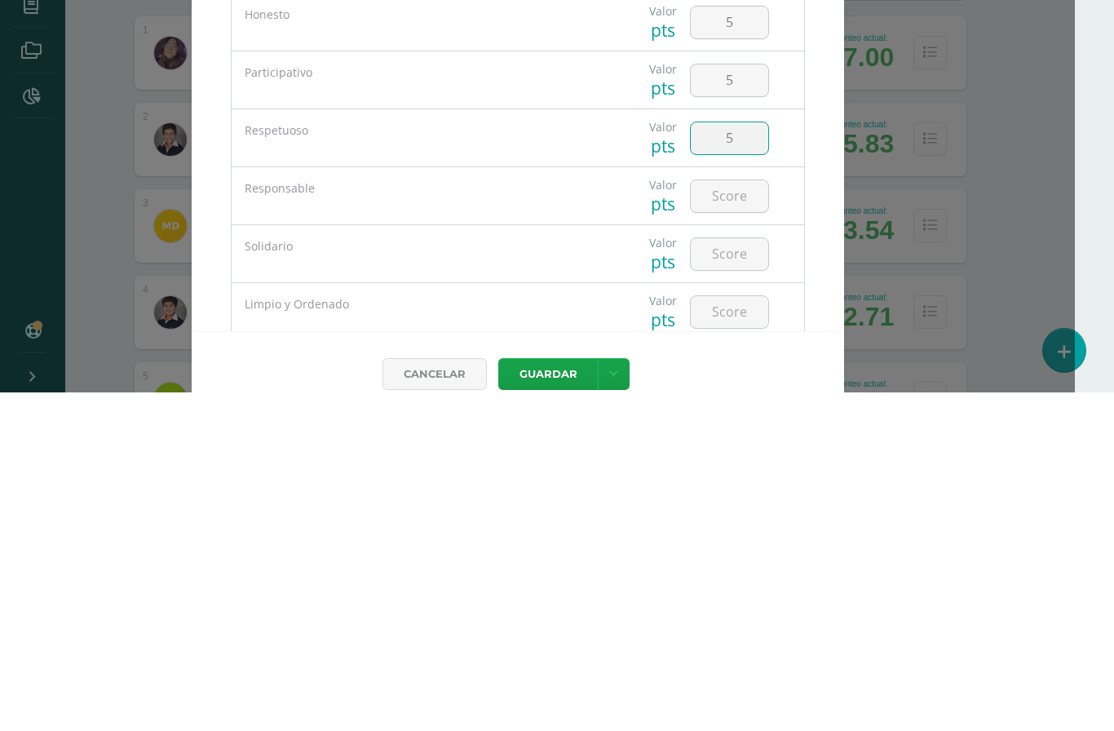
type input "5"
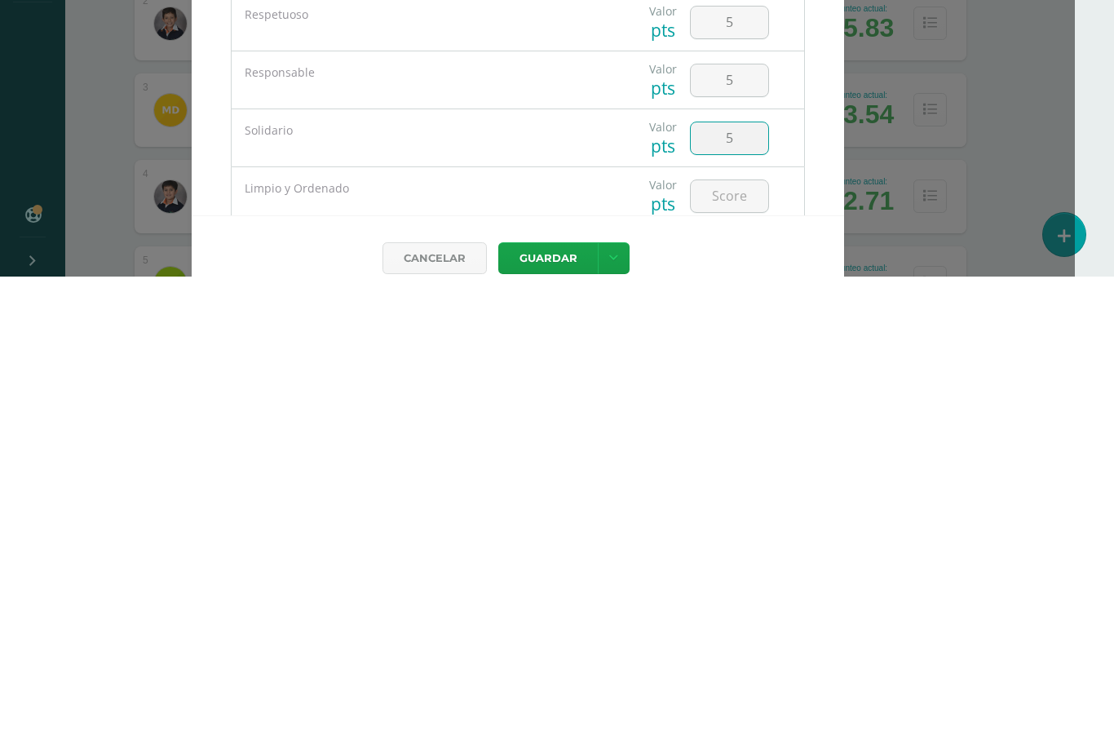
type input "5"
click at [544, 696] on button "Guardar" at bounding box center [547, 712] width 99 height 32
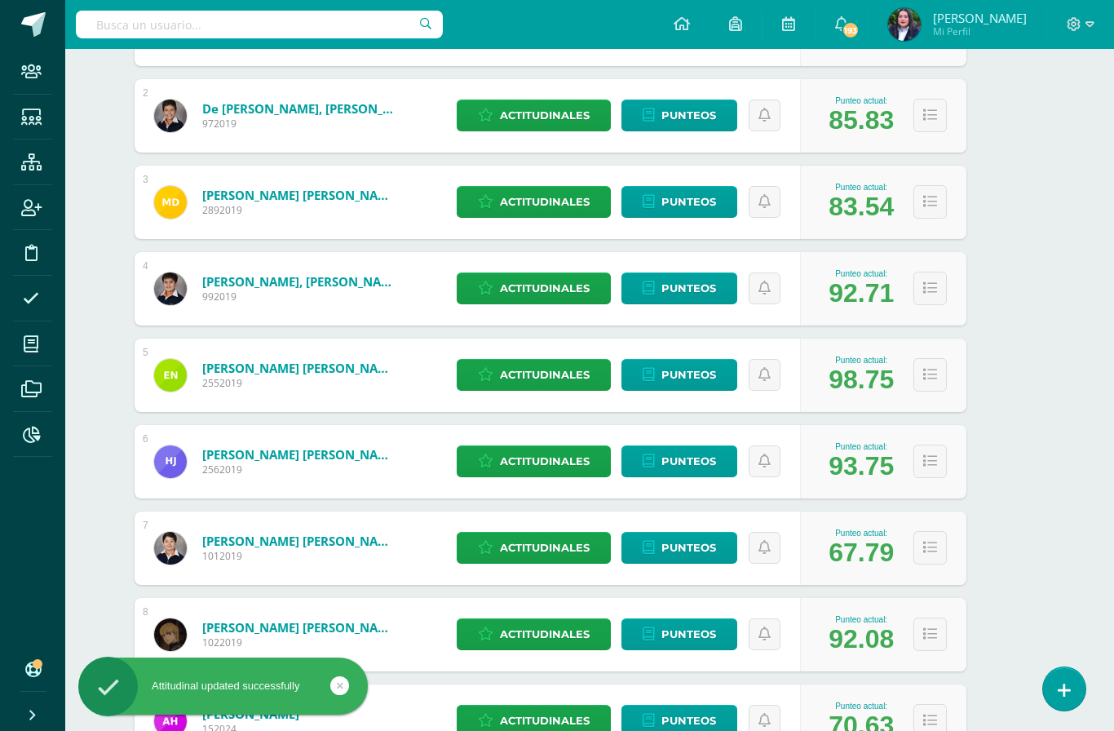
scroll to position [363, 39]
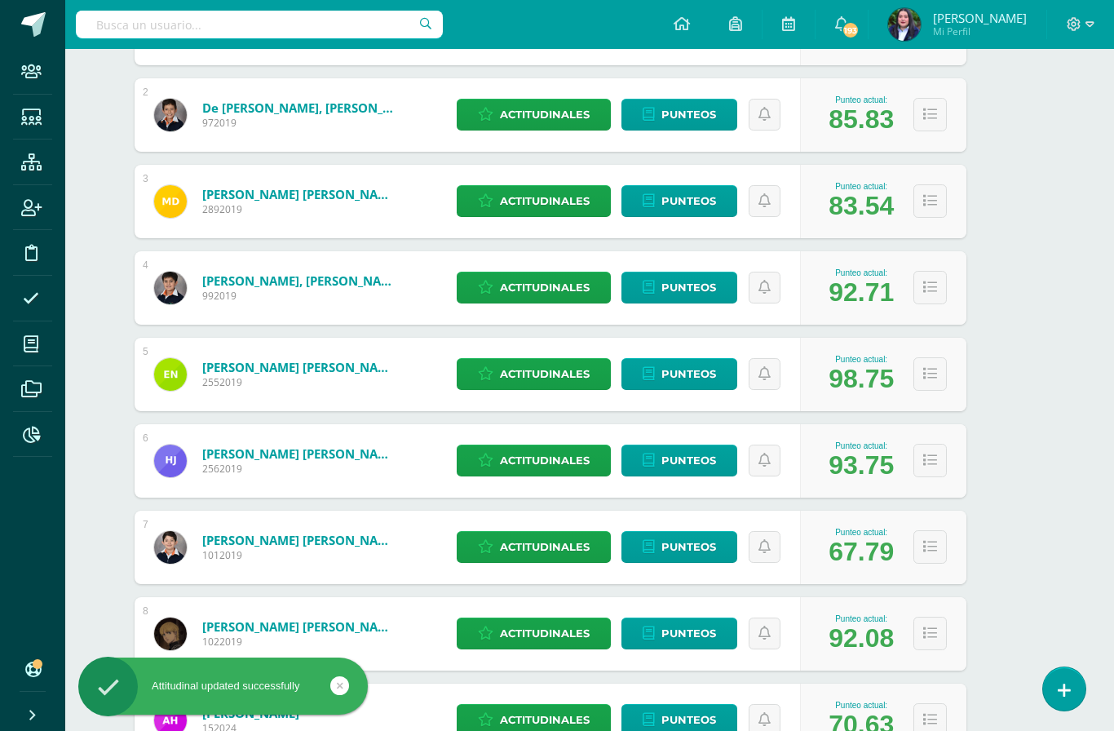
click at [542, 290] on span "Actitudinales" at bounding box center [545, 287] width 90 height 30
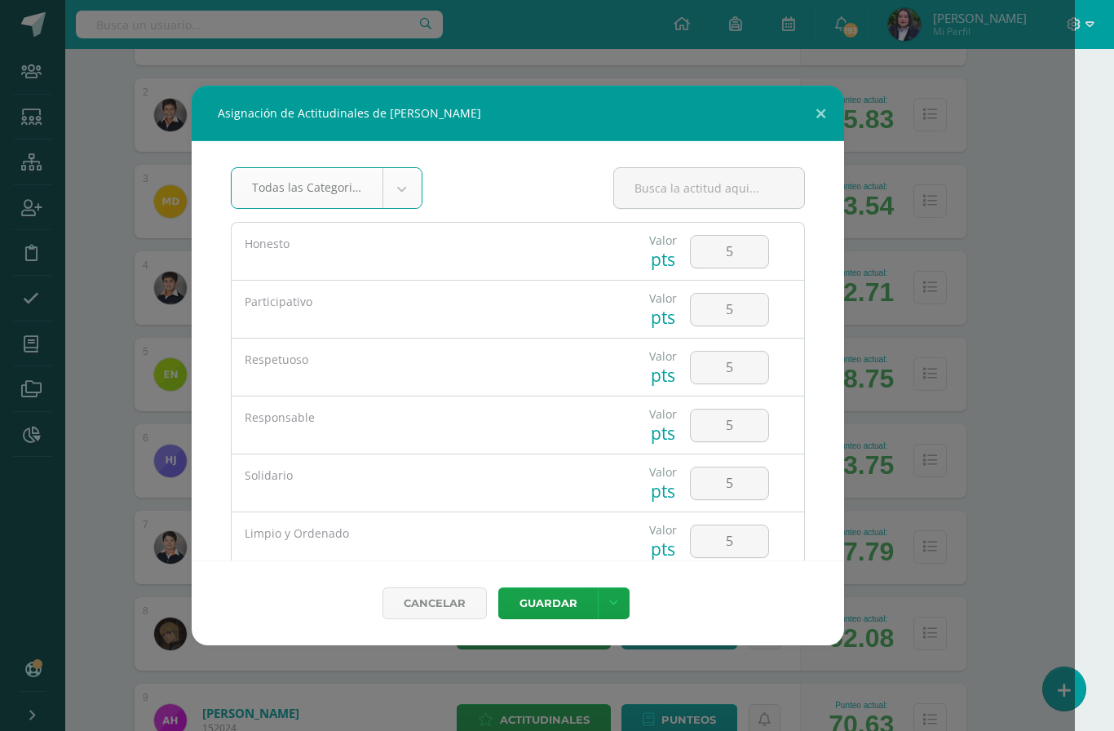
click at [822, 110] on button at bounding box center [821, 113] width 46 height 55
